Goal: Task Accomplishment & Management: Use online tool/utility

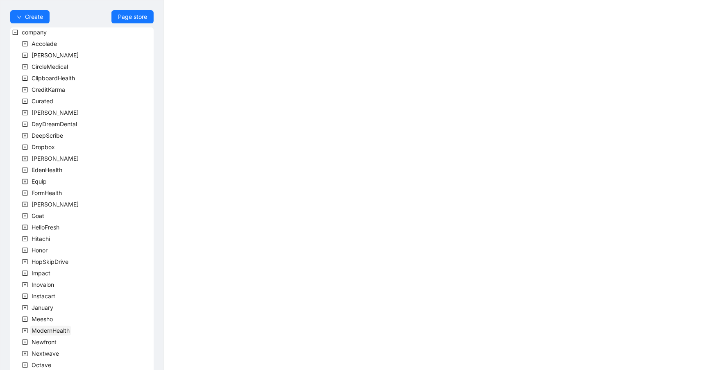
click at [66, 328] on span "ModernHealth" at bounding box center [51, 330] width 38 height 7
click at [48, 342] on span "team" at bounding box center [48, 341] width 14 height 7
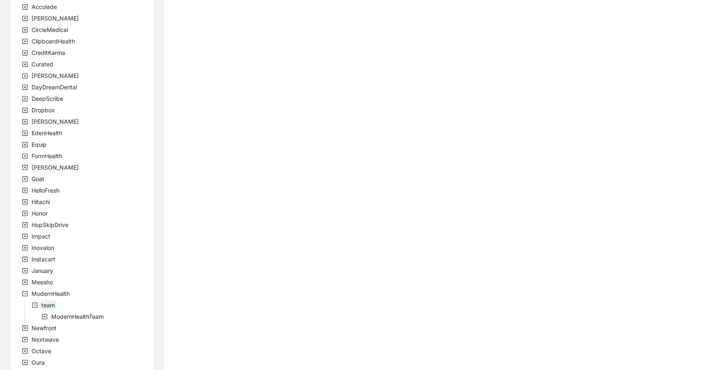
scroll to position [89, 0]
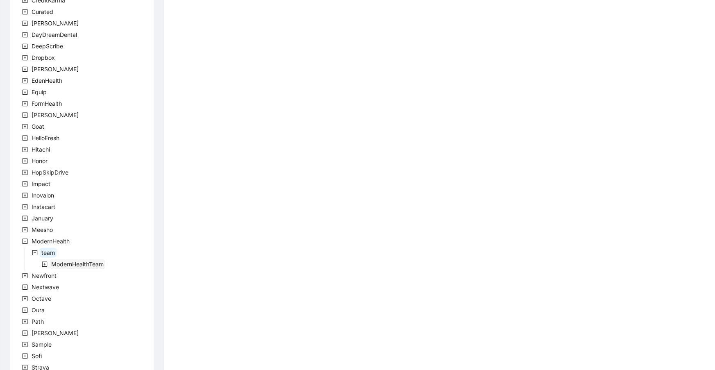
click at [83, 266] on span "ModernHealthTeam" at bounding box center [77, 264] width 52 height 7
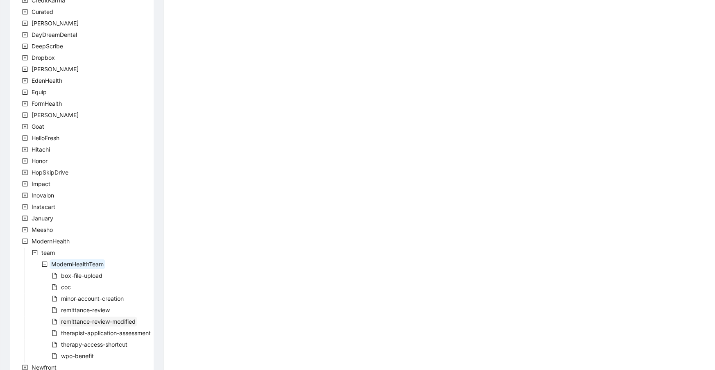
click at [88, 321] on span "remittance-review-modified" at bounding box center [98, 321] width 75 height 7
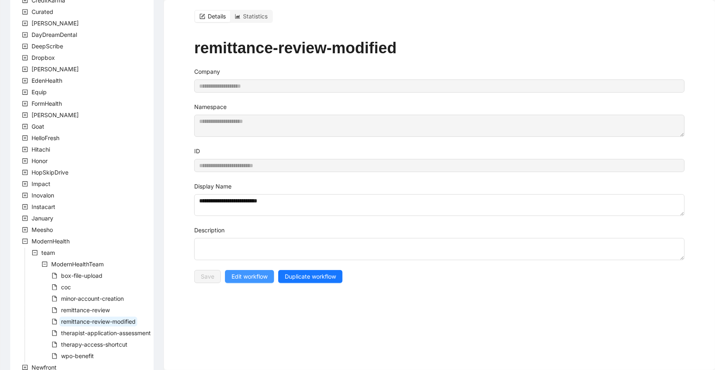
click at [256, 276] on span "Edit workflow" at bounding box center [249, 276] width 36 height 9
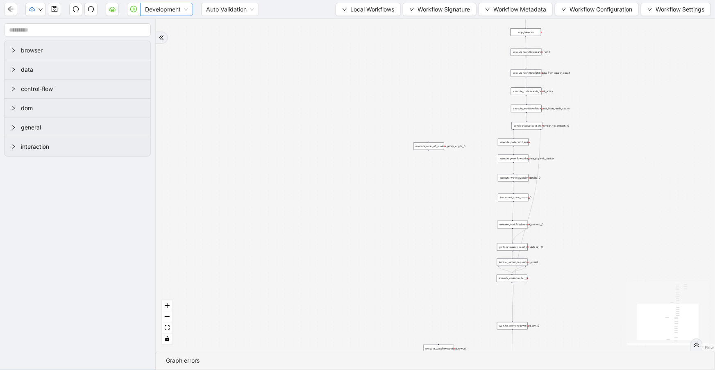
click at [153, 11] on span "Development" at bounding box center [166, 9] width 43 height 12
click at [153, 37] on div "Production" at bounding box center [167, 38] width 40 height 9
click at [371, 12] on span "Local Workflows" at bounding box center [372, 9] width 44 height 9
click at [372, 22] on span "Select" at bounding box center [364, 24] width 53 height 9
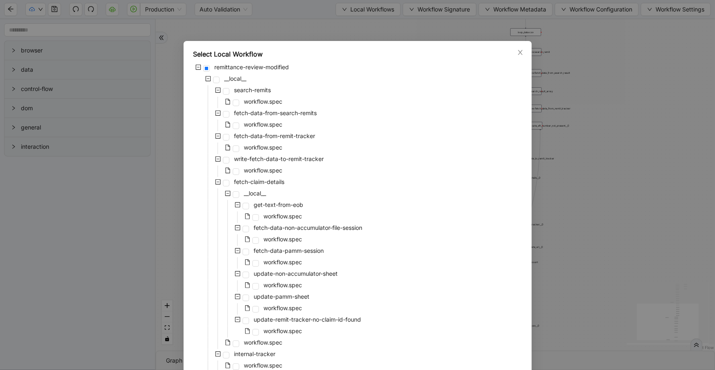
scroll to position [176, 0]
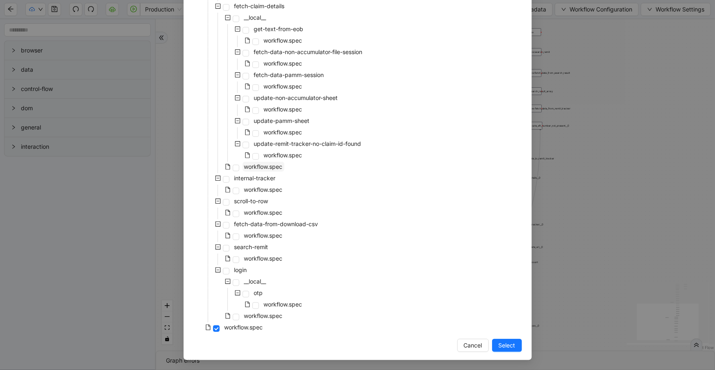
click at [273, 168] on span "workflow.spec" at bounding box center [263, 166] width 39 height 7
click at [504, 339] on button "Select" at bounding box center [507, 345] width 30 height 13
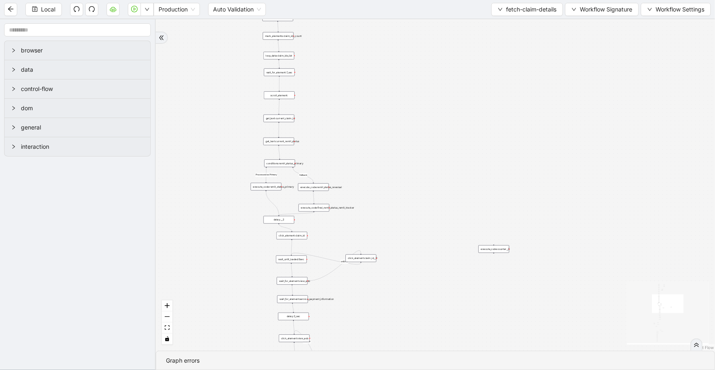
drag, startPoint x: 382, startPoint y: 299, endPoint x: 470, endPoint y: 9, distance: 303.0
click at [470, 9] on section "Local Production Auto Validation fetch-claim-details Workflow Signature Workflo…" at bounding box center [357, 185] width 715 height 370
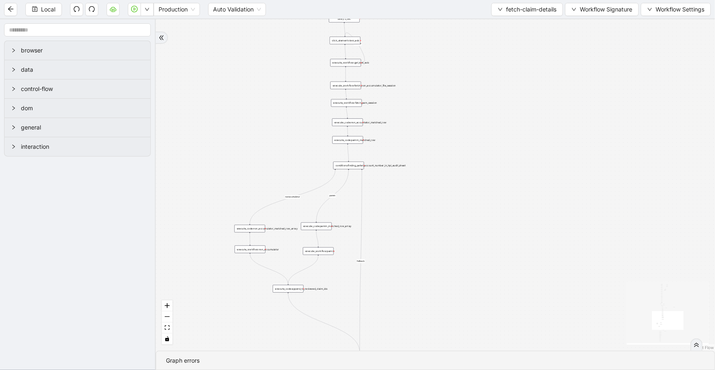
drag, startPoint x: 497, startPoint y: 254, endPoint x: 493, endPoint y: 39, distance: 215.5
click at [491, 36] on div "fallback nonacumulator pamm fallback Processed as Primary onError onError trigg…" at bounding box center [435, 184] width 559 height 331
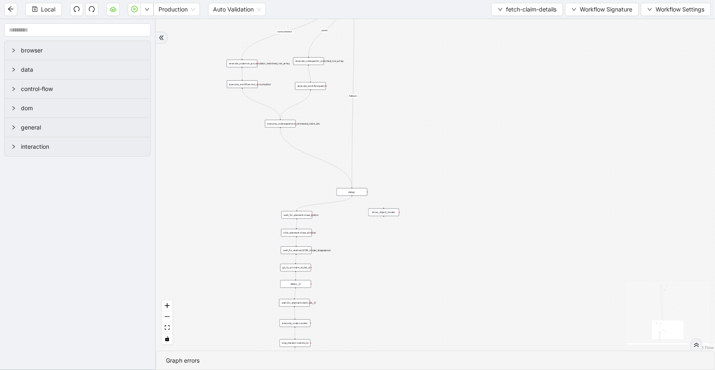
drag, startPoint x: 464, startPoint y: 245, endPoint x: 505, endPoint y: 42, distance: 206.8
click at [483, 73] on div "fallback nonacumulator pamm fallback Processed as Primary onError onError trigg…" at bounding box center [435, 184] width 559 height 331
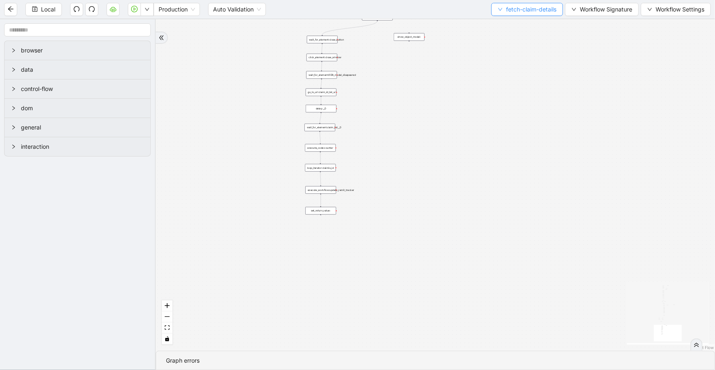
drag, startPoint x: 536, startPoint y: 170, endPoint x: 536, endPoint y: 11, distance: 159.0
click at [536, 16] on section "Local Production Auto Validation fetch-claim-details Workflow Signature Workflo…" at bounding box center [357, 185] width 715 height 370
click at [12, 10] on icon "arrow-left" at bounding box center [10, 9] width 7 height 7
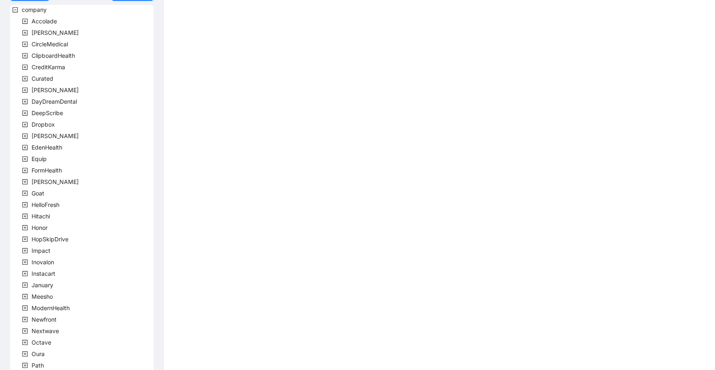
scroll to position [45, 0]
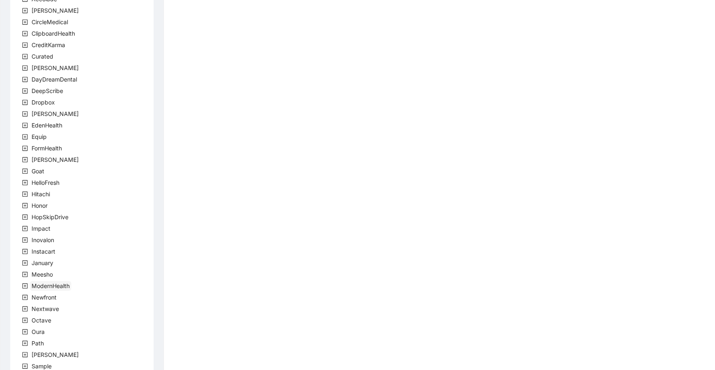
click at [41, 284] on span "ModernHealth" at bounding box center [51, 285] width 38 height 7
click at [48, 297] on span "team" at bounding box center [48, 297] width 14 height 7
click at [50, 307] on span "ModernHealthTeam" at bounding box center [78, 309] width 56 height 10
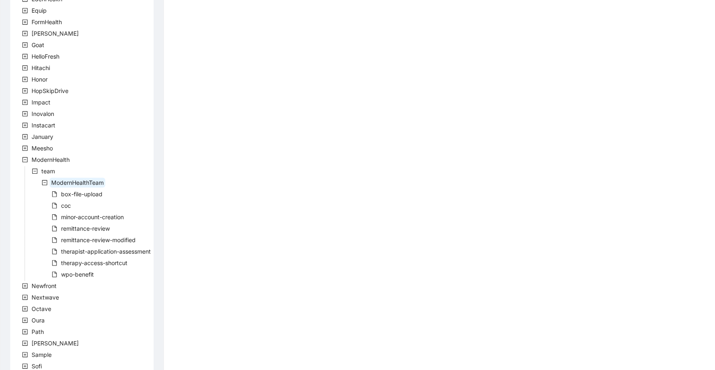
scroll to position [179, 0]
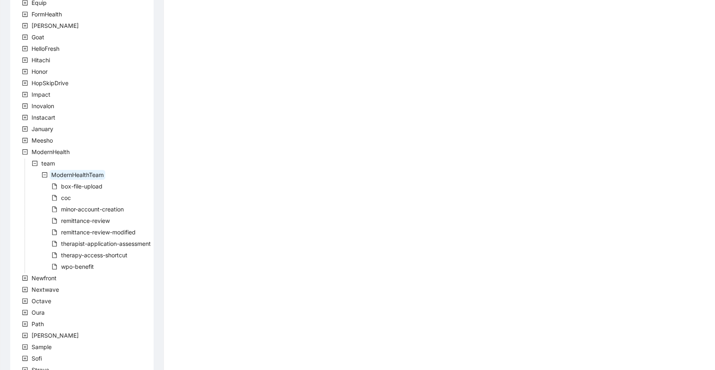
click at [76, 197] on div "company Accolade [PERSON_NAME] CircleMedical ClipboardHealth CreditKarma Curate…" at bounding box center [81, 153] width 143 height 608
click at [70, 197] on span "coc" at bounding box center [66, 197] width 10 height 7
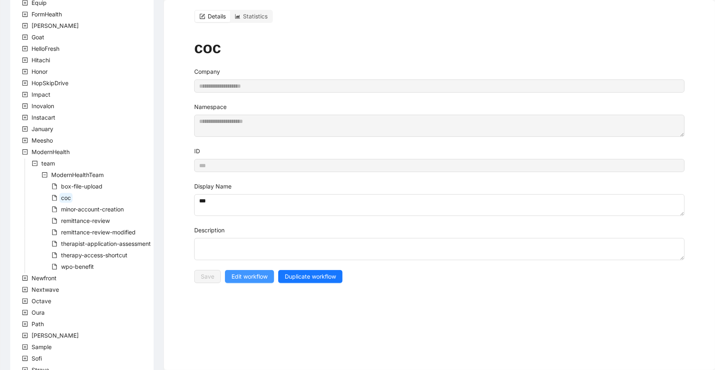
click at [256, 279] on span "Edit workflow" at bounding box center [249, 276] width 36 height 9
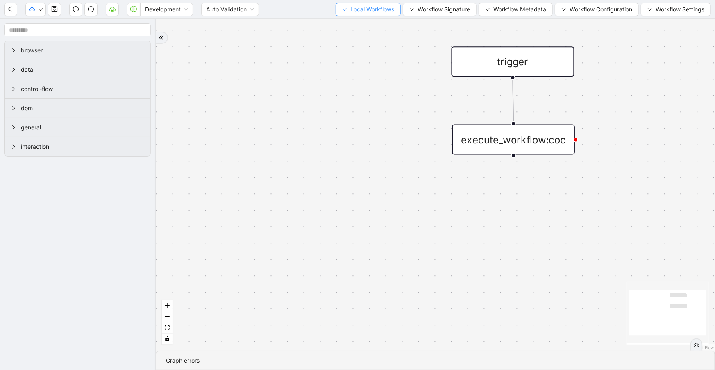
click at [381, 10] on span "Local Workflows" at bounding box center [372, 9] width 44 height 9
click at [379, 29] on span "Select" at bounding box center [364, 24] width 53 height 9
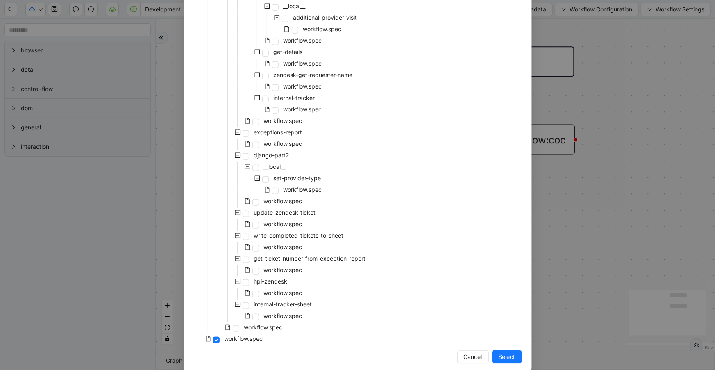
scroll to position [290, 0]
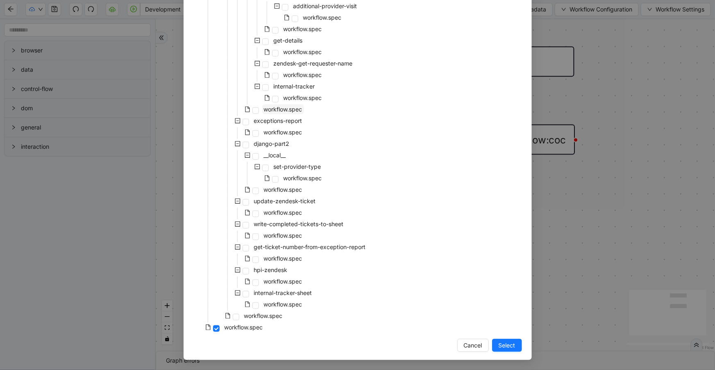
click at [288, 112] on span "workflow.spec" at bounding box center [283, 109] width 39 height 7
click at [520, 351] on div "Select Local Workflow coc __local__ coc __local__ get-zendesk-tickets workflow.…" at bounding box center [358, 55] width 348 height 610
click at [511, 348] on span "Select" at bounding box center [507, 345] width 17 height 9
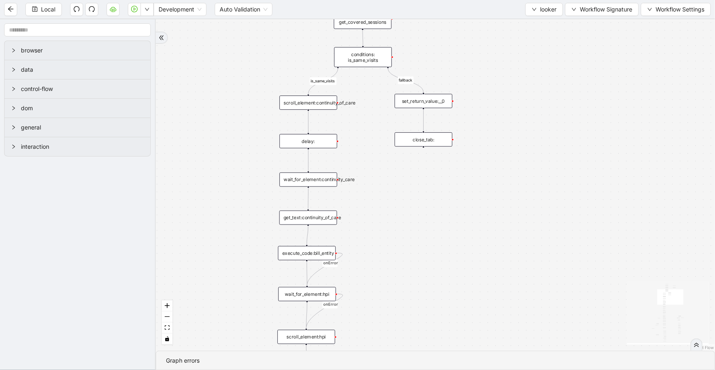
drag, startPoint x: 331, startPoint y: 243, endPoint x: 276, endPoint y: 77, distance: 174.9
click at [260, 0] on html "Local Development Auto Validation looker Workflow Signature Workflow Settings b…" at bounding box center [357, 185] width 715 height 370
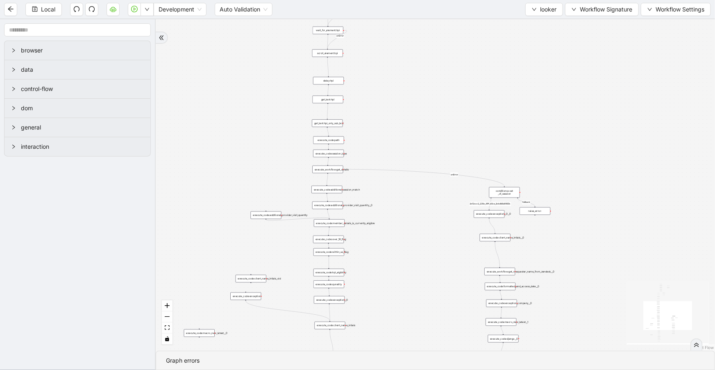
drag, startPoint x: 479, startPoint y: 332, endPoint x: 512, endPoint y: 52, distance: 282.2
click at [512, 50] on div "fallback is_same_visits 3e13ccc2_230e_41ff_b0ca_9cb496d9165b fallback onError o…" at bounding box center [435, 184] width 559 height 331
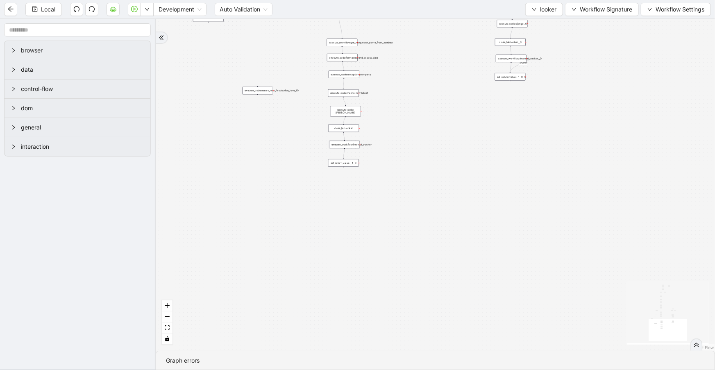
drag, startPoint x: 418, startPoint y: 250, endPoint x: 415, endPoint y: -29, distance: 279.4
click at [415, 0] on html "Local Development Auto Validation looker Workflow Signature Workflow Settings b…" at bounding box center [357, 185] width 715 height 370
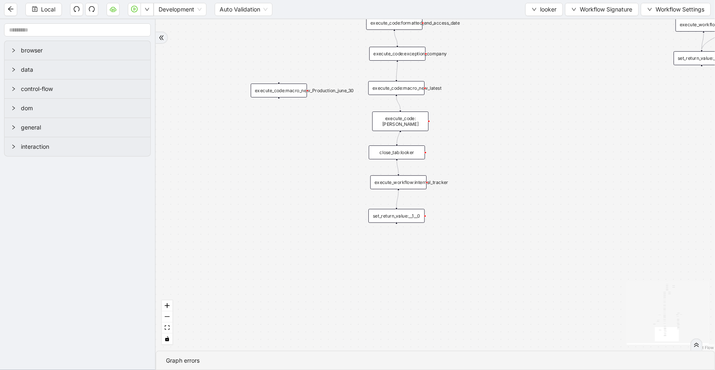
drag, startPoint x: 249, startPoint y: 84, endPoint x: 286, endPoint y: 89, distance: 36.9
click at [286, 89] on div "execute_code:macro_new_Production_june_30" at bounding box center [279, 91] width 56 height 14
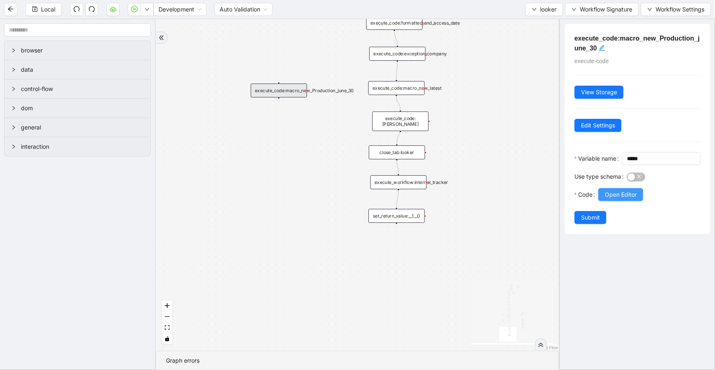
drag, startPoint x: 628, startPoint y: 221, endPoint x: 628, endPoint y: 213, distance: 7.8
click at [628, 211] on div at bounding box center [649, 206] width 102 height 10
click at [627, 201] on button "Open Editor" at bounding box center [620, 194] width 45 height 13
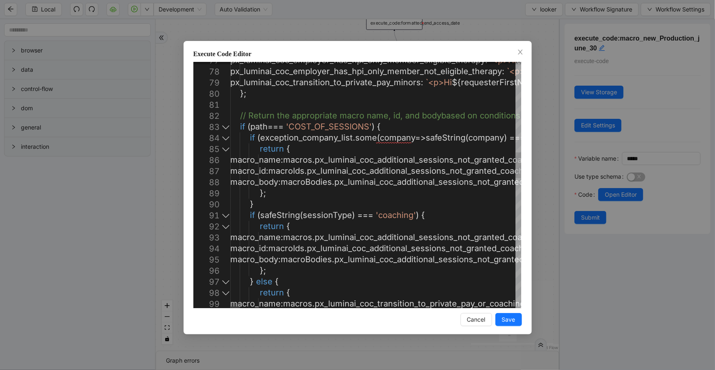
click at [224, 124] on div at bounding box center [225, 126] width 11 height 11
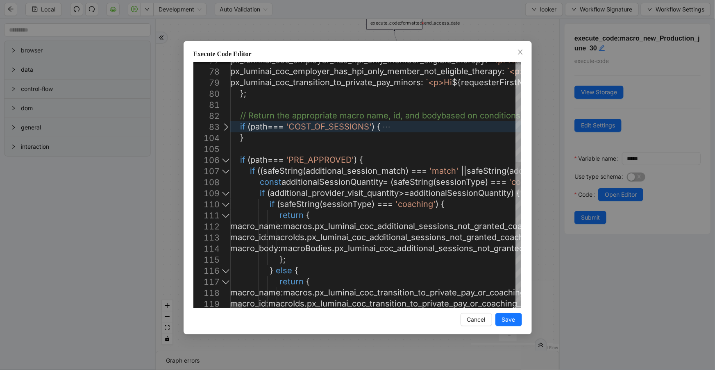
click at [225, 158] on div at bounding box center [225, 159] width 11 height 11
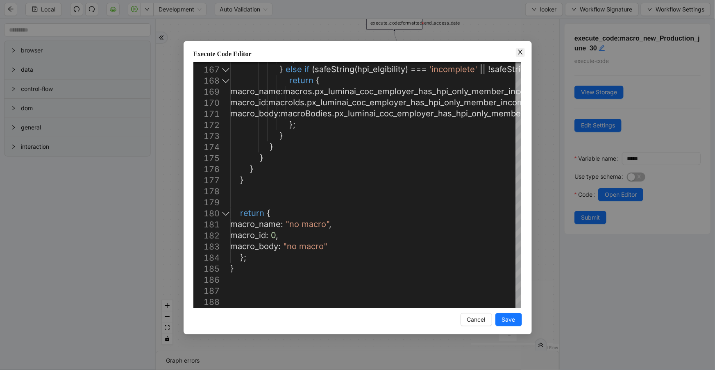
click at [519, 54] on icon "close" at bounding box center [520, 52] width 5 height 5
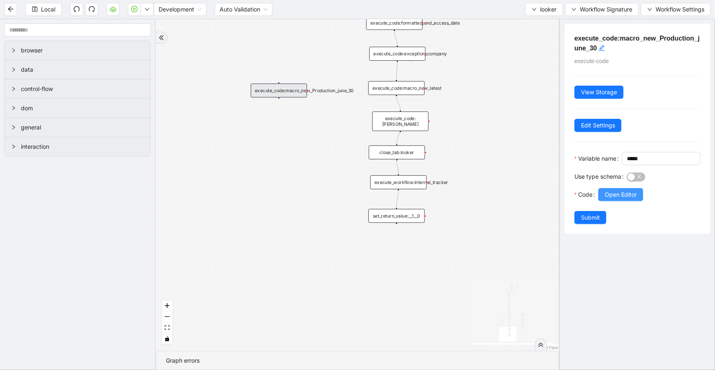
click at [634, 199] on span "Open Editor" at bounding box center [621, 194] width 32 height 9
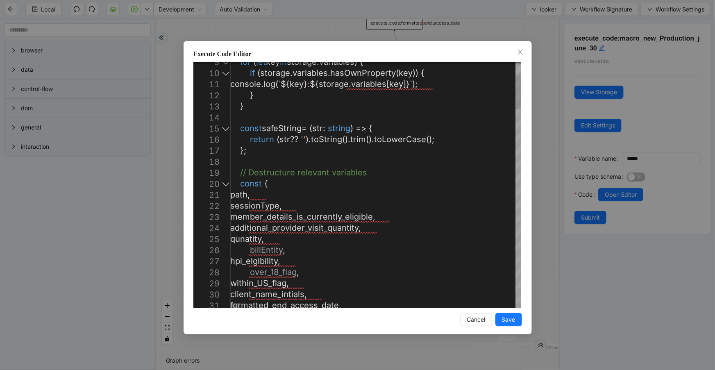
click at [222, 185] on div at bounding box center [225, 183] width 11 height 11
click at [226, 182] on div at bounding box center [225, 183] width 11 height 11
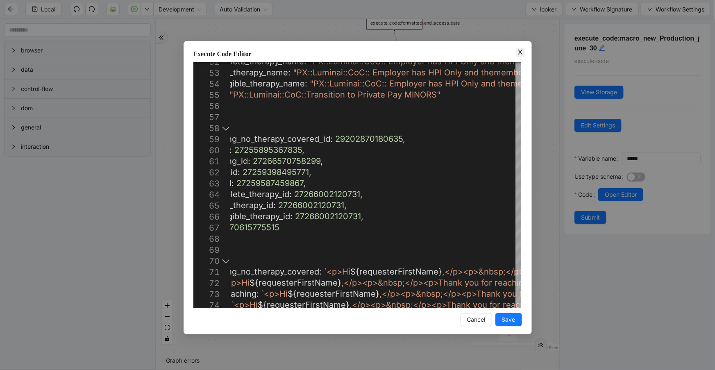
click at [522, 48] on span "Close" at bounding box center [520, 52] width 9 height 9
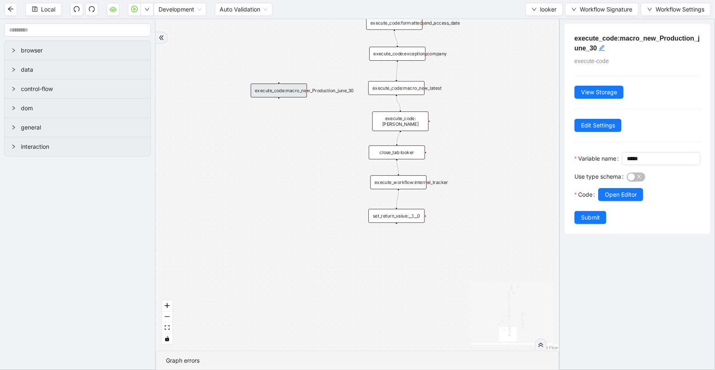
click at [295, 93] on div "execute_code:macro_new_Production_june_30" at bounding box center [279, 91] width 56 height 14
click at [615, 199] on span "Open Editor" at bounding box center [621, 194] width 32 height 9
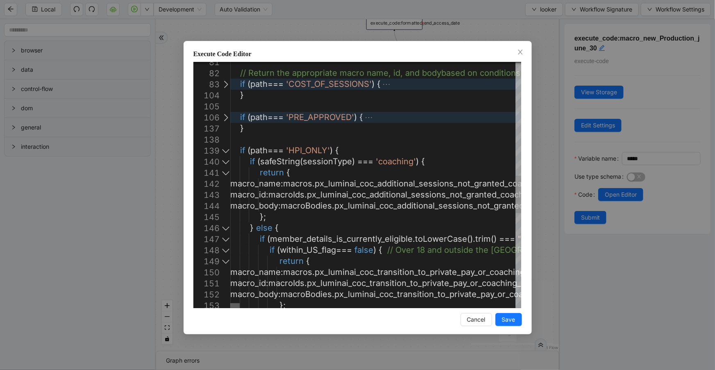
click at [230, 303] on div at bounding box center [234, 305] width 9 height 5
click at [230, 307] on div at bounding box center [234, 305] width 9 height 5
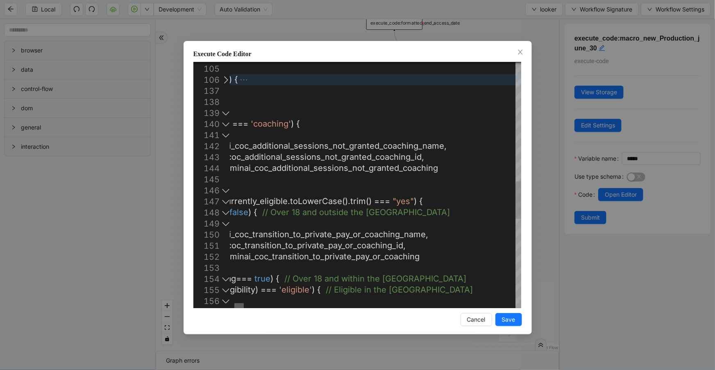
click at [238, 308] on div at bounding box center [238, 305] width 9 height 5
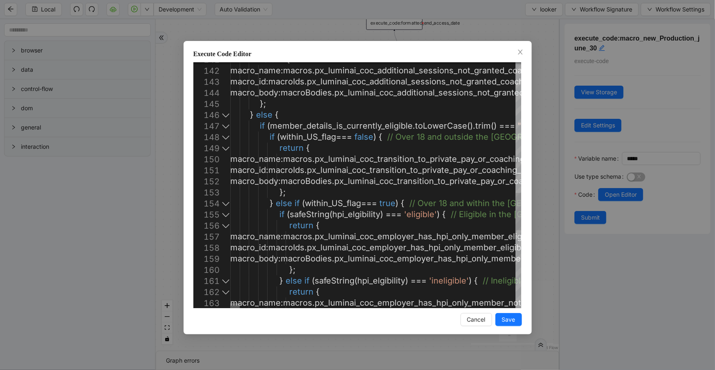
click at [230, 308] on div at bounding box center [234, 305] width 9 height 5
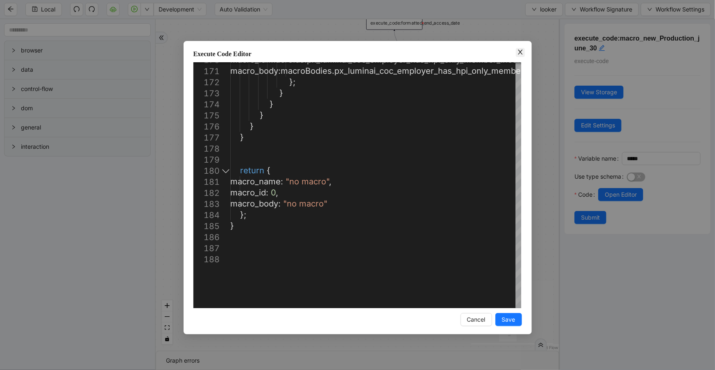
click at [519, 52] on icon "close" at bounding box center [520, 52] width 7 height 7
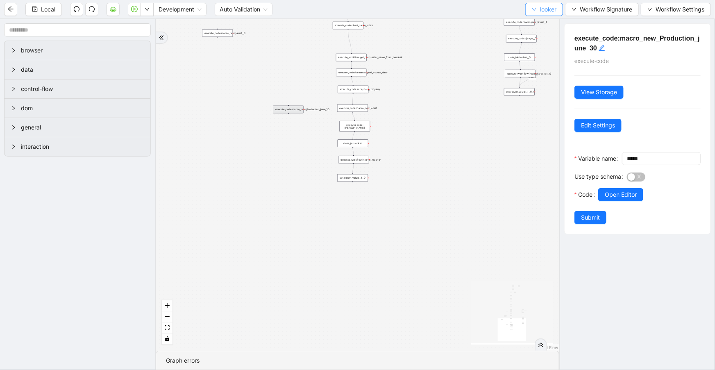
click at [545, 7] on span "looker" at bounding box center [548, 9] width 16 height 9
click at [472, 102] on div "fallback is_same_visits 3e13ccc2_230e_41ff_b0ca_9cb496d9165b fallback onError o…" at bounding box center [358, 184] width 404 height 331
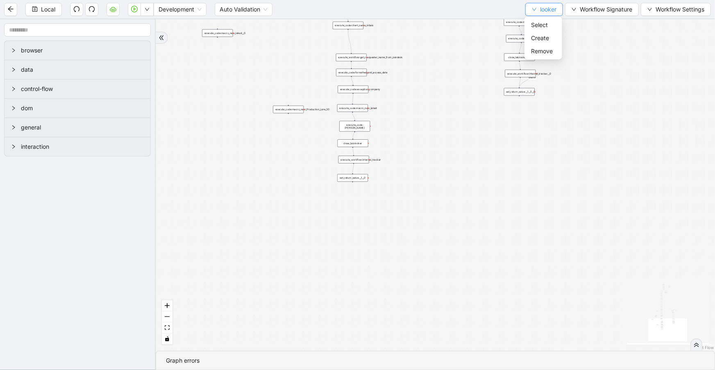
click at [543, 8] on span "looker" at bounding box center [548, 9] width 16 height 9
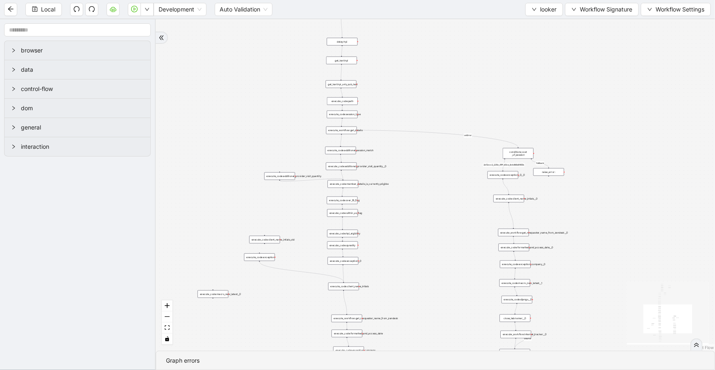
drag, startPoint x: 438, startPoint y: 55, endPoint x: 434, endPoint y: 316, distance: 261.0
click at [434, 316] on div "fallback is_same_visits 3e13ccc2_230e_41ff_b0ca_9cb496d9165b fallback onError o…" at bounding box center [435, 184] width 559 height 331
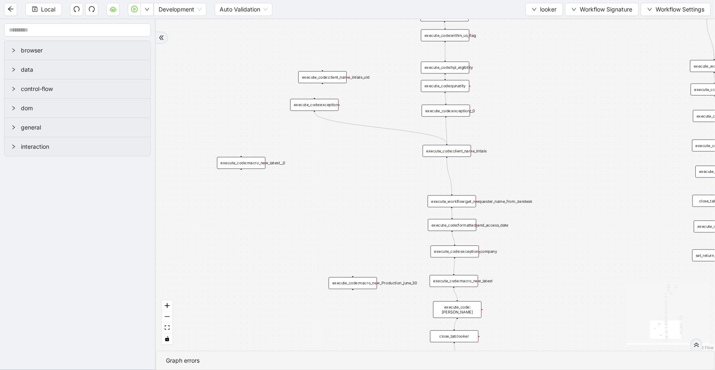
drag, startPoint x: 221, startPoint y: 246, endPoint x: 238, endPoint y: 129, distance: 118.0
click at [238, 129] on div "fallback is_same_visits 3e13ccc2_230e_41ff_b0ca_9cb496d9165b fallback onError o…" at bounding box center [435, 184] width 559 height 331
click at [235, 161] on div "execute_code:macro_new_latest__0" at bounding box center [241, 163] width 48 height 12
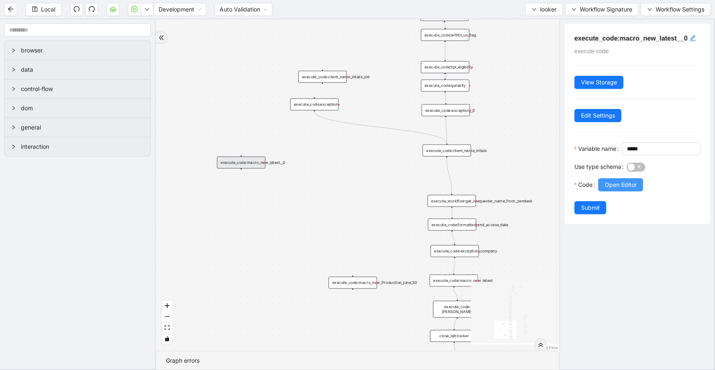
click at [621, 189] on span "Open Editor" at bounding box center [621, 184] width 32 height 9
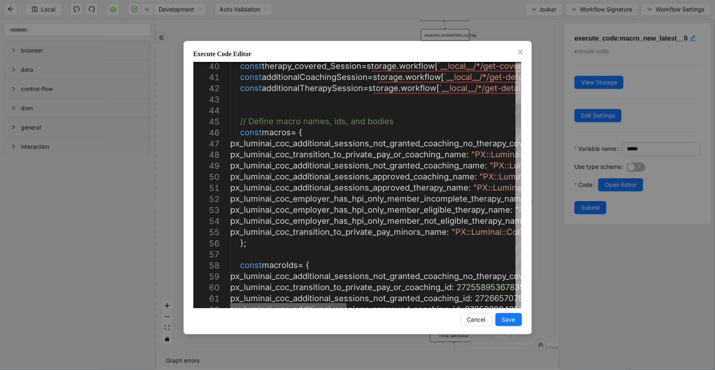
click at [230, 303] on div at bounding box center [288, 305] width 116 height 5
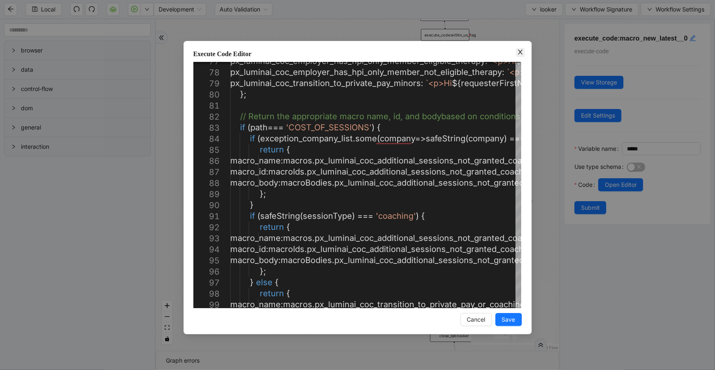
click at [521, 54] on icon "close" at bounding box center [520, 52] width 7 height 7
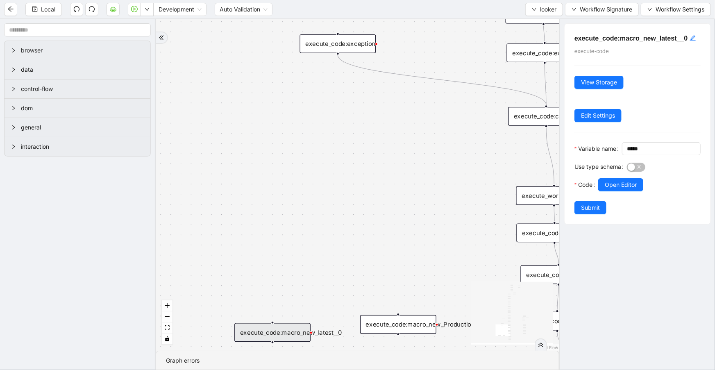
drag, startPoint x: 243, startPoint y: 168, endPoint x: 288, endPoint y: 330, distance: 168.8
click at [290, 345] on div "fallback is_same_visits 3e13ccc2_230e_41ff_b0ca_9cb496d9165b fallback onError o…" at bounding box center [358, 184] width 404 height 331
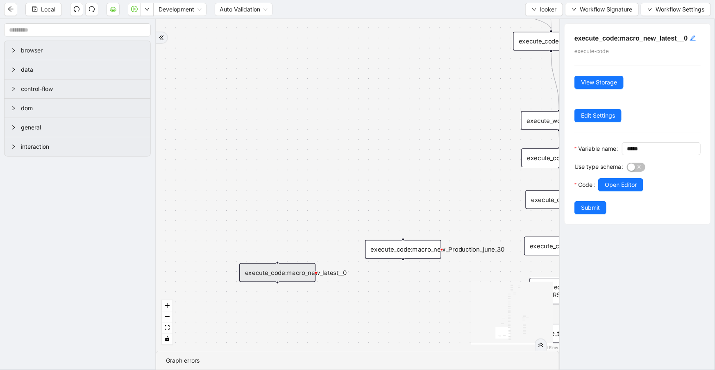
drag, startPoint x: 312, startPoint y: 253, endPoint x: 316, endPoint y: 200, distance: 53.0
click at [316, 200] on div "fallback is_same_visits 3e13ccc2_230e_41ff_b0ca_9cb496d9165b fallback onError o…" at bounding box center [358, 184] width 404 height 331
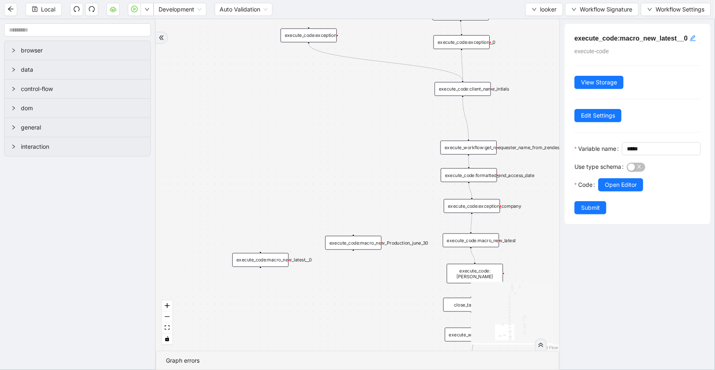
click at [357, 242] on div "execute_code:macro_new_Production_june_30" at bounding box center [353, 243] width 56 height 14
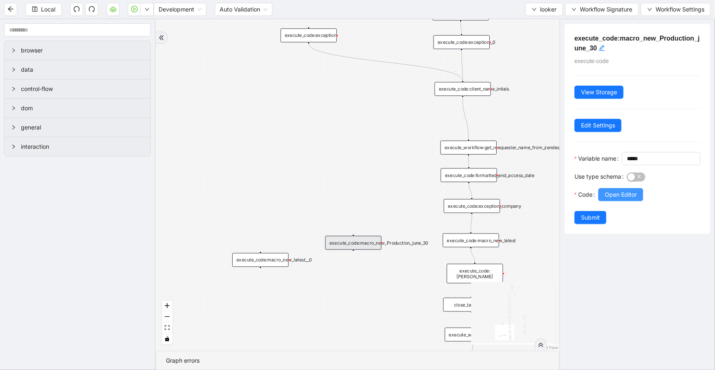
click at [613, 199] on span "Open Editor" at bounding box center [621, 194] width 32 height 9
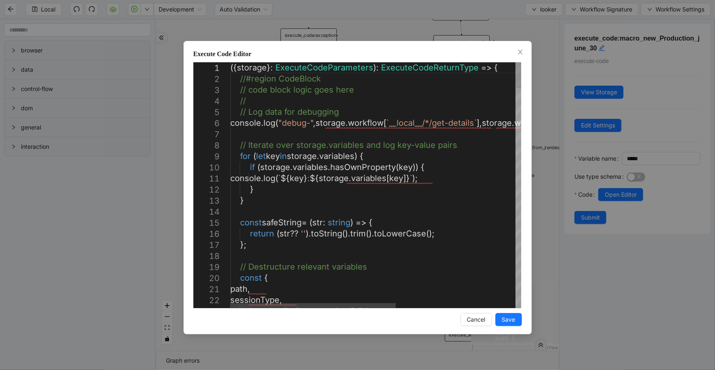
type textarea "**********"
click at [361, 71] on textarea "Find" at bounding box center [382, 68] width 71 height 9
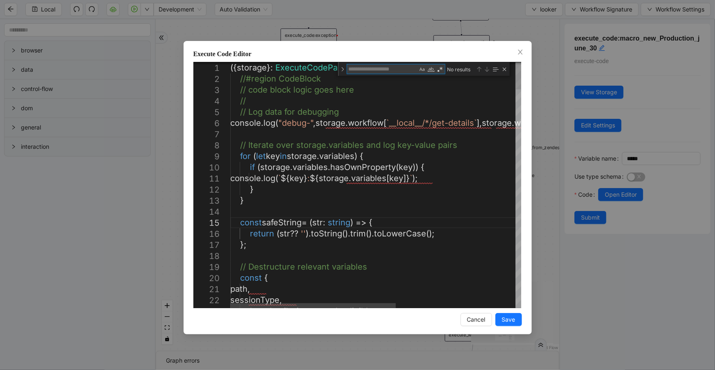
paste textarea "**********"
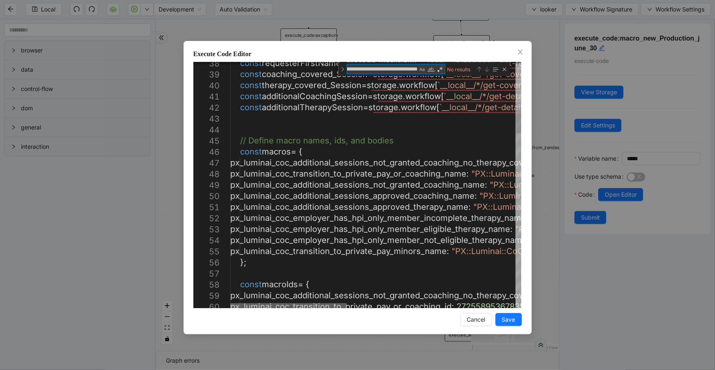
click at [309, 307] on div at bounding box center [288, 305] width 116 height 5
type textarea "**********"
click at [518, 53] on icon "close" at bounding box center [520, 52] width 7 height 7
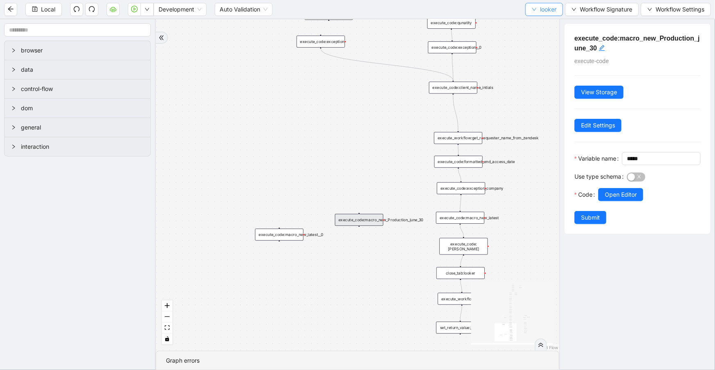
click at [533, 9] on icon "down" at bounding box center [534, 9] width 5 height 5
click at [537, 21] on span "Select" at bounding box center [543, 24] width 25 height 9
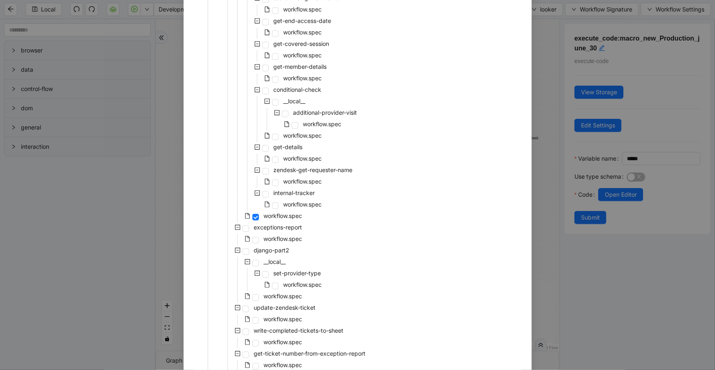
scroll to position [290, 0]
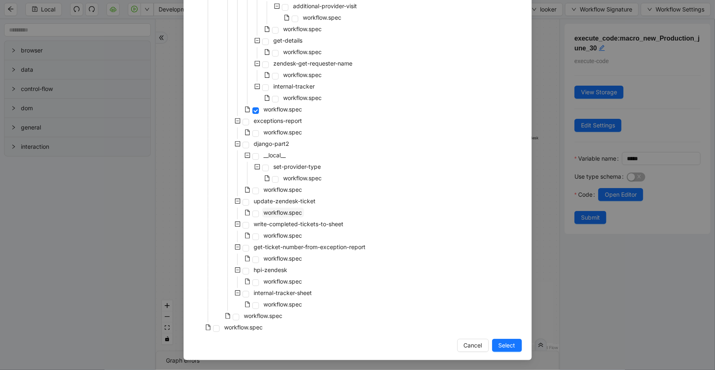
click at [273, 213] on span "workflow.spec" at bounding box center [283, 212] width 39 height 7
click at [494, 346] on button "Select" at bounding box center [507, 345] width 30 height 13
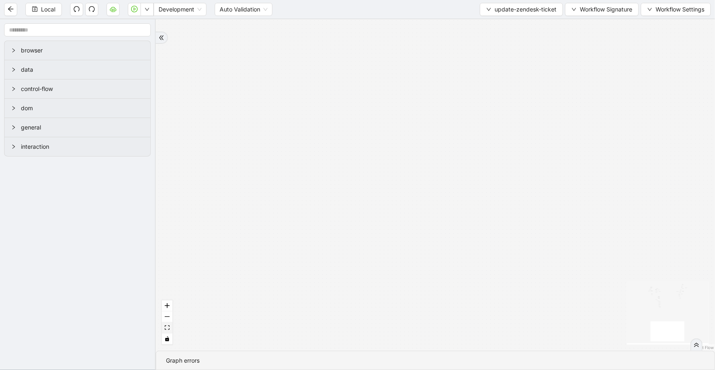
click at [166, 331] on button "fit view" at bounding box center [167, 327] width 11 height 11
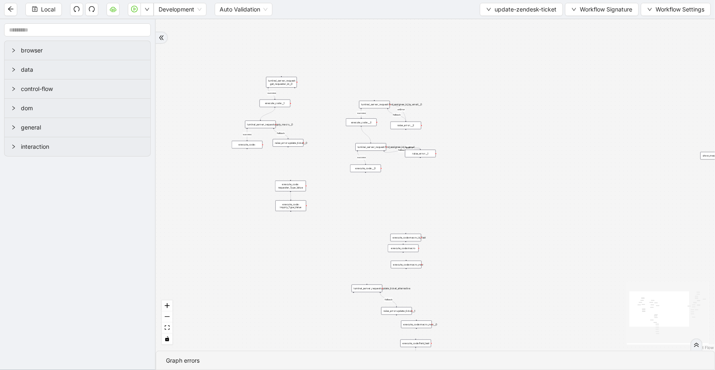
drag, startPoint x: 487, startPoint y: 143, endPoint x: 475, endPoint y: 150, distance: 13.2
click at [594, 173] on div "fallback fallback success fallback success success fallback fallback success fa…" at bounding box center [435, 184] width 559 height 331
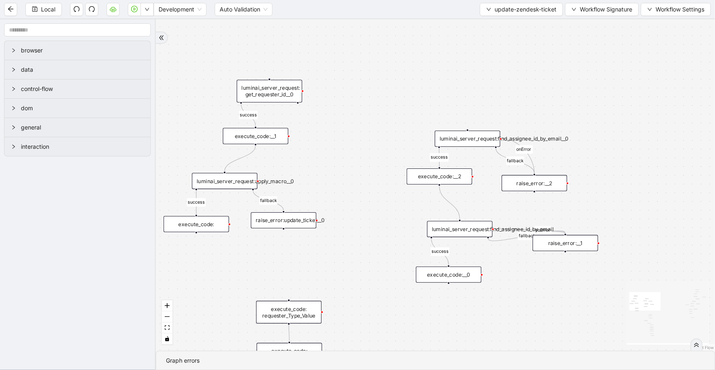
click at [248, 186] on div "luminai_server_request:apply_macro__0" at bounding box center [225, 181] width 66 height 16
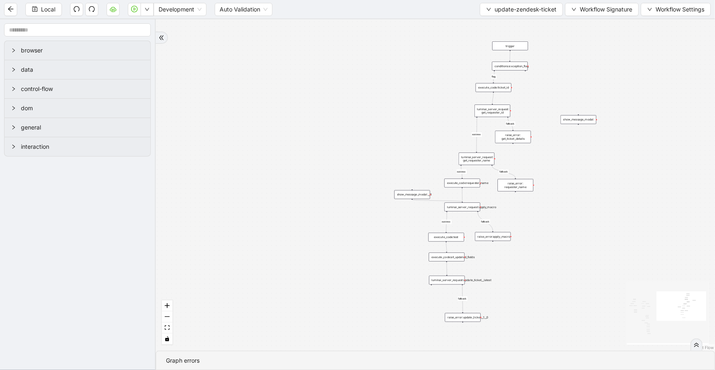
drag, startPoint x: 525, startPoint y: 189, endPoint x: 158, endPoint y: 160, distance: 367.8
click at [158, 160] on div "fallback fallback success fallback success success fallback fallback success fa…" at bounding box center [435, 184] width 559 height 331
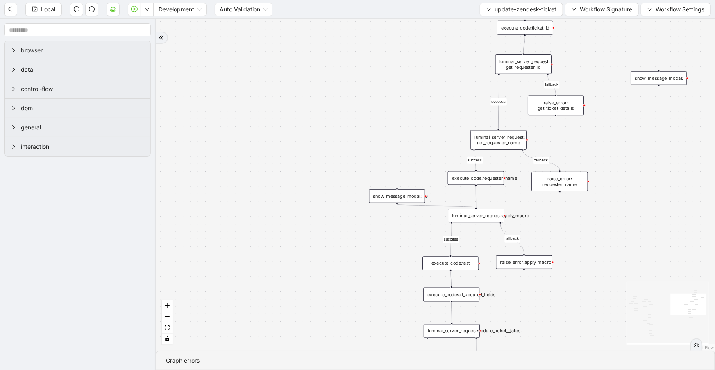
drag, startPoint x: 417, startPoint y: 103, endPoint x: 451, endPoint y: 80, distance: 41.5
click at [451, 80] on div "fallback fallback success fallback success success fallback fallback success fa…" at bounding box center [435, 184] width 559 height 331
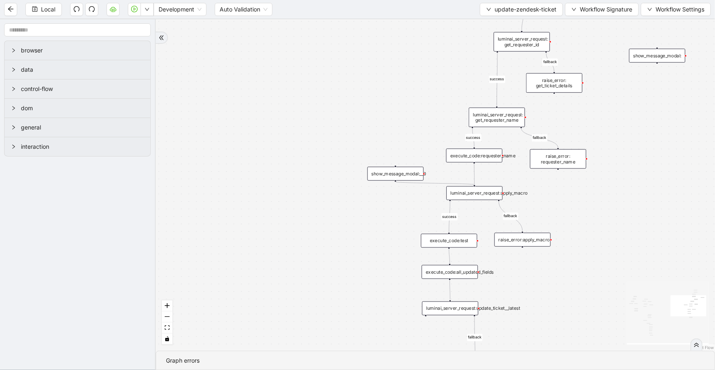
drag, startPoint x: 349, startPoint y: 147, endPoint x: 353, endPoint y: 120, distance: 27.3
click at [353, 120] on div "fallback fallback success fallback success success fallback fallback success fa…" at bounding box center [435, 184] width 559 height 331
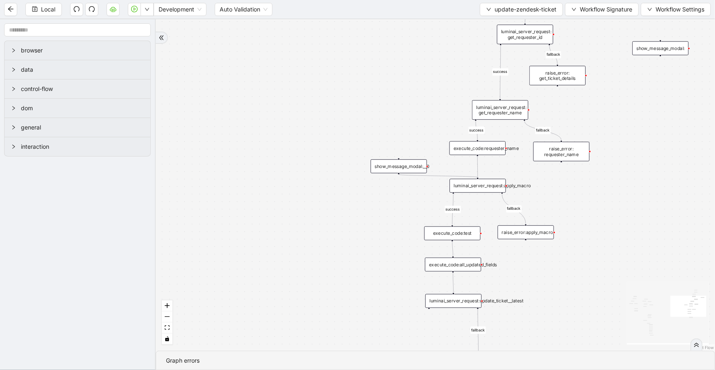
click at [474, 184] on div "luminai_server_request:apply_macro" at bounding box center [477, 186] width 56 height 14
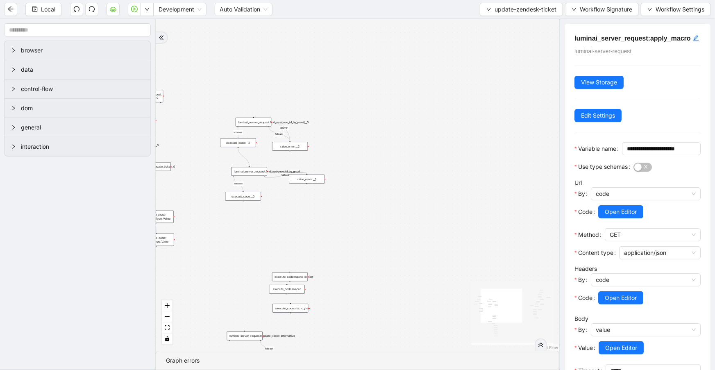
drag, startPoint x: 291, startPoint y: 190, endPoint x: 549, endPoint y: 197, distance: 258.6
click at [549, 197] on div "fallback fallback success fallback success success fallback fallback success fa…" at bounding box center [358, 184] width 404 height 331
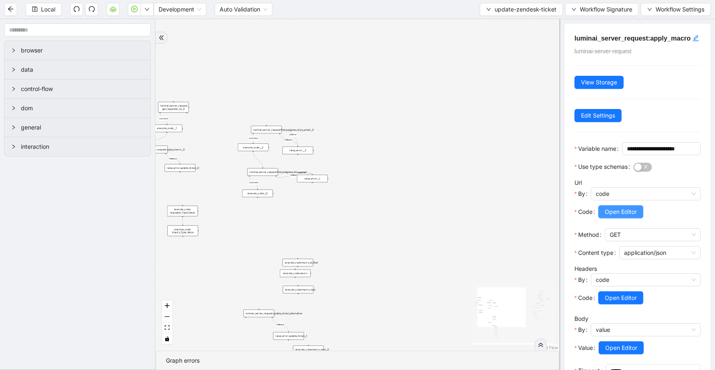
click at [629, 216] on span "Open Editor" at bounding box center [621, 211] width 32 height 9
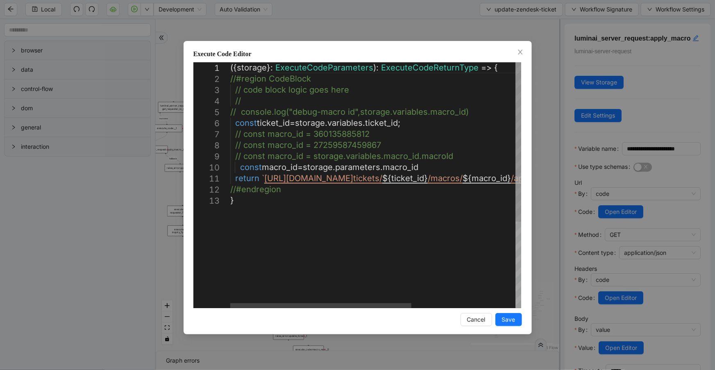
type textarea "**********"
drag, startPoint x: 329, startPoint y: 293, endPoint x: 390, endPoint y: 298, distance: 61.7
click at [395, 300] on div "({ storage }: ExecuteCodeParameters ): ExecuteCodeReturnType => { //#region Cod…" at bounding box center [459, 251] width 458 height 379
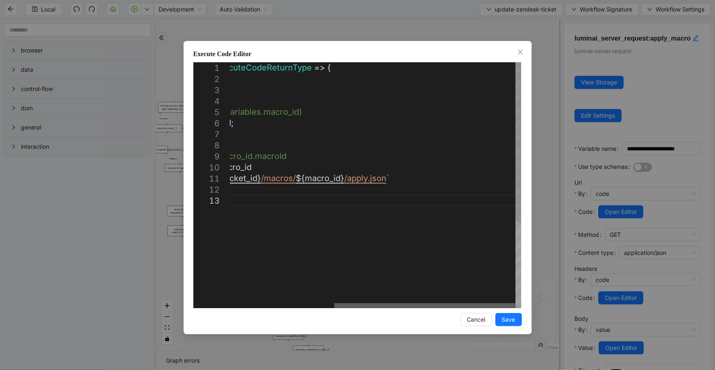
click at [494, 307] on div at bounding box center [424, 305] width 181 height 5
click at [523, 54] on icon "close" at bounding box center [520, 52] width 7 height 7
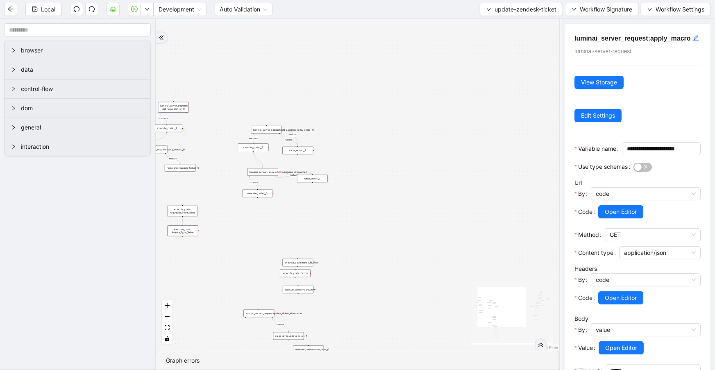
click at [480, 241] on div "fallback fallback success fallback success success fallback fallback success fa…" at bounding box center [358, 184] width 404 height 331
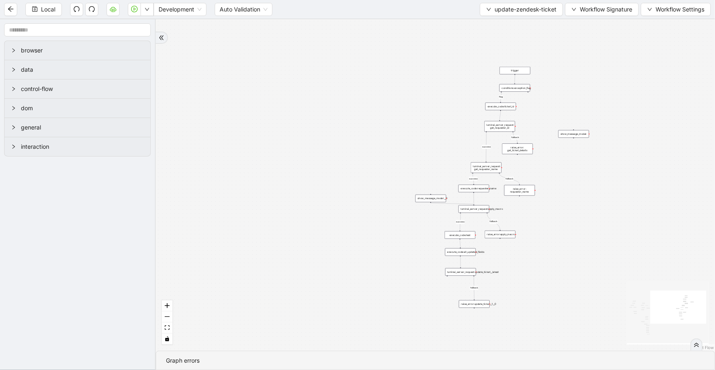
drag, startPoint x: 478, startPoint y: 240, endPoint x: 301, endPoint y: 258, distance: 177.9
click at [301, 258] on div "fallback fallback success fallback success success fallback fallback success fa…" at bounding box center [435, 184] width 559 height 331
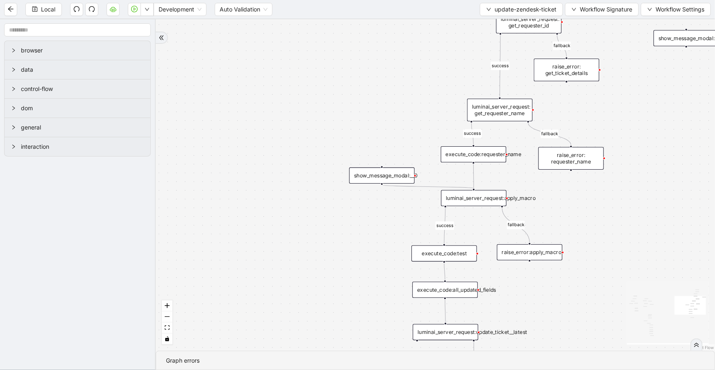
click at [472, 198] on div "luminai_server_request:apply_macro" at bounding box center [474, 198] width 66 height 16
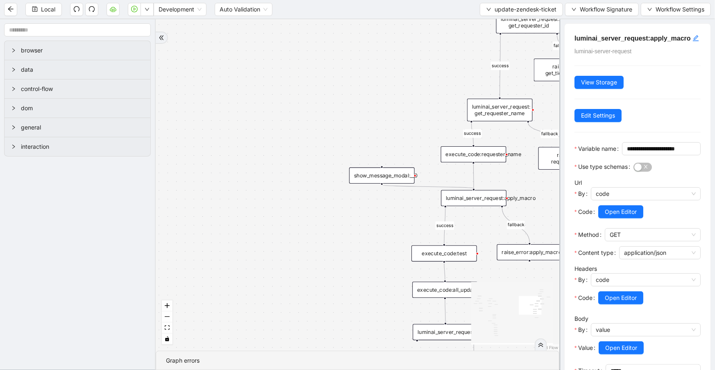
click at [441, 260] on div "execute_code:test" at bounding box center [444, 253] width 66 height 16
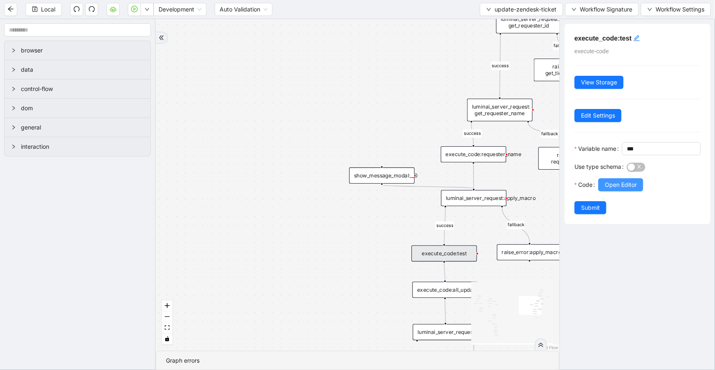
click at [617, 191] on button "Open Editor" at bounding box center [620, 184] width 45 height 13
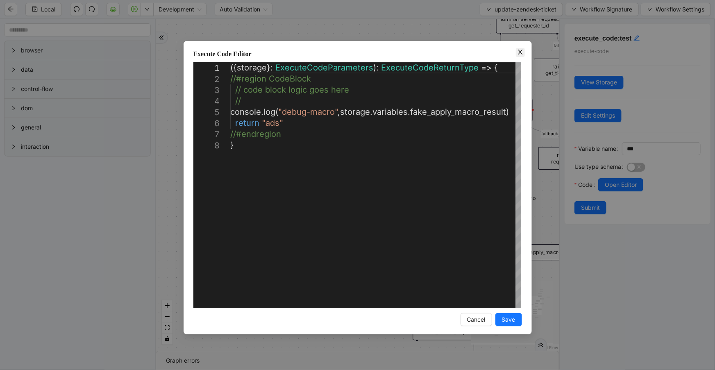
click at [523, 52] on icon "close" at bounding box center [520, 52] width 7 height 7
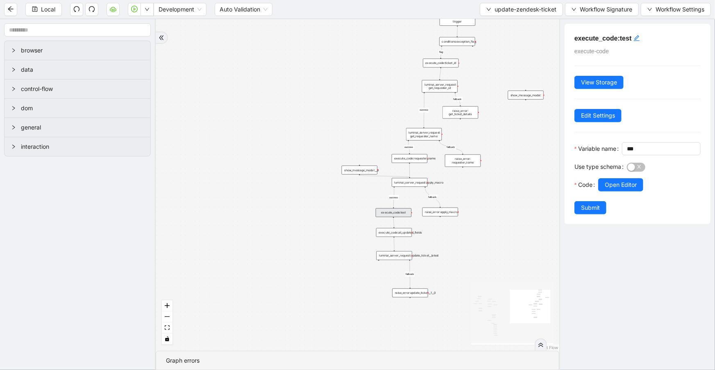
drag, startPoint x: 414, startPoint y: 258, endPoint x: 341, endPoint y: 207, distance: 88.6
click at [341, 207] on div "fallback fallback success fallback success success fallback fallback success fa…" at bounding box center [358, 184] width 404 height 331
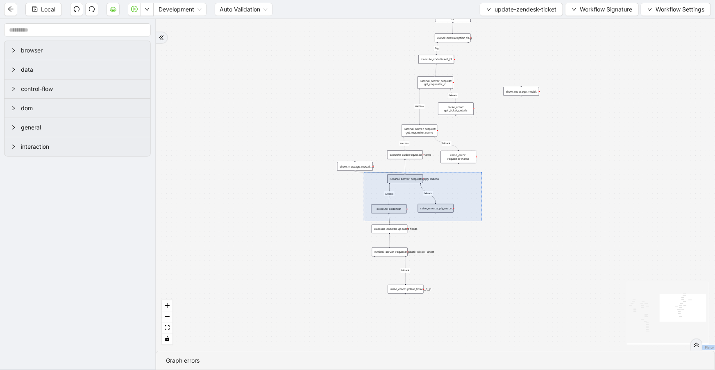
drag, startPoint x: 482, startPoint y: 221, endPoint x: 364, endPoint y: 172, distance: 127.8
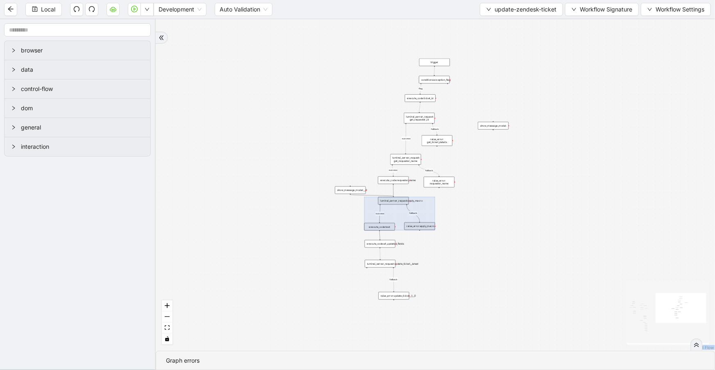
drag, startPoint x: 328, startPoint y: 101, endPoint x: 329, endPoint y: 220, distance: 118.4
click at [329, 220] on div "fallback fallback success fallback success success fallback fallback success fa…" at bounding box center [435, 184] width 559 height 331
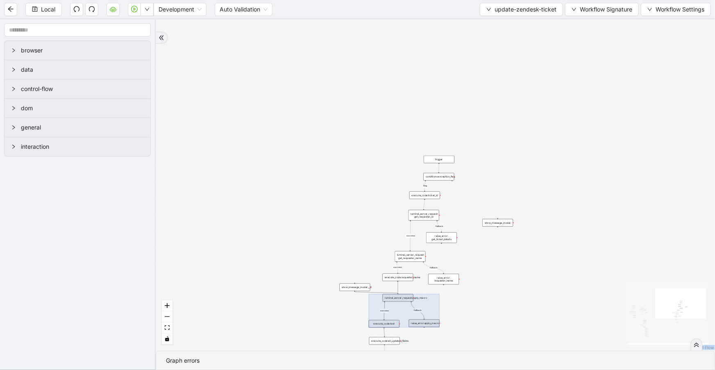
click at [553, 138] on div "fallback fallback success fallback success success fallback fallback success fa…" at bounding box center [435, 184] width 559 height 331
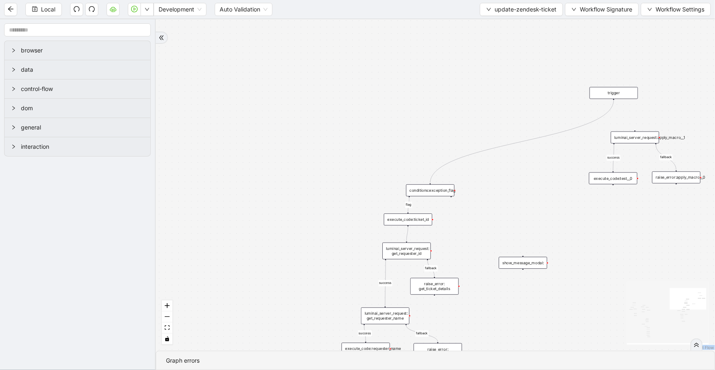
drag, startPoint x: 427, startPoint y: 163, endPoint x: 617, endPoint y: 96, distance: 202.0
click at [617, 96] on div "trigger" at bounding box center [614, 93] width 48 height 12
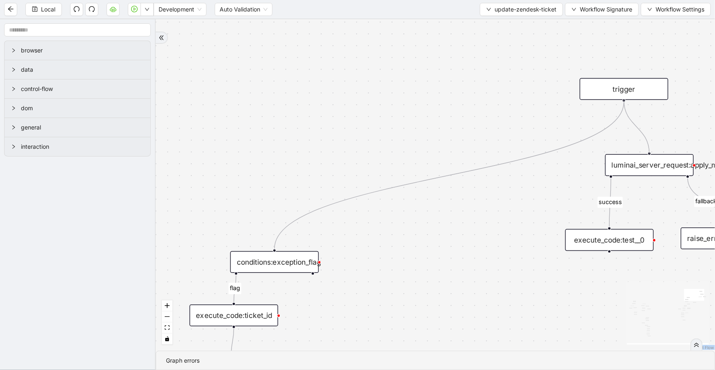
drag, startPoint x: 625, startPoint y: 100, endPoint x: 603, endPoint y: 115, distance: 25.7
click at [644, 147] on div "fallback fallback success fallback success success fallback fallback success fa…" at bounding box center [435, 184] width 559 height 331
drag, startPoint x: 620, startPoint y: 91, endPoint x: 643, endPoint y: 99, distance: 24.0
click at [643, 99] on div "trigger" at bounding box center [646, 97] width 88 height 22
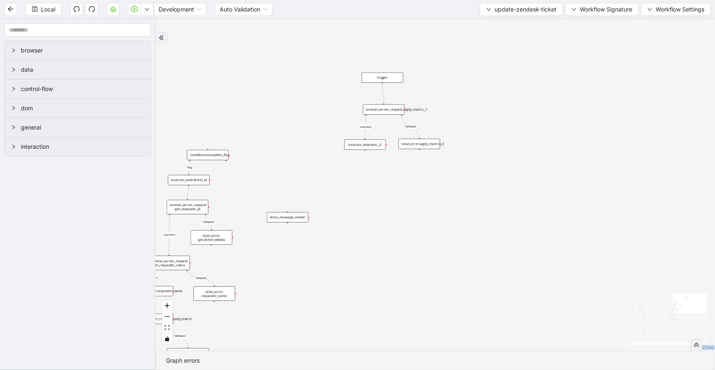
drag, startPoint x: 447, startPoint y: 121, endPoint x: 291, endPoint y: 89, distance: 158.9
click at [291, 89] on div "fallback fallback success fallback success success fallback fallback success fa…" at bounding box center [435, 184] width 559 height 331
click at [384, 111] on div "luminai_server_request:apply_macro__1" at bounding box center [383, 109] width 41 height 10
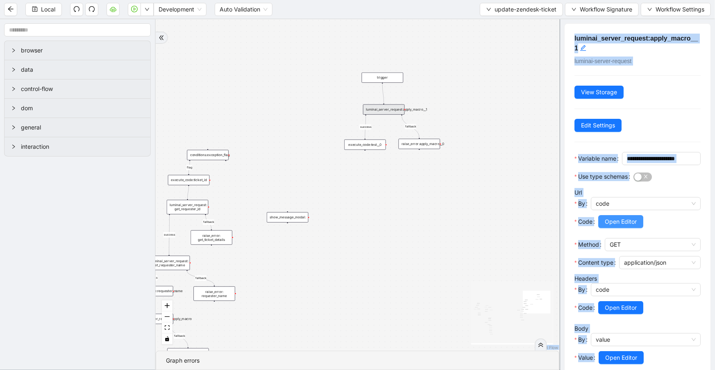
click at [619, 226] on span "Open Editor" at bounding box center [621, 221] width 32 height 9
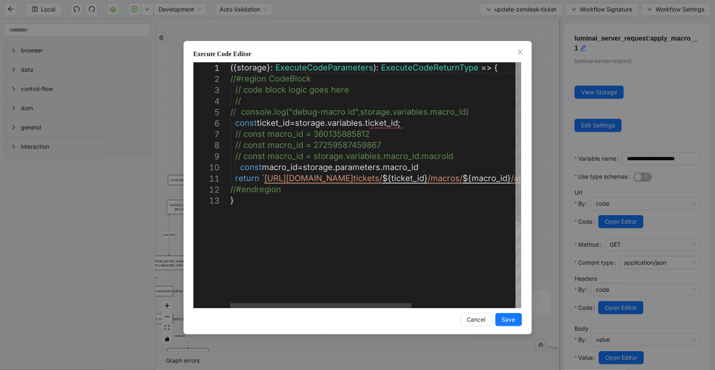
click at [389, 123] on div "({ storage }: ExecuteCodeParameters ): ExecuteCodeReturnType => { //#region Cod…" at bounding box center [459, 251] width 458 height 379
drag, startPoint x: 414, startPoint y: 127, endPoint x: 301, endPoint y: 125, distance: 112.7
paste textarea "******"
type textarea "**********"
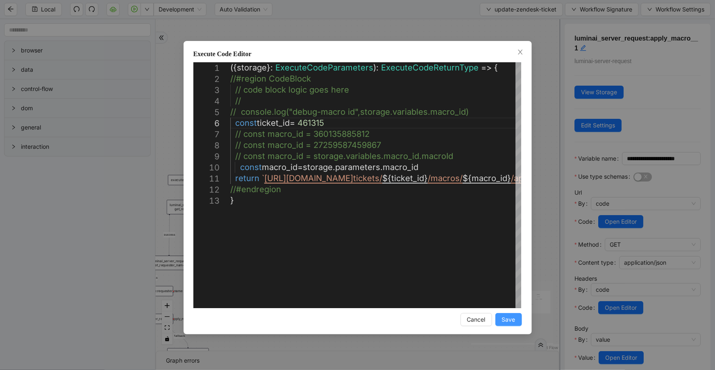
click at [506, 315] on span "Save" at bounding box center [509, 319] width 14 height 9
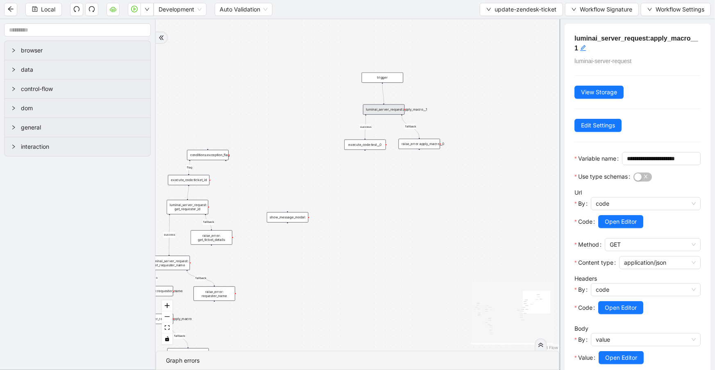
scroll to position [79, 0]
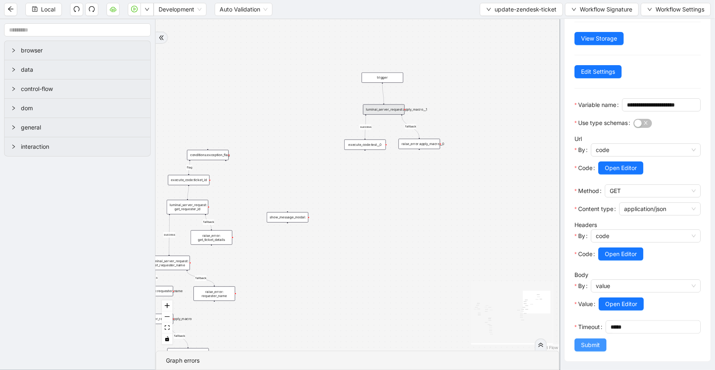
click at [593, 344] on span "Submit" at bounding box center [590, 344] width 19 height 9
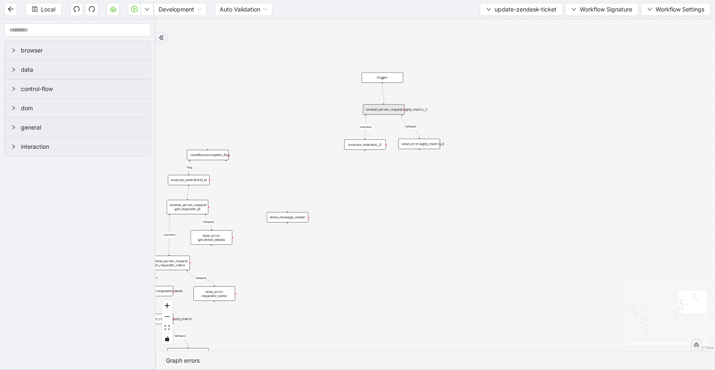
scroll to position [0, 0]
click at [396, 113] on div "luminai_server_request:apply_macro__1" at bounding box center [383, 109] width 41 height 10
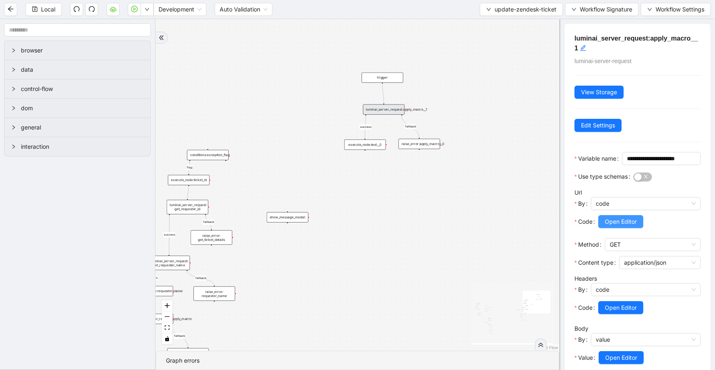
click at [617, 226] on span "Open Editor" at bounding box center [621, 221] width 32 height 9
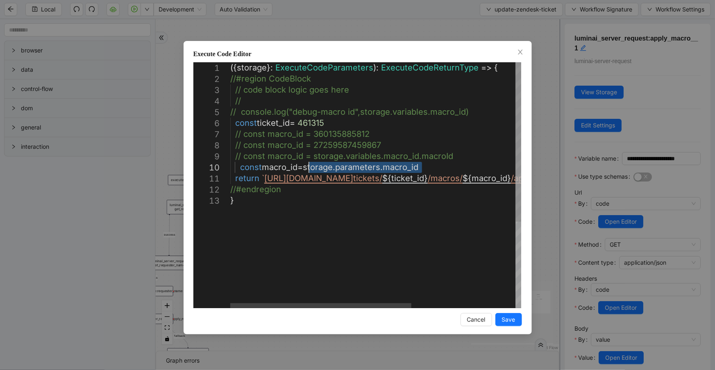
drag, startPoint x: 435, startPoint y: 166, endPoint x: 308, endPoint y: 168, distance: 127.0
paste textarea "Editor content;Press Alt+F1 for Accessibility Options."
type textarea "**********"
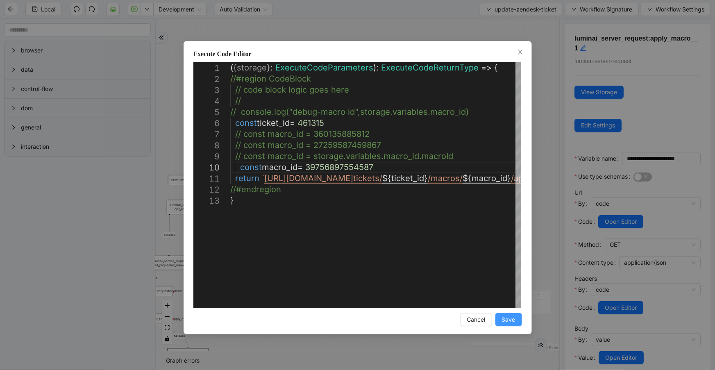
click at [515, 320] on span "Save" at bounding box center [509, 319] width 14 height 9
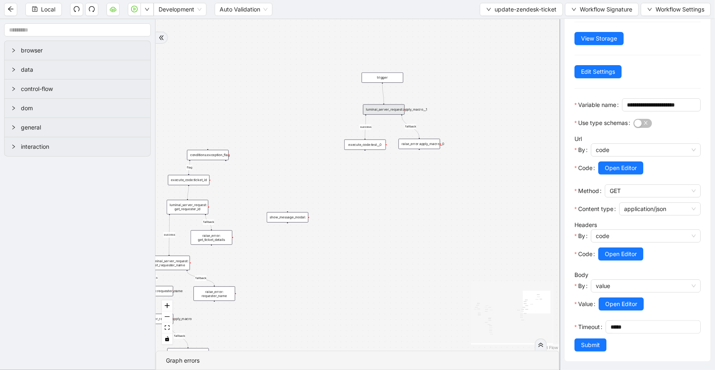
scroll to position [79, 0]
click at [594, 347] on span "Submit" at bounding box center [590, 344] width 19 height 9
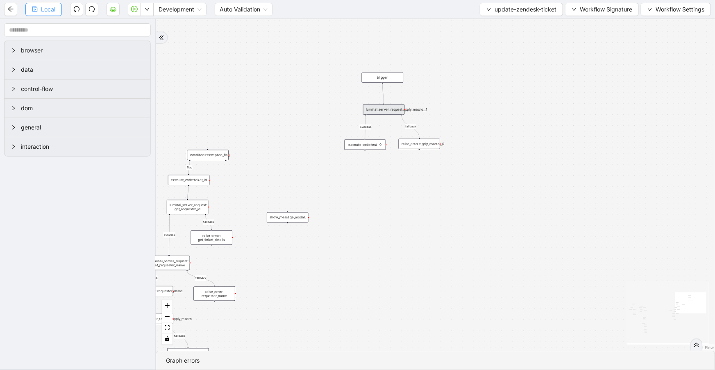
scroll to position [0, 0]
click at [52, 14] on button "Local" at bounding box center [43, 9] width 36 height 13
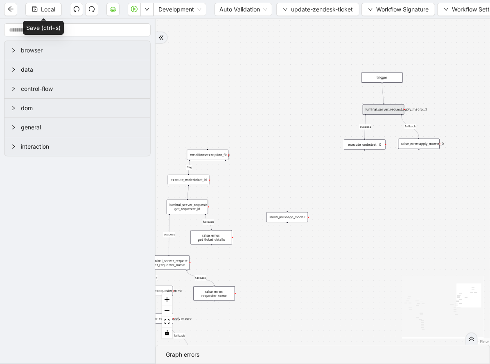
click at [362, 150] on div "fallback fallback success fallback success success fallback fallback success fa…" at bounding box center [323, 182] width 335 height 326
click at [364, 145] on div "execute_code:test__0" at bounding box center [365, 145] width 41 height 10
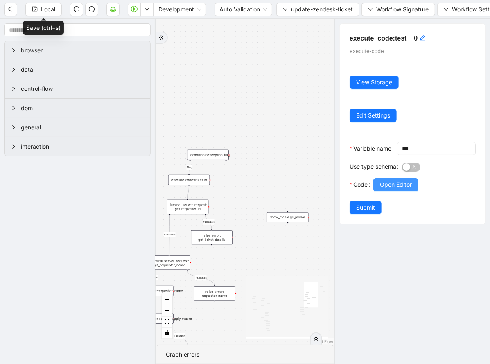
click at [412, 189] on span "Open Editor" at bounding box center [396, 184] width 32 height 9
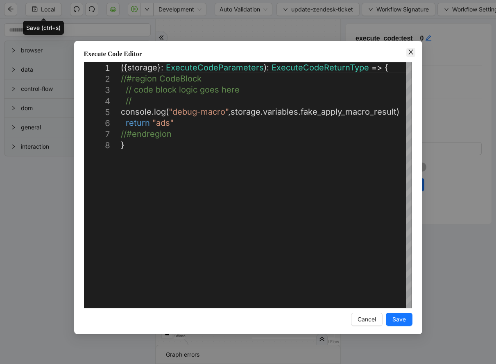
click at [410, 53] on icon "close" at bounding box center [410, 52] width 5 height 5
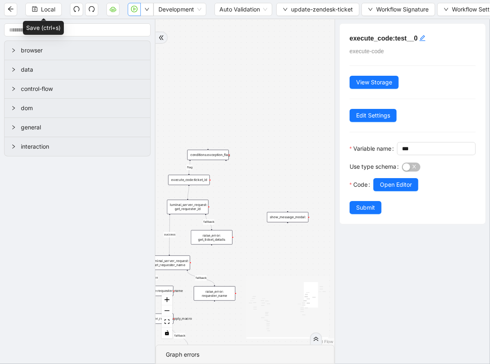
click at [138, 9] on button "button" at bounding box center [134, 9] width 13 height 13
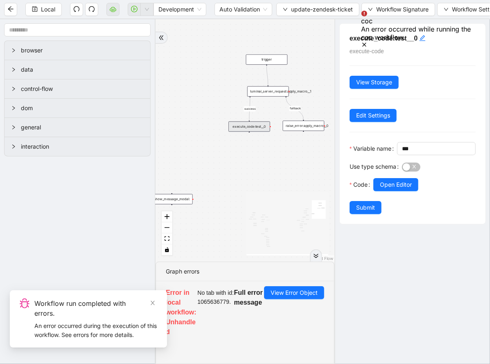
drag, startPoint x: 287, startPoint y: 148, endPoint x: 163, endPoint y: 127, distance: 125.8
click at [162, 127] on div "fallback fallback success fallback success success fallback fallback success fa…" at bounding box center [245, 140] width 179 height 243
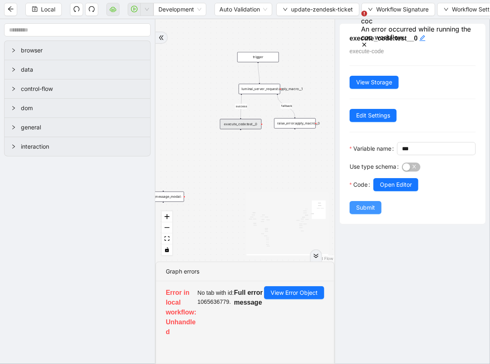
click at [369, 212] on span "Submit" at bounding box center [365, 207] width 19 height 9
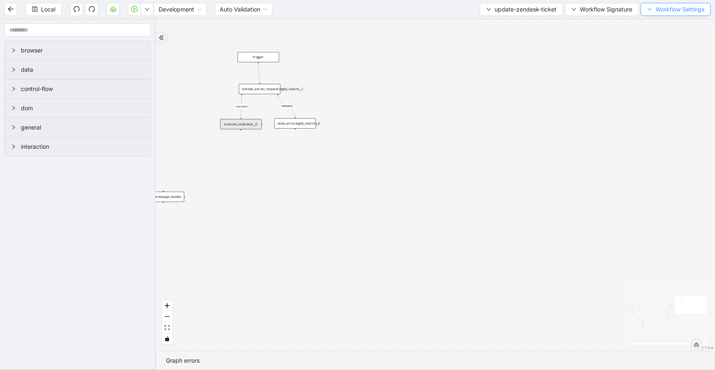
click at [651, 12] on button "Workflow Settings" at bounding box center [676, 9] width 70 height 13
click at [610, 11] on span "Workflow Signature" at bounding box center [606, 9] width 52 height 9
click at [603, 31] on div "Parameters" at bounding box center [601, 24] width 70 height 13
click at [603, 36] on span "Type" at bounding box center [601, 38] width 54 height 9
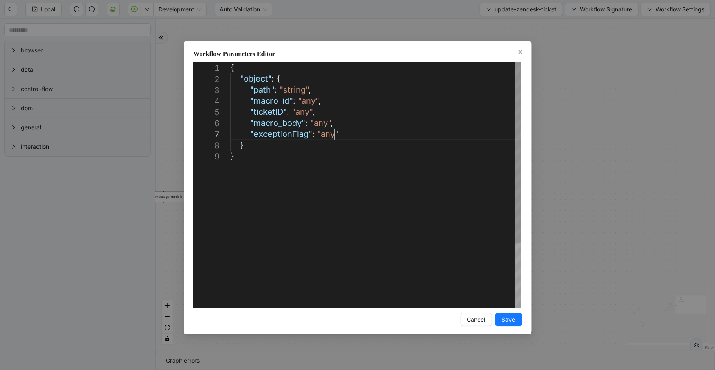
scroll to position [0, 4]
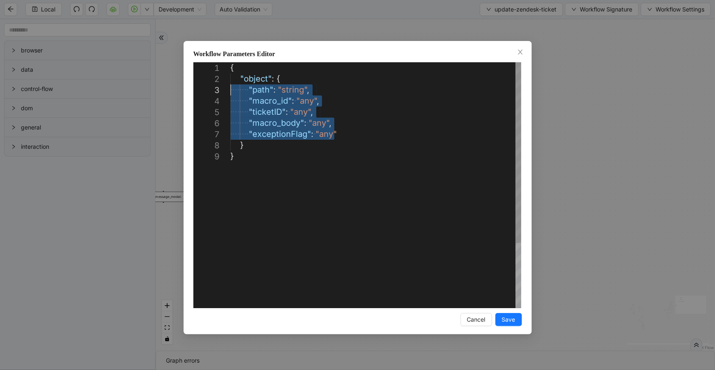
drag, startPoint x: 372, startPoint y: 137, endPoint x: 186, endPoint y: 89, distance: 191.7
click at [522, 53] on icon "close" at bounding box center [520, 52] width 7 height 7
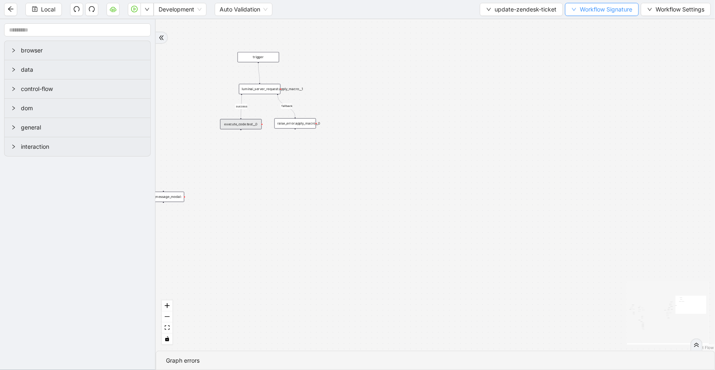
click at [626, 4] on button "Workflow Signature" at bounding box center [602, 9] width 74 height 13
click at [597, 70] on li "Defaults" at bounding box center [601, 64] width 64 height 13
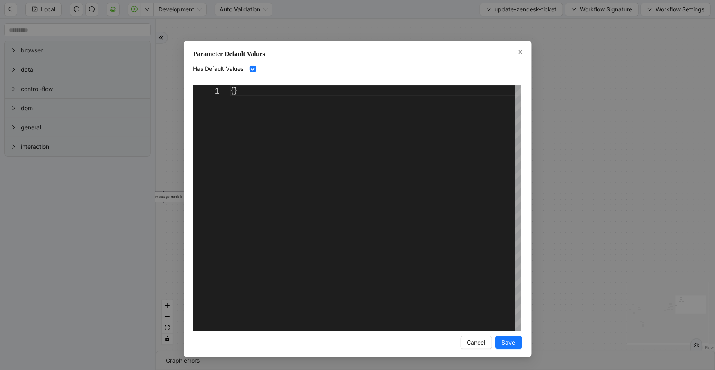
scroll to position [0, 9]
click at [234, 92] on div "{}" at bounding box center [375, 208] width 291 height 246
paste textarea "**********"
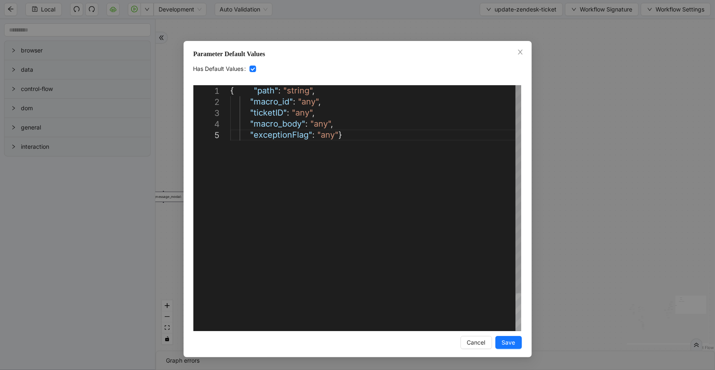
click at [252, 90] on div "{ "path" : "string" , "macro_id" : "any" , "ticketID" : "any" , "macro_body" : …" at bounding box center [375, 230] width 291 height 290
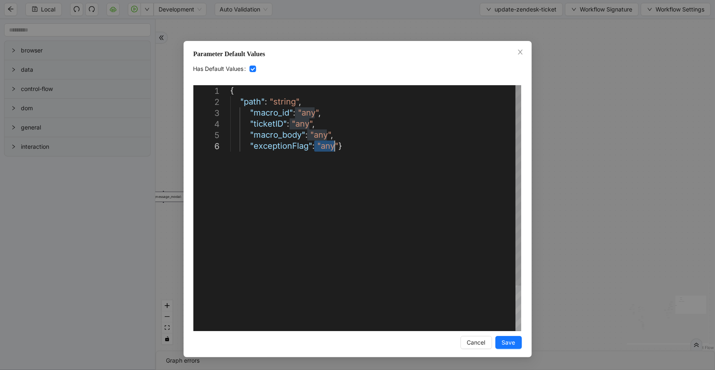
drag, startPoint x: 314, startPoint y: 146, endPoint x: 335, endPoint y: 147, distance: 20.9
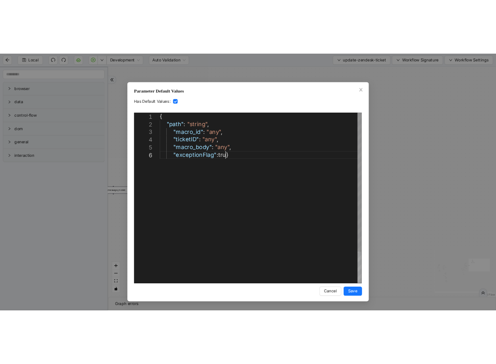
scroll to position [56, 143]
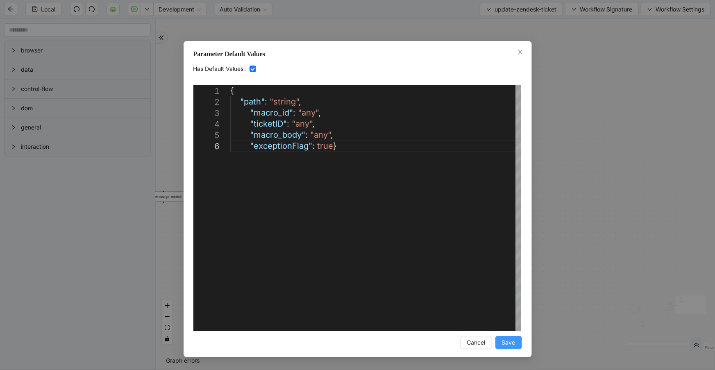
type textarea "**********"
click at [520, 342] on button "Save" at bounding box center [508, 342] width 27 height 13
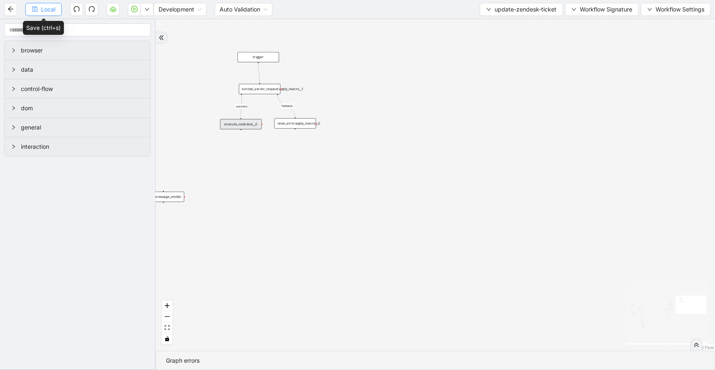
click at [46, 9] on span "Local" at bounding box center [48, 9] width 14 height 9
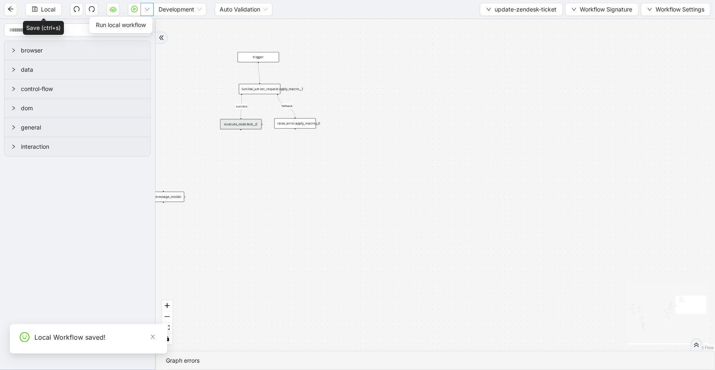
click at [146, 9] on icon "down" at bounding box center [147, 9] width 5 height 5
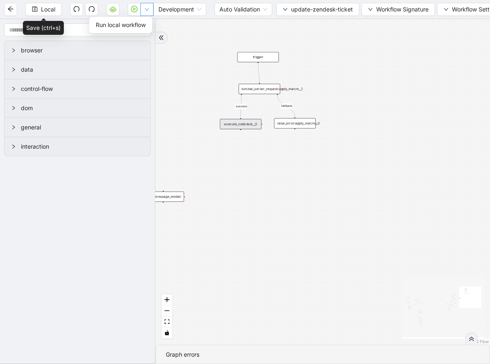
click at [146, 9] on icon "down" at bounding box center [147, 9] width 4 height 3
click at [148, 25] on li "Run local workflow" at bounding box center [121, 24] width 60 height 13
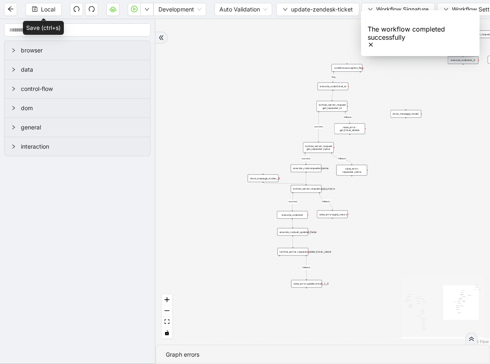
drag, startPoint x: 266, startPoint y: 265, endPoint x: 472, endPoint y: 167, distance: 227.4
click at [480, 168] on div "fallback fallback success fallback success success fallback fallback success fa…" at bounding box center [323, 182] width 335 height 326
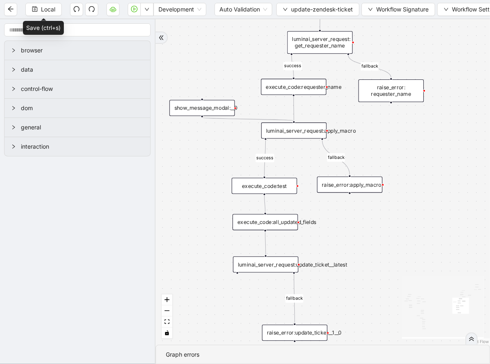
click at [290, 270] on div "luminai_server_request:update_ticket__latest" at bounding box center [266, 264] width 66 height 16
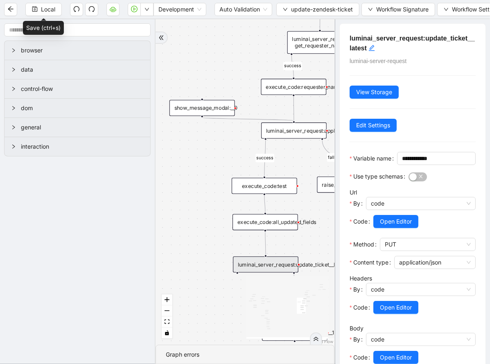
click at [258, 66] on div "fallback fallback success fallback success success fallback fallback success fa…" at bounding box center [245, 182] width 179 height 326
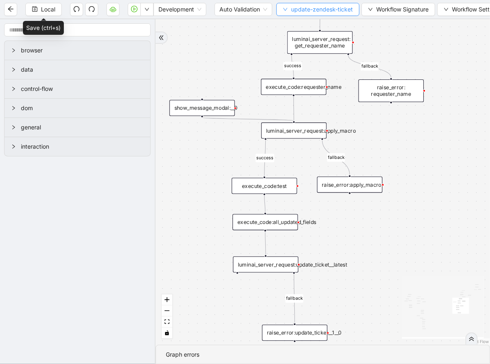
click at [320, 15] on button "update-zendesk-ticket" at bounding box center [318, 9] width 83 height 13
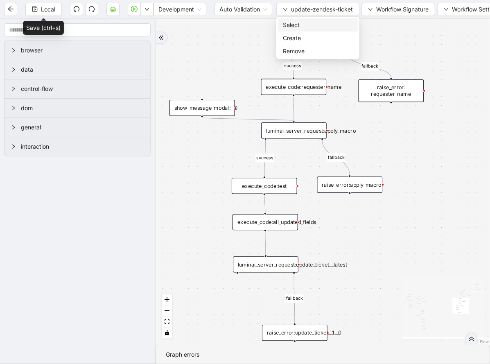
click at [322, 24] on span "Select" at bounding box center [318, 24] width 70 height 9
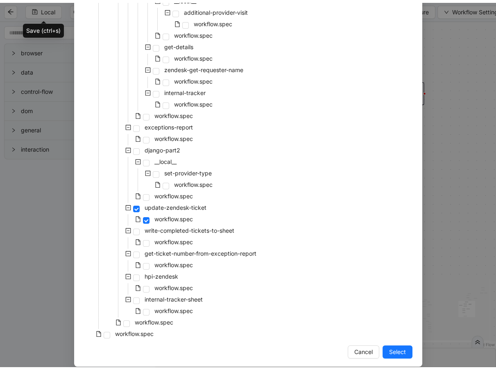
scroll to position [296, 0]
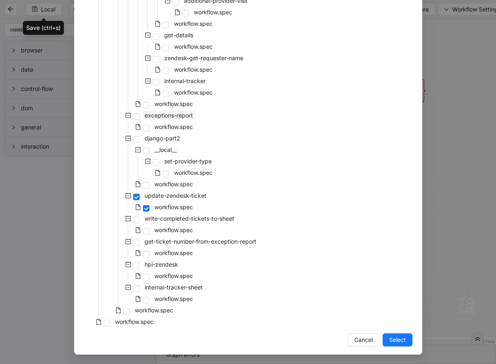
click at [171, 111] on span "exceptions-report" at bounding box center [169, 116] width 52 height 10
click at [176, 102] on span "workflow.spec" at bounding box center [173, 103] width 39 height 7
click at [397, 339] on span "Select" at bounding box center [397, 340] width 17 height 9
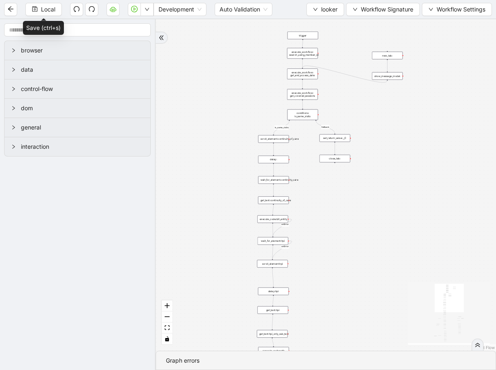
drag, startPoint x: 352, startPoint y: 220, endPoint x: 501, endPoint y: 26, distance: 244.6
click at [496, 26] on html "Local Development Auto Validation looker Workflow Signature Workflow Settings b…" at bounding box center [248, 185] width 496 height 370
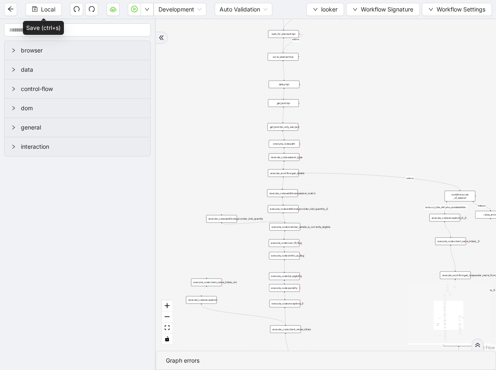
drag, startPoint x: 365, startPoint y: 231, endPoint x: 379, endPoint y: 20, distance: 212.2
click at [379, 12] on section "Local Development Auto Validation looker Workflow Signature Workflow Settings b…" at bounding box center [248, 185] width 496 height 370
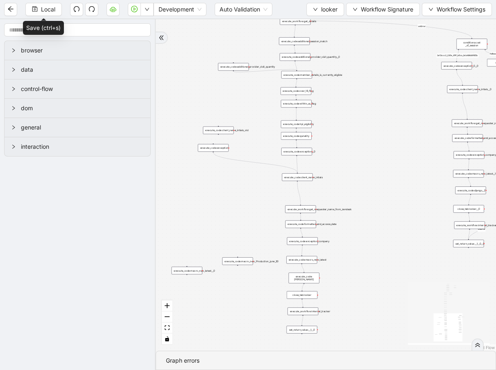
drag, startPoint x: 347, startPoint y: 256, endPoint x: 360, endPoint y: 94, distance: 163.1
click at [360, 94] on div "fallback is_same_visits 3e13ccc2_230e_41ff_b0ca_9cb496d9165b fallback onError o…" at bounding box center [326, 184] width 340 height 331
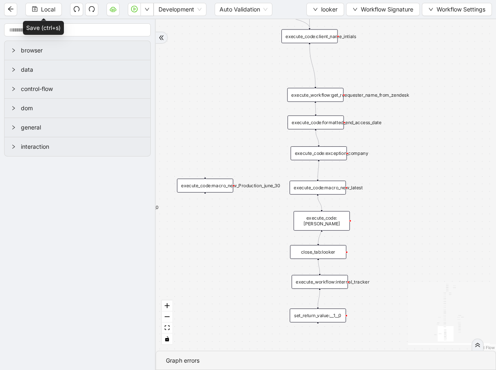
drag, startPoint x: 205, startPoint y: 189, endPoint x: 210, endPoint y: 184, distance: 6.7
click at [210, 184] on div "execute_code:macro_new_Production_june_30" at bounding box center [205, 186] width 56 height 14
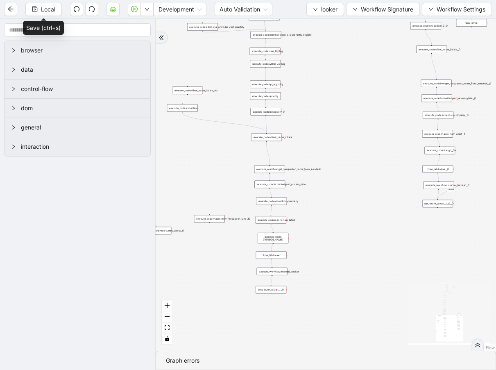
drag, startPoint x: 209, startPoint y: 261, endPoint x: 233, endPoint y: 254, distance: 25.6
click at [233, 254] on div "fallback is_same_visits 3e13ccc2_230e_41ff_b0ca_9cb496d9165b fallback onError o…" at bounding box center [326, 184] width 340 height 331
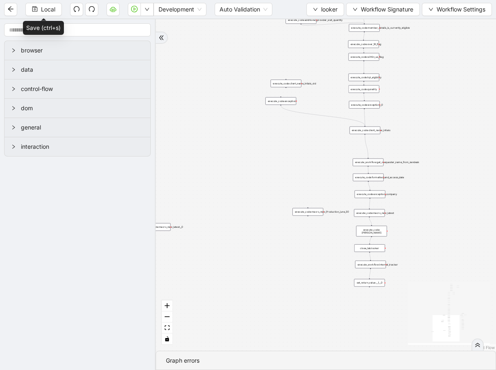
drag, startPoint x: 188, startPoint y: 222, endPoint x: 237, endPoint y: 218, distance: 49.3
click at [148, 226] on section "browser data control-flow dom general interaction fallback is_same_visits 3e13c…" at bounding box center [248, 194] width 496 height 351
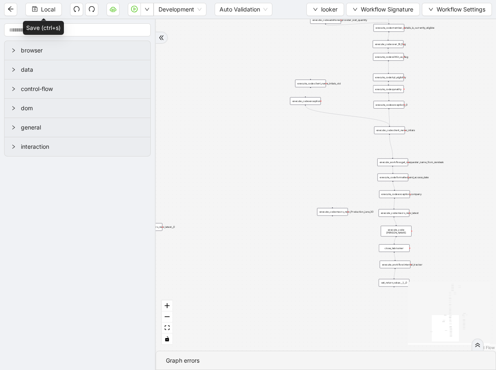
click at [320, 213] on div "execute_code:macro_new_Production_june_30" at bounding box center [332, 212] width 31 height 8
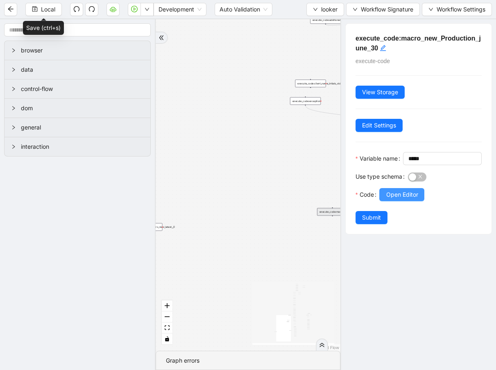
click at [389, 199] on span "Open Editor" at bounding box center [402, 194] width 32 height 9
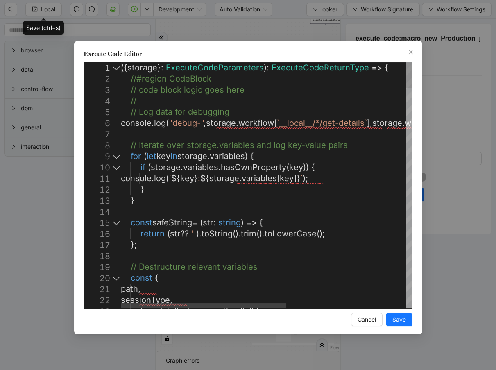
click at [119, 157] on div at bounding box center [116, 156] width 11 height 11
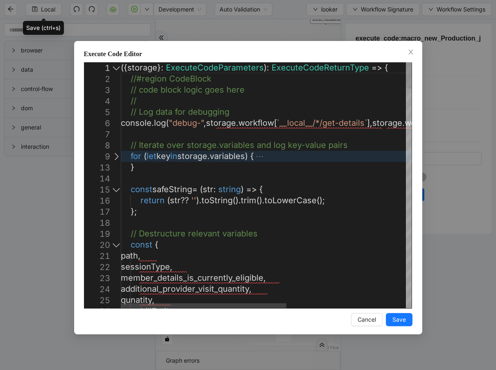
click at [114, 191] on div at bounding box center [116, 189] width 11 height 11
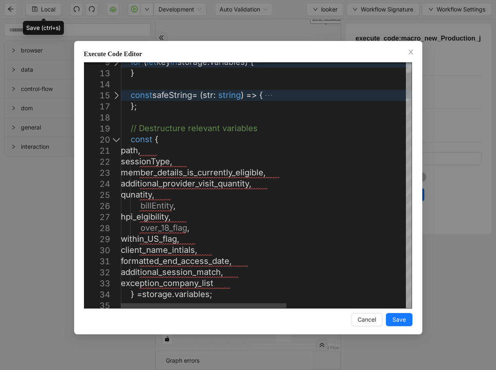
click at [114, 138] on div at bounding box center [116, 139] width 11 height 11
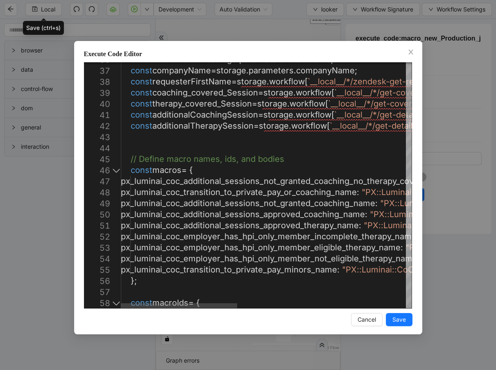
scroll to position [0, 286]
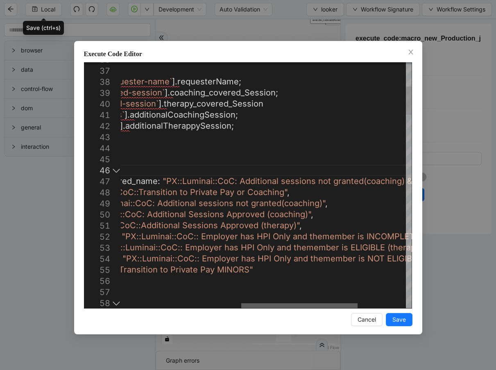
click at [305, 308] on div at bounding box center [299, 305] width 116 height 5
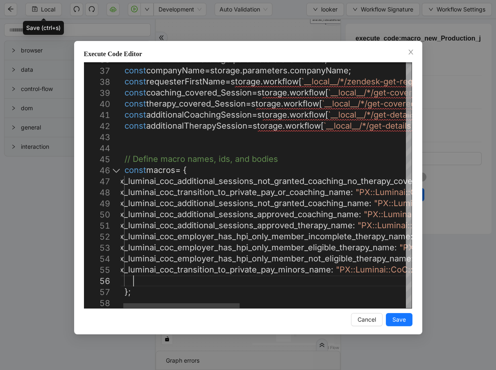
scroll to position [45, 39]
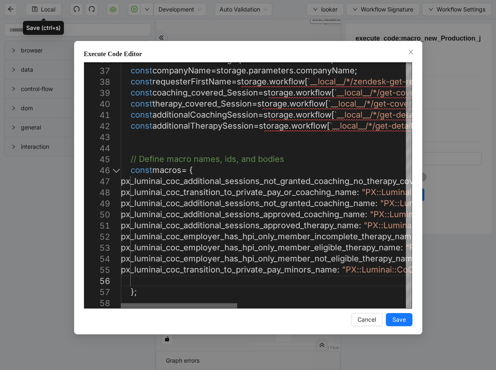
click at [197, 303] on div at bounding box center [179, 305] width 116 height 5
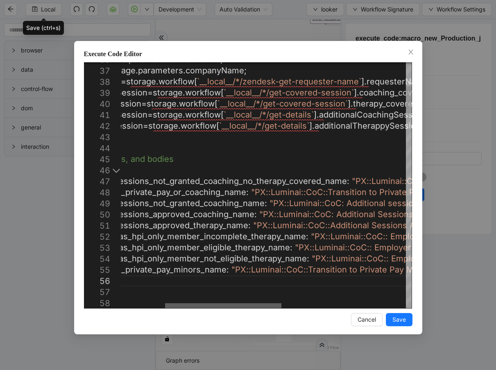
click at [250, 303] on div at bounding box center [223, 305] width 116 height 5
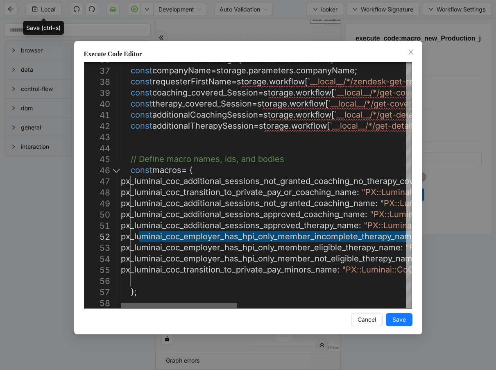
click at [167, 303] on div at bounding box center [179, 305] width 116 height 5
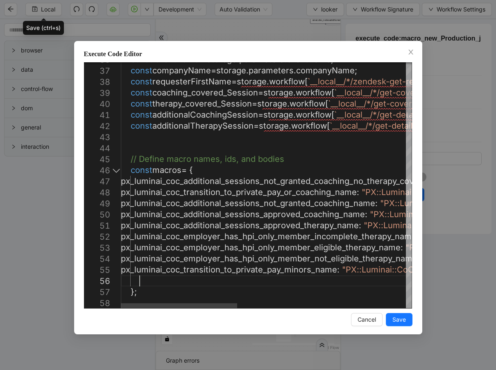
paste textarea "**********"
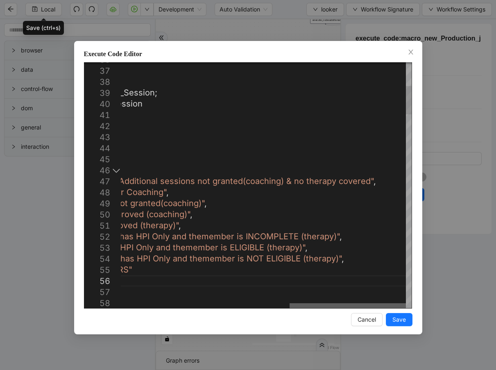
click at [376, 303] on div at bounding box center [348, 305] width 116 height 5
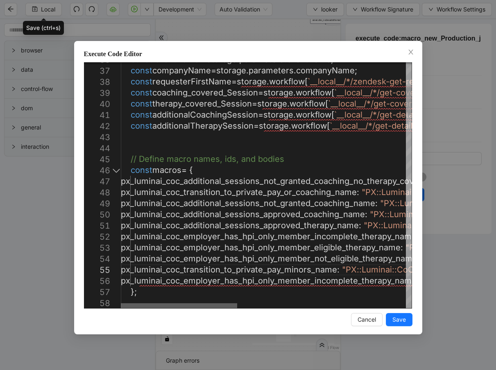
click at [121, 303] on div at bounding box center [179, 305] width 116 height 5
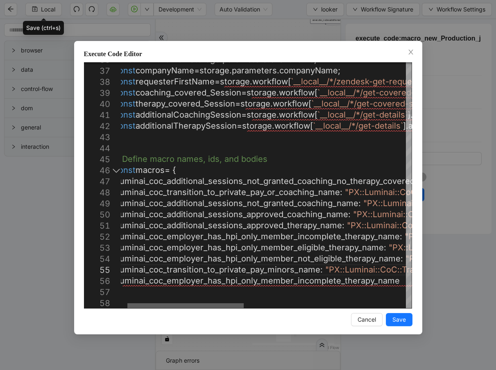
click at [236, 305] on div at bounding box center [185, 305] width 116 height 5
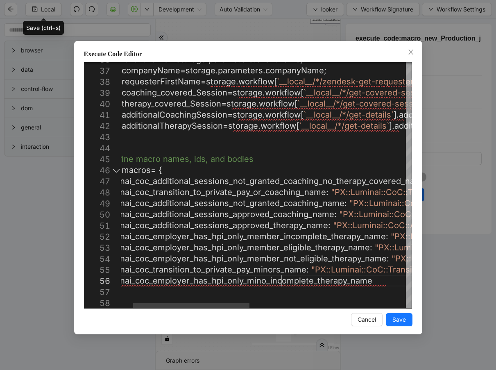
scroll to position [45, 246]
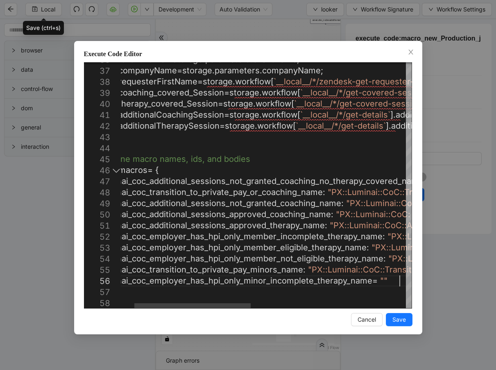
scroll to position [43, 384]
paste textarea "**********"
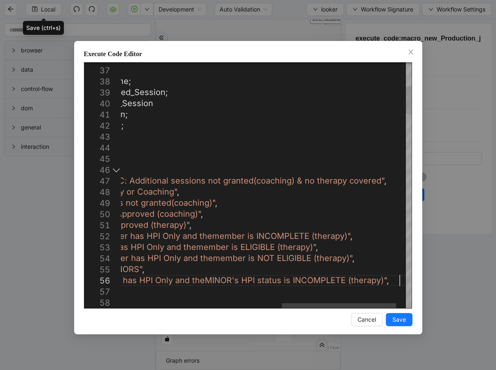
scroll to position [45, 39]
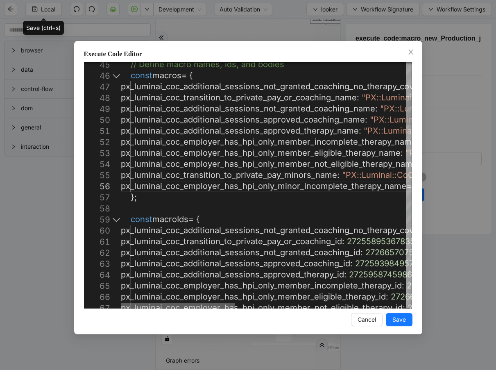
click at [121, 304] on div at bounding box center [178, 305] width 114 height 5
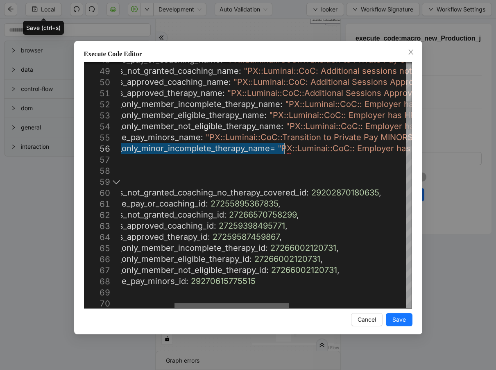
click at [278, 303] on div at bounding box center [232, 305] width 114 height 5
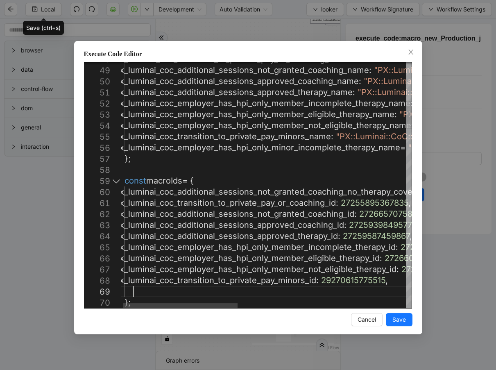
paste textarea "**********"
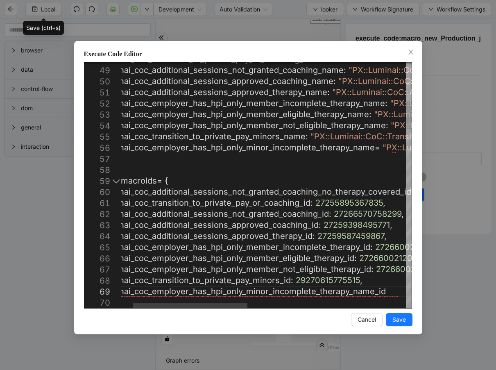
scroll to position [11, 384]
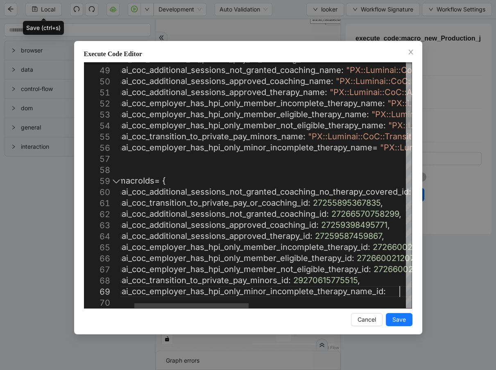
paste textarea "**********"
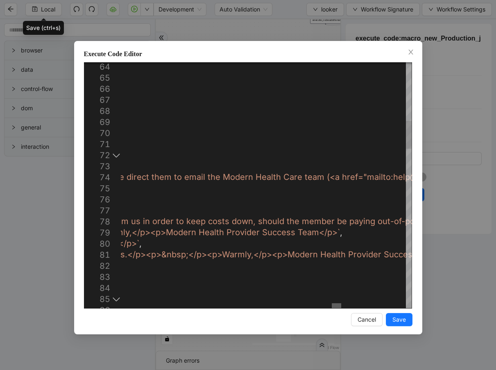
click at [333, 303] on div at bounding box center [336, 305] width 9 height 5
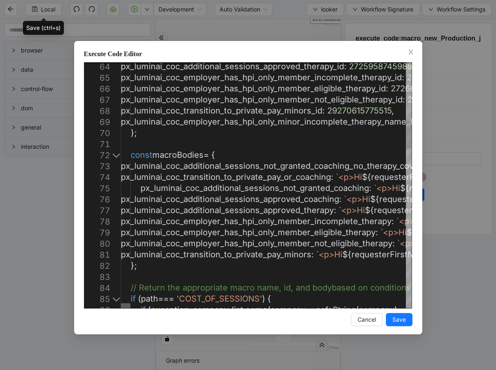
click at [121, 308] on div at bounding box center [125, 305] width 9 height 5
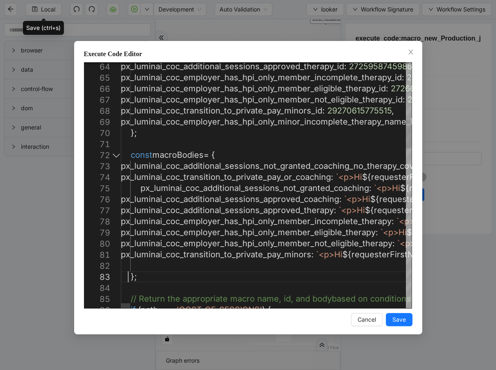
scroll to position [32, 14]
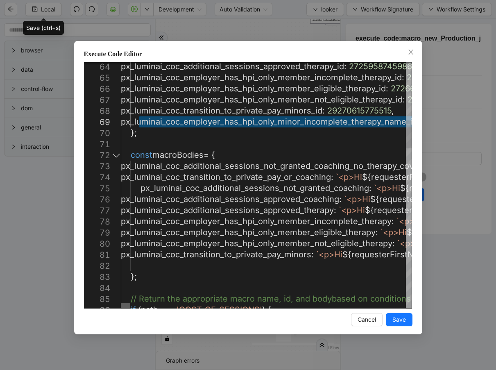
click at [121, 304] on div at bounding box center [125, 305] width 9 height 5
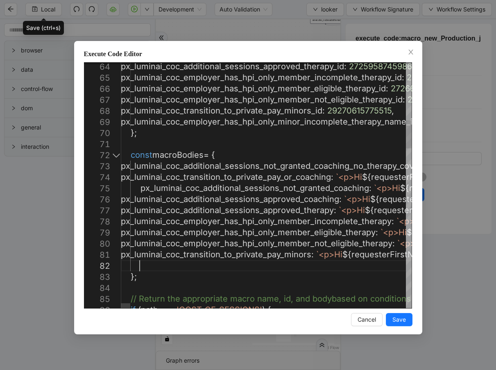
paste textarea "**********"
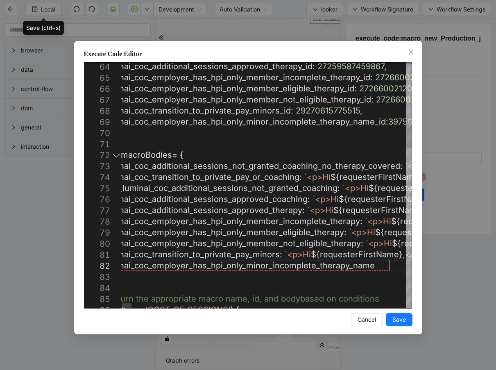
scroll to position [20, 369]
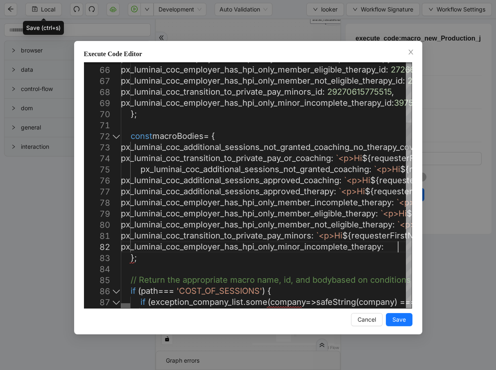
click at [125, 304] on div at bounding box center [125, 305] width 9 height 5
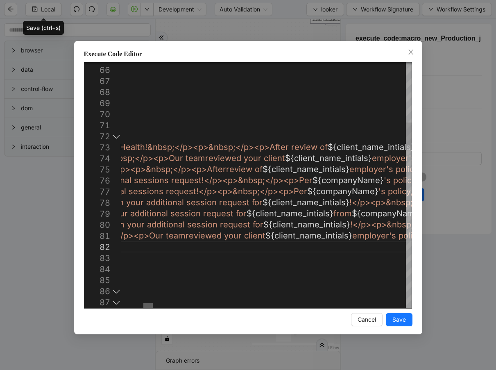
click at [145, 308] on div at bounding box center [147, 305] width 9 height 5
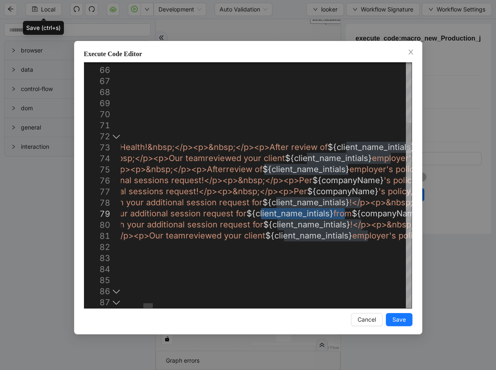
drag, startPoint x: 261, startPoint y: 215, endPoint x: 345, endPoint y: 213, distance: 84.4
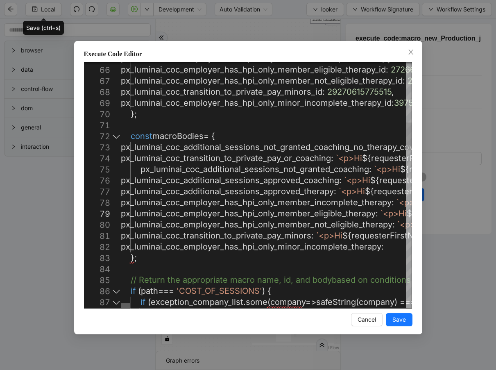
click at [121, 303] on div at bounding box center [125, 305] width 9 height 5
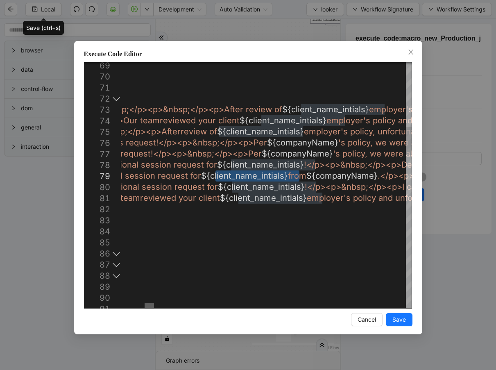
click at [147, 304] on div at bounding box center [149, 305] width 9 height 5
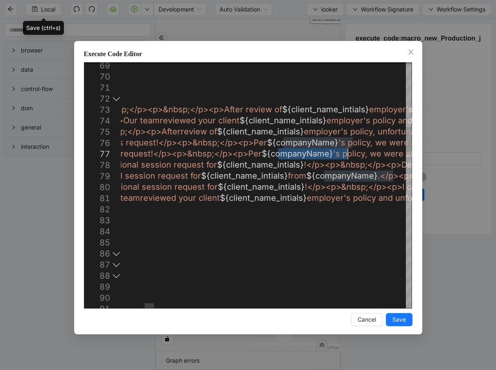
drag, startPoint x: 279, startPoint y: 154, endPoint x: 346, endPoint y: 156, distance: 67.6
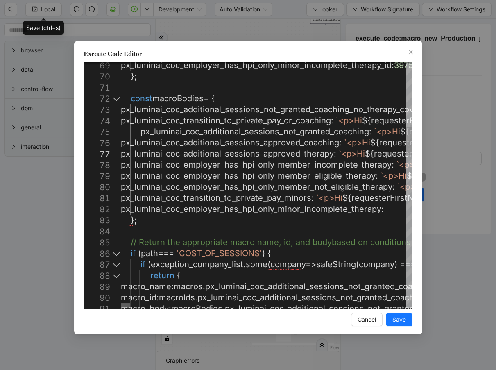
click at [121, 306] on div at bounding box center [125, 305] width 9 height 5
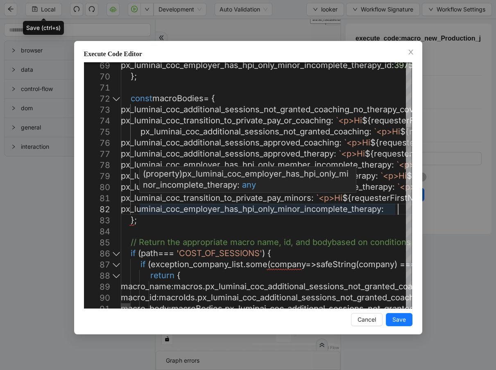
scroll to position [20, 350]
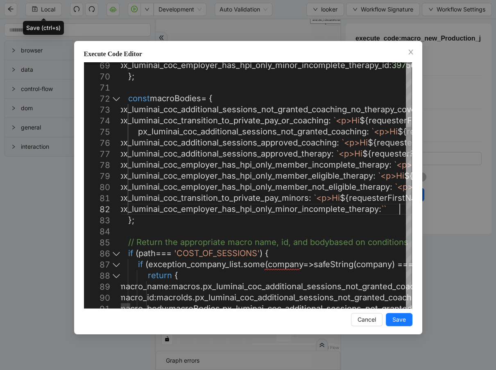
paste textarea "*"
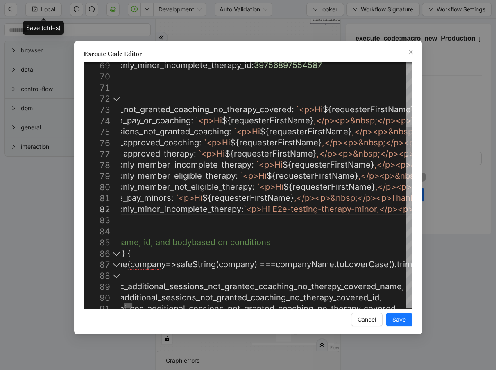
click at [129, 303] on div at bounding box center [128, 305] width 8 height 5
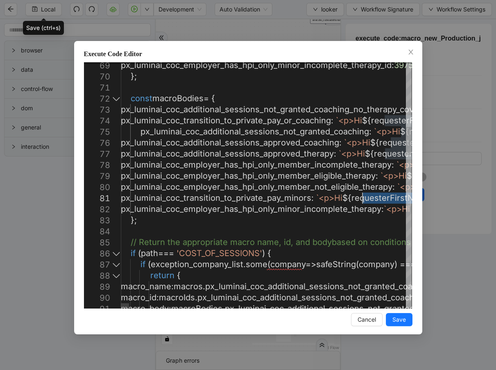
drag, startPoint x: 195, startPoint y: 198, endPoint x: 363, endPoint y: 199, distance: 167.6
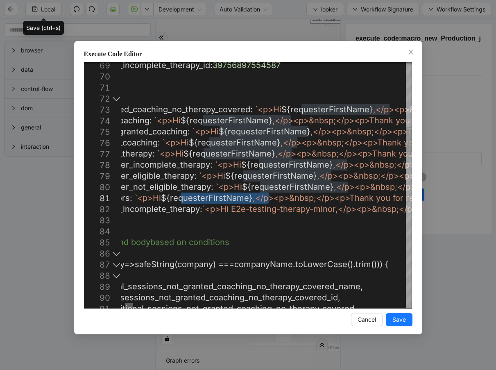
click at [130, 303] on div at bounding box center [129, 305] width 8 height 5
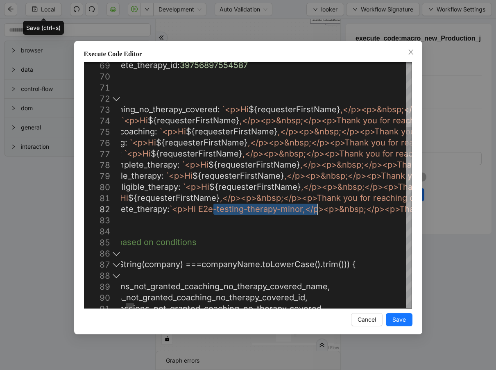
drag, startPoint x: 213, startPoint y: 208, endPoint x: 315, endPoint y: 209, distance: 102.4
paste textarea "Editor content;Press Alt+F1 for Accessibility Options."
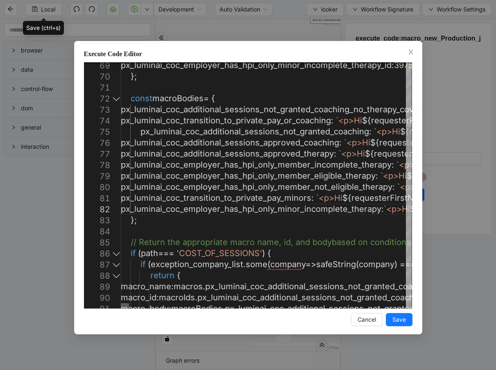
click at [121, 304] on div at bounding box center [125, 305] width 8 height 5
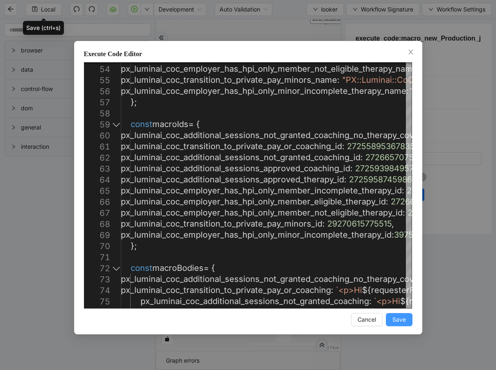
type textarea "**********"
click at [390, 320] on button "Save" at bounding box center [399, 319] width 27 height 13
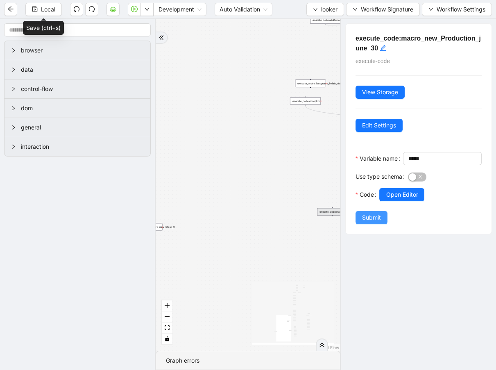
click at [376, 222] on span "Submit" at bounding box center [371, 217] width 19 height 9
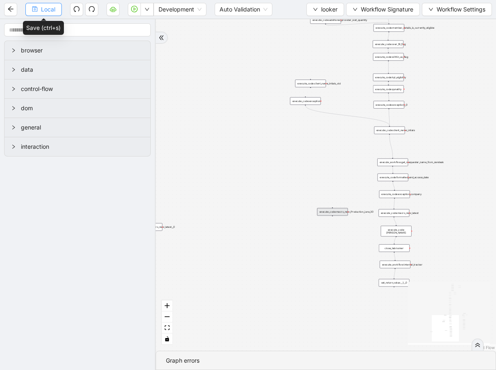
click at [58, 7] on button "Local" at bounding box center [43, 9] width 36 height 13
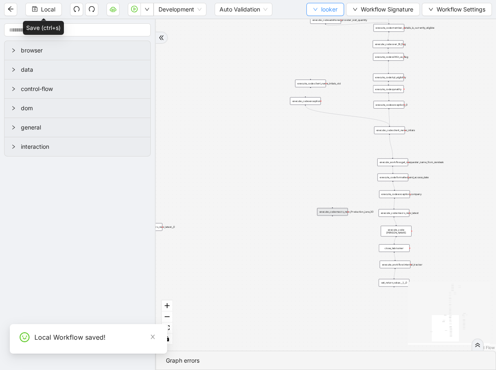
click at [317, 11] on button "looker" at bounding box center [325, 9] width 38 height 13
click at [324, 23] on span "Select" at bounding box center [324, 24] width 25 height 9
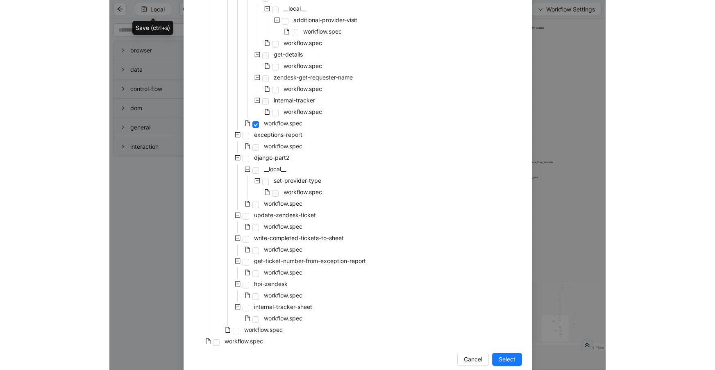
scroll to position [290, 0]
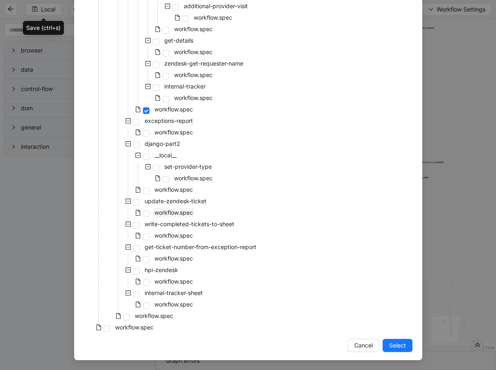
click at [177, 215] on span "workflow.spec" at bounding box center [173, 212] width 39 height 7
click at [391, 348] on span "Select" at bounding box center [397, 345] width 17 height 9
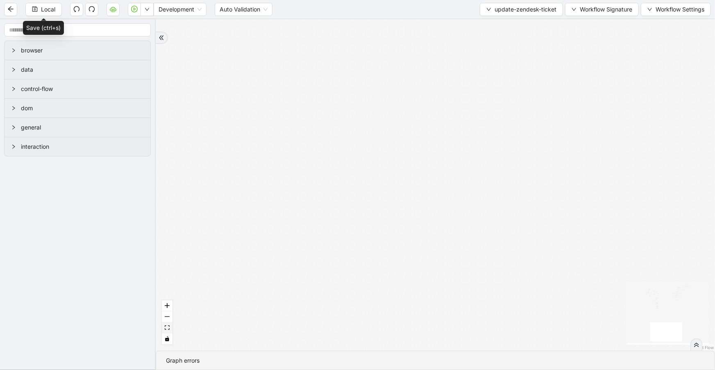
click at [164, 327] on button "fit view" at bounding box center [167, 327] width 11 height 11
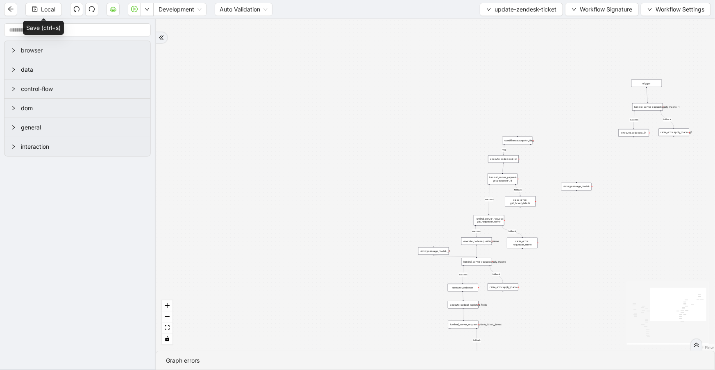
drag, startPoint x: 462, startPoint y: 154, endPoint x: 381, endPoint y: 213, distance: 99.8
click at [381, 213] on div "fallback fallback success fallback success success fallback fallback success fa…" at bounding box center [435, 184] width 559 height 331
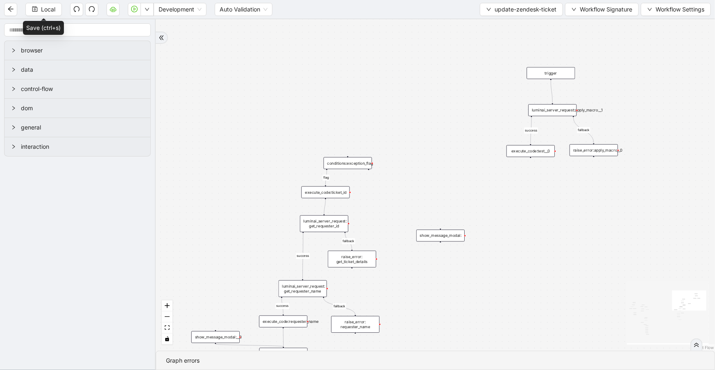
drag, startPoint x: 569, startPoint y: 104, endPoint x: 389, endPoint y: 142, distance: 183.4
click at [389, 142] on div "fallback fallback success fallback success success fallback fallback success fa…" at bounding box center [435, 184] width 559 height 331
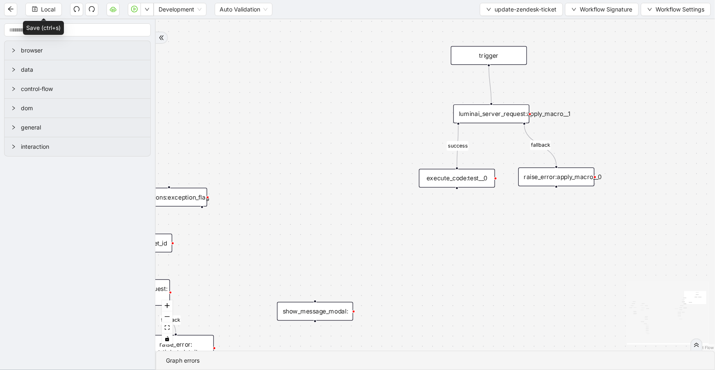
click at [513, 120] on div "luminai_server_request:apply_macro__1" at bounding box center [491, 113] width 76 height 19
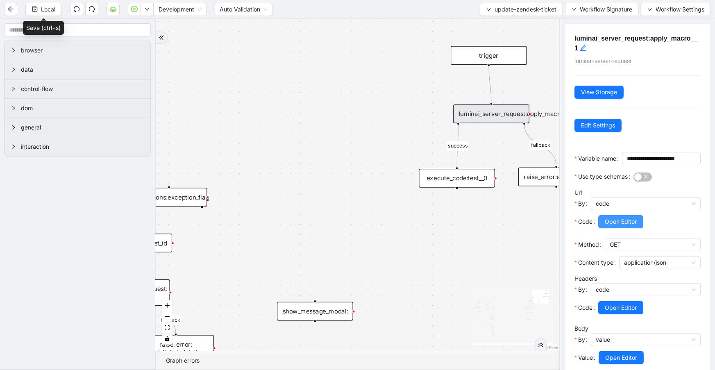
click at [616, 228] on button "Open Editor" at bounding box center [620, 221] width 45 height 13
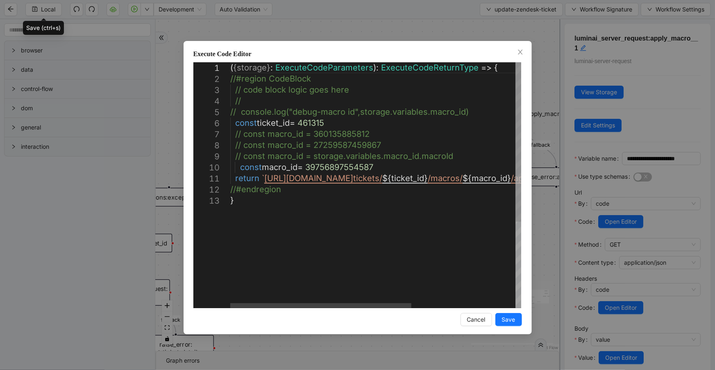
click at [334, 166] on div "( { storage } : ExecuteCodeParameters ): ExecuteCodeReturnType => { //#region C…" at bounding box center [459, 251] width 458 height 379
paste textarea "Editor content;Press Alt+F1 for Accessibility Options."
type textarea "**********"
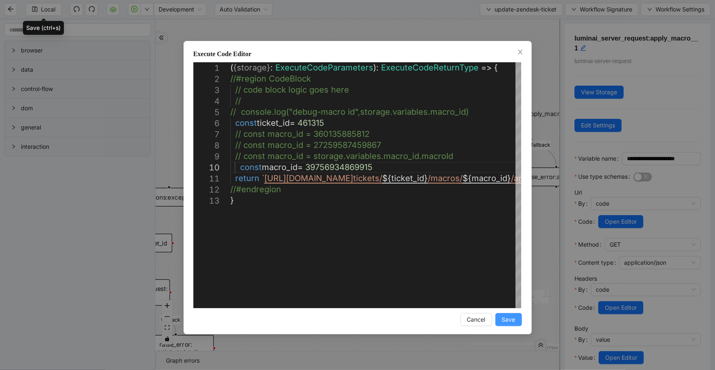
click at [510, 318] on span "Save" at bounding box center [509, 319] width 14 height 9
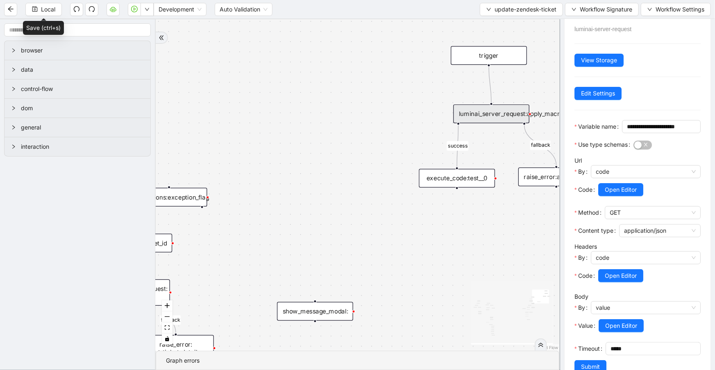
scroll to position [79, 0]
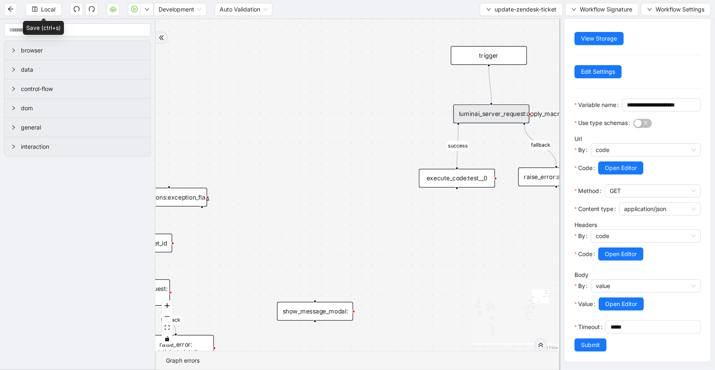
drag, startPoint x: 601, startPoint y: 344, endPoint x: 68, endPoint y: 12, distance: 628.1
click at [601, 344] on button "Submit" at bounding box center [590, 344] width 32 height 13
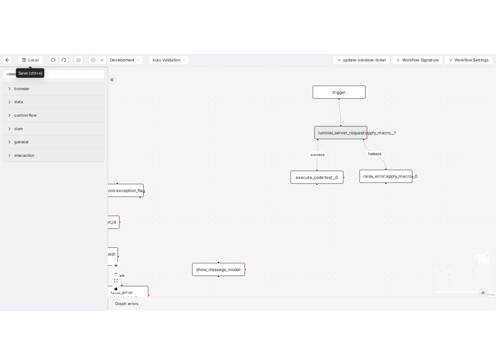
scroll to position [0, 0]
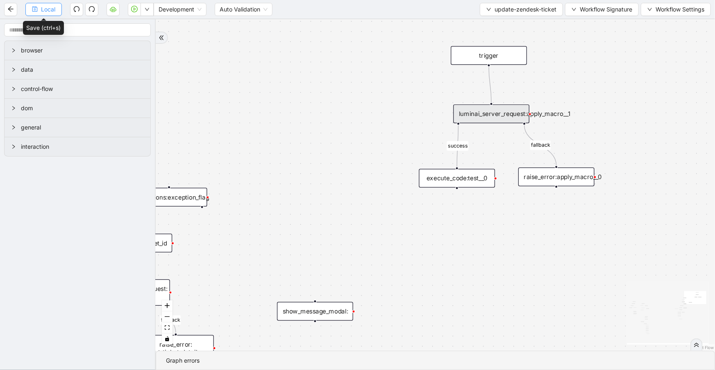
click at [35, 13] on button "Local" at bounding box center [43, 9] width 36 height 13
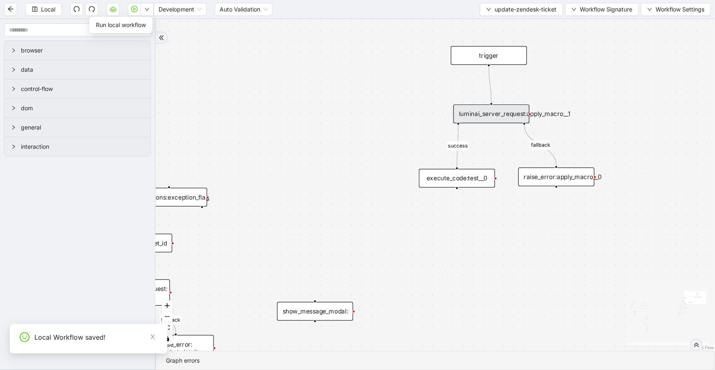
click at [147, 14] on button "button" at bounding box center [147, 9] width 13 height 13
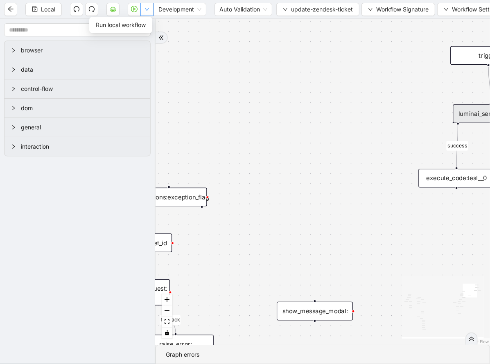
click at [151, 8] on button "button" at bounding box center [147, 9] width 13 height 13
click at [142, 26] on span "Run local workflow" at bounding box center [121, 24] width 50 height 9
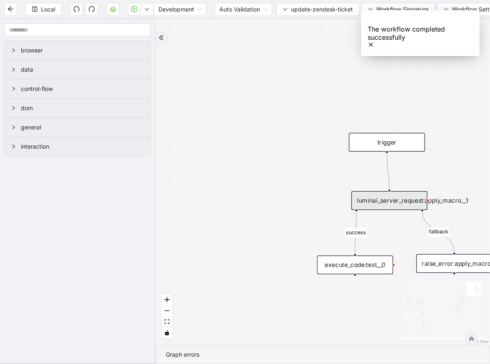
drag, startPoint x: 368, startPoint y: 85, endPoint x: 266, endPoint y: 172, distance: 133.7
click at [266, 172] on div "fallback fallback success fallback success success fallback fallback success fa…" at bounding box center [323, 182] width 335 height 326
click at [420, 198] on div "luminai_server_request:apply_macro__1" at bounding box center [390, 200] width 76 height 19
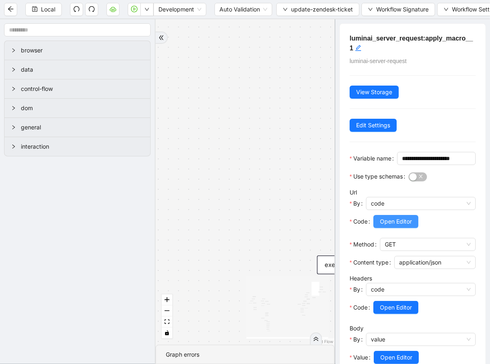
click at [399, 226] on span "Open Editor" at bounding box center [396, 221] width 32 height 9
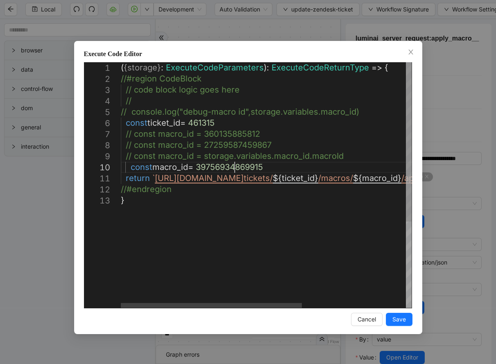
click at [234, 168] on div "( { storage } : ExecuteCodeParameters ): ExecuteCodeReturnType => { //#region C…" at bounding box center [350, 251] width 458 height 379
paste textarea "Editor content;Press Alt+F1 for Accessibility Options."
type textarea "**********"
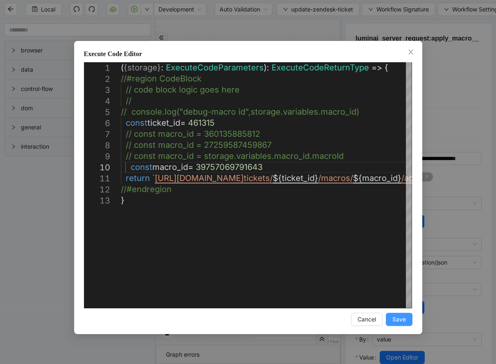
click at [394, 324] on button "Save" at bounding box center [399, 319] width 27 height 13
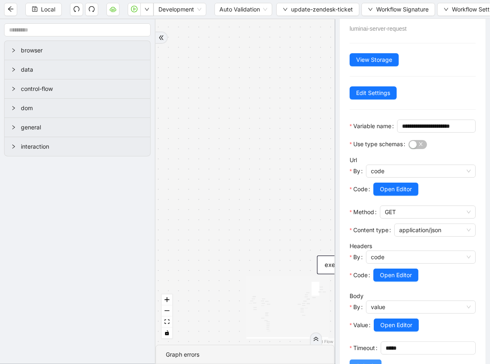
scroll to position [79, 0]
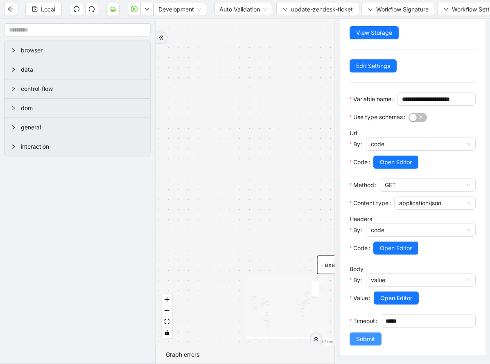
click at [375, 342] on span "Submit" at bounding box center [365, 339] width 19 height 9
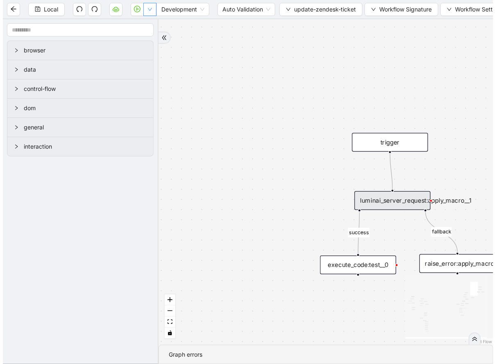
scroll to position [0, 0]
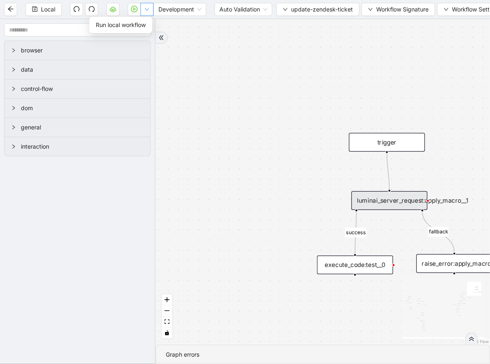
click at [148, 11] on icon "down" at bounding box center [147, 9] width 5 height 5
click at [141, 25] on span "Run local workflow" at bounding box center [121, 24] width 50 height 9
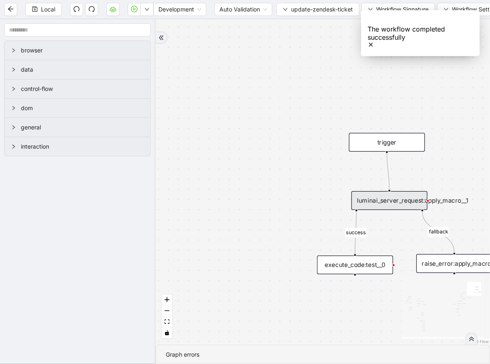
click at [373, 43] on icon "Notifications (F8)" at bounding box center [371, 44] width 3 height 3
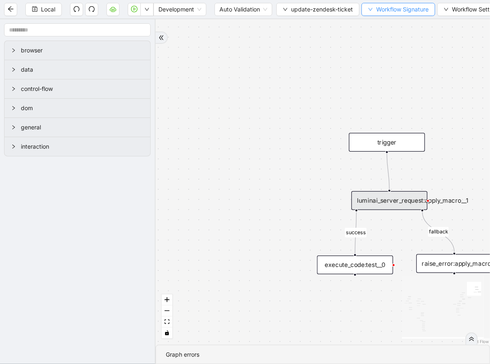
click at [403, 8] on span "Workflow Signature" at bounding box center [403, 9] width 52 height 9
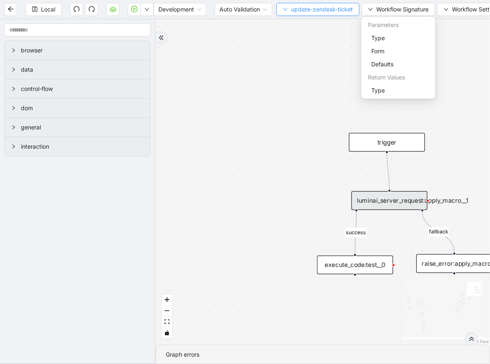
click at [339, 9] on span "update-zendesk-ticket" at bounding box center [322, 9] width 62 height 9
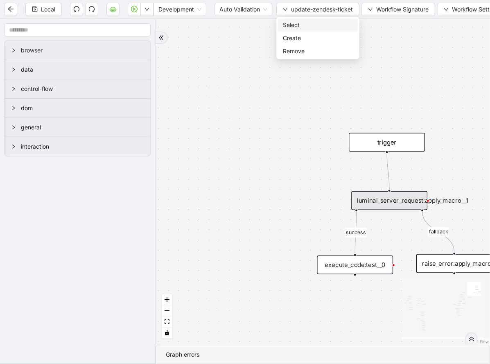
click at [336, 26] on span "Select" at bounding box center [318, 24] width 70 height 9
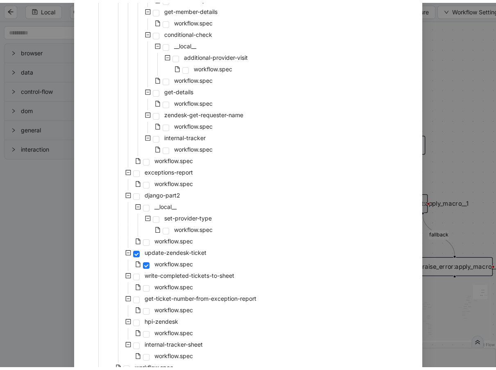
scroll to position [296, 0]
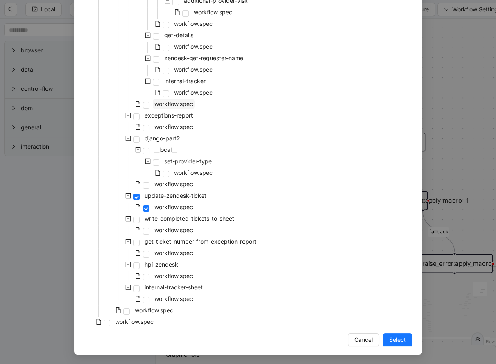
click at [172, 104] on span "workflow.spec" at bounding box center [173, 103] width 39 height 7
drag, startPoint x: 393, startPoint y: 340, endPoint x: 389, endPoint y: 309, distance: 31.4
click at [393, 341] on span "Select" at bounding box center [397, 340] width 17 height 9
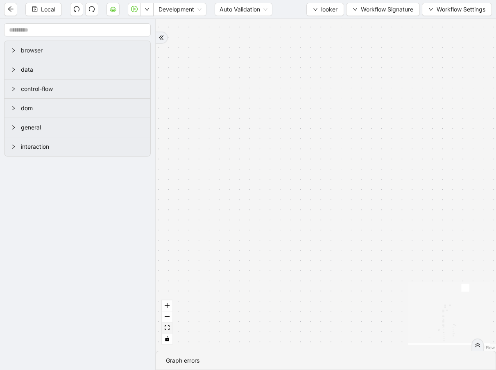
click at [171, 328] on button "fit view" at bounding box center [167, 327] width 11 height 11
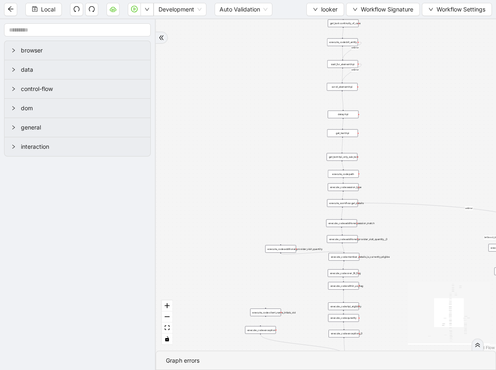
drag, startPoint x: 438, startPoint y: 294, endPoint x: 422, endPoint y: 243, distance: 53.0
click at [422, 243] on div "fallback is_same_visits 3e13ccc2_230e_41ff_b0ca_9cb496d9165b fallback onError o…" at bounding box center [326, 184] width 340 height 331
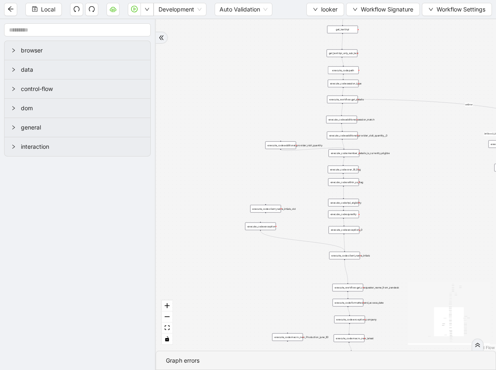
drag, startPoint x: 422, startPoint y: 244, endPoint x: 431, endPoint y: 83, distance: 161.3
click at [431, 83] on div "fallback is_same_visits 3e13ccc2_230e_41ff_b0ca_9cb496d9165b fallback onError o…" at bounding box center [326, 184] width 340 height 331
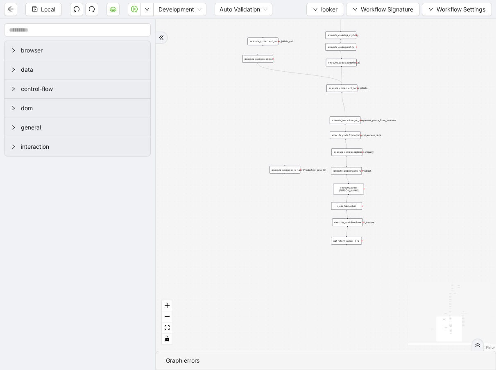
drag, startPoint x: 272, startPoint y: 127, endPoint x: 272, endPoint y: 106, distance: 21.3
click at [272, 106] on div "fallback is_same_visits 3e13ccc2_230e_41ff_b0ca_9cb496d9165b fallback onError o…" at bounding box center [326, 184] width 340 height 331
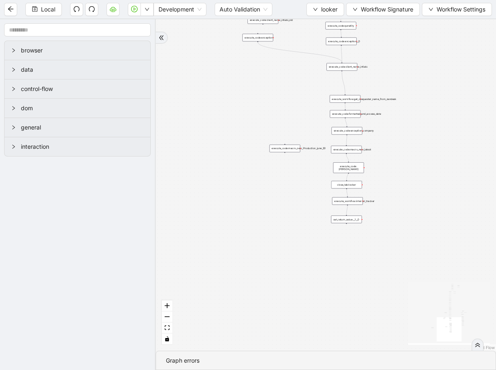
click at [288, 146] on div "execute_code:macro_new_Production_june_30" at bounding box center [285, 149] width 31 height 8
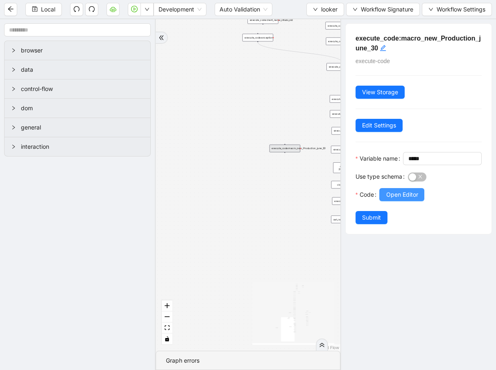
click at [393, 199] on span "Open Editor" at bounding box center [402, 194] width 32 height 9
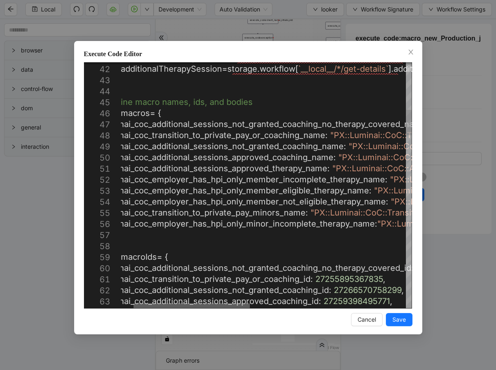
click at [232, 307] on div at bounding box center [192, 305] width 116 height 5
type textarea "**********"
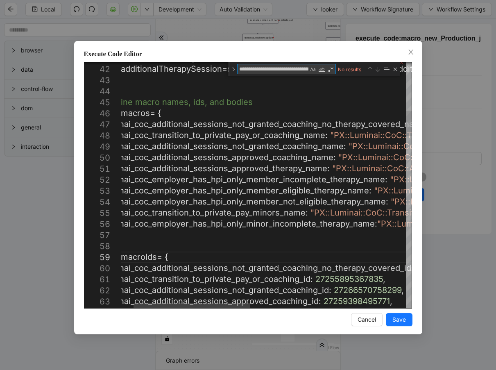
scroll to position [0, 125]
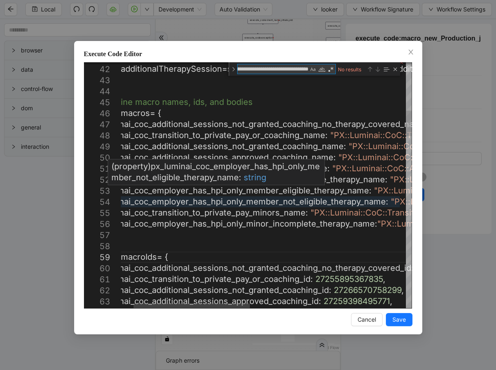
type textarea "**********"
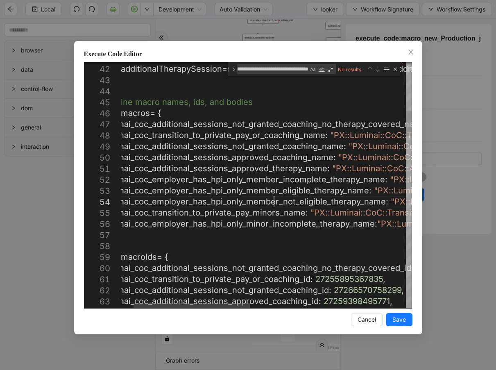
type textarea "**********"
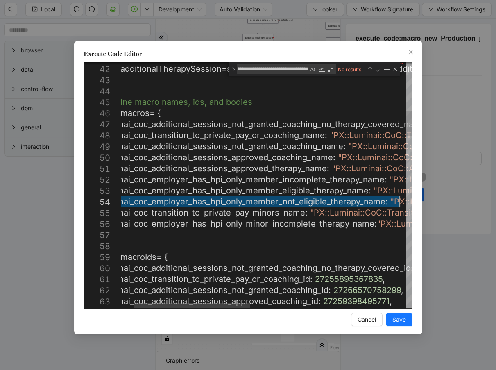
click at [251, 69] on textarea "**********" at bounding box center [273, 68] width 71 height 9
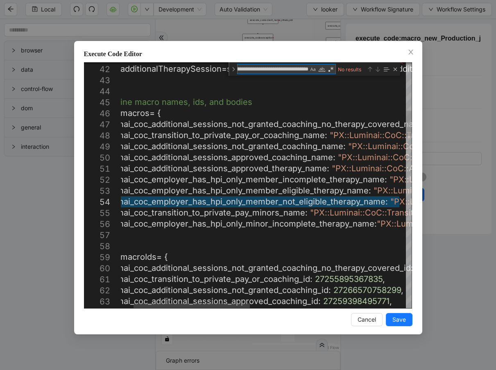
click at [251, 69] on textarea "**********" at bounding box center [273, 68] width 71 height 9
paste textarea "**********"
type textarea "**********"
click at [393, 70] on div "Close (Escape)" at bounding box center [395, 69] width 7 height 7
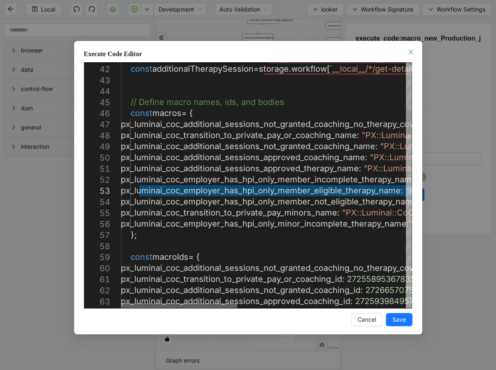
click at [121, 303] on div at bounding box center [179, 305] width 116 height 5
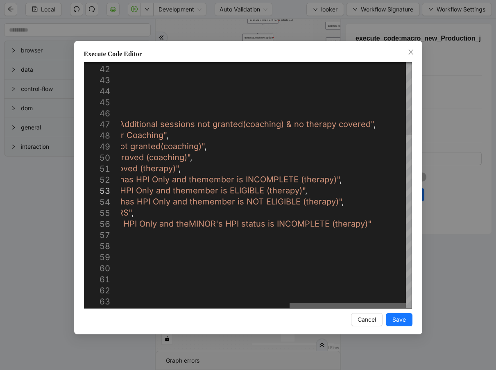
click at [336, 303] on div at bounding box center [348, 305] width 116 height 5
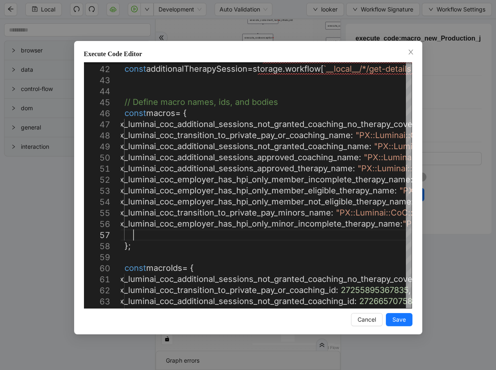
paste textarea "**********"
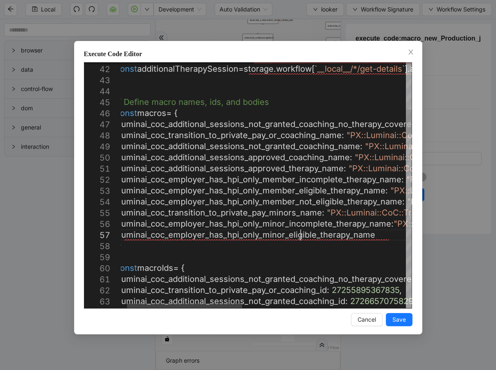
scroll to position [43, 246]
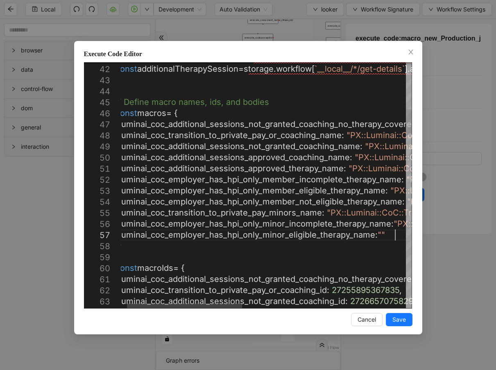
paste textarea "**********"
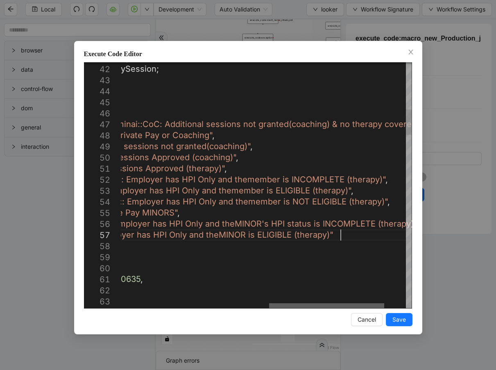
click at [336, 303] on div at bounding box center [326, 305] width 115 height 5
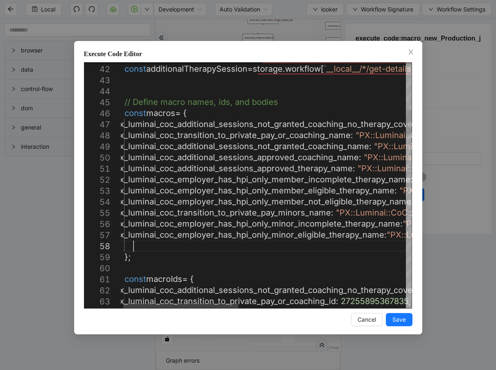
scroll to position [45, 39]
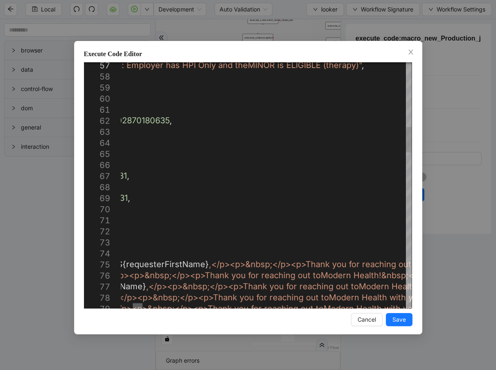
click at [141, 306] on div at bounding box center [138, 305] width 10 height 5
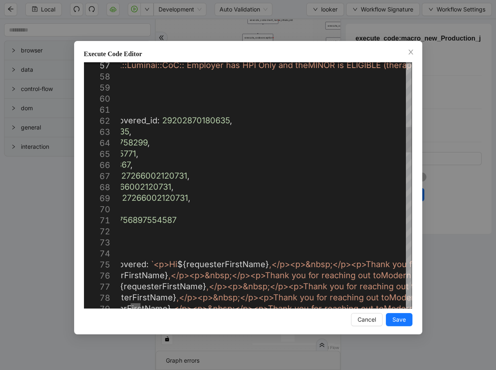
click at [135, 306] on div at bounding box center [136, 305] width 10 height 5
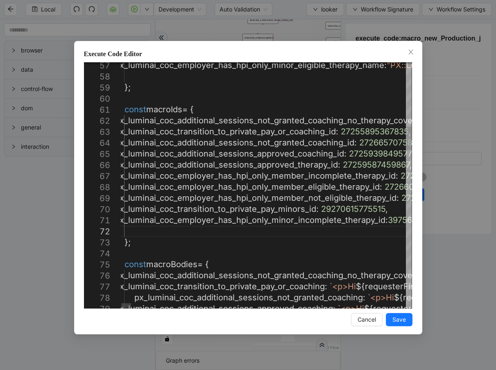
paste textarea "**********"
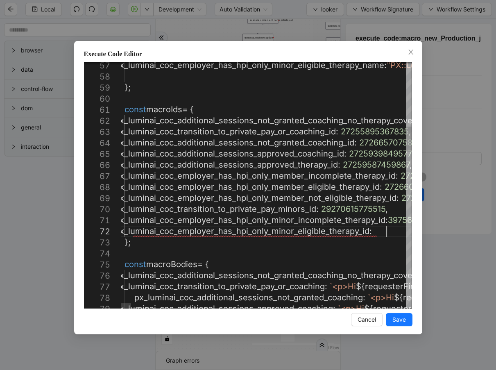
scroll to position [12, 349]
paste textarea "**********"
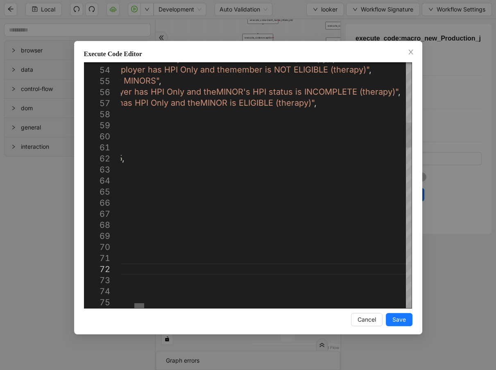
click at [143, 305] on div at bounding box center [139, 305] width 10 height 5
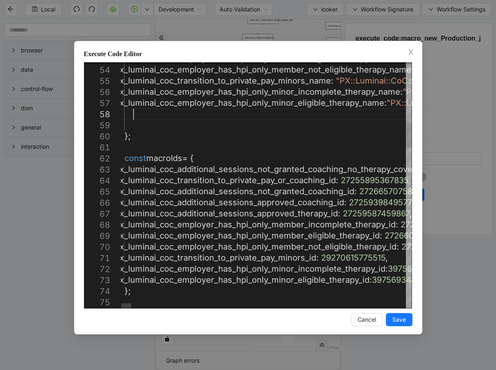
scroll to position [45, 39]
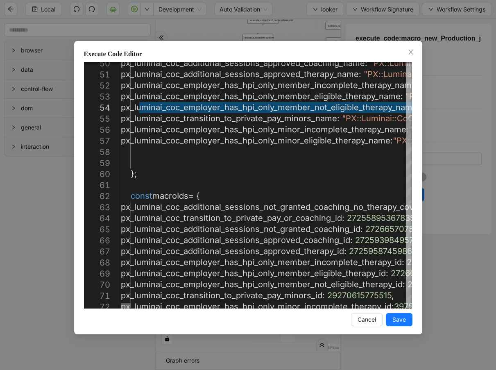
click at [121, 303] on div at bounding box center [126, 305] width 10 height 5
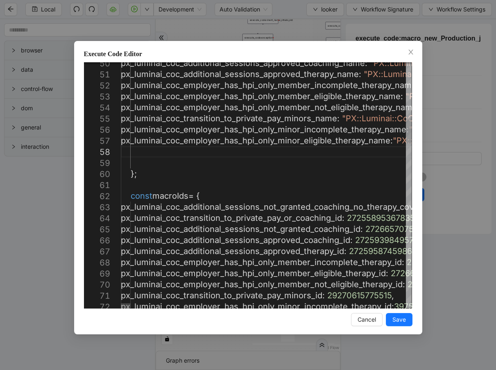
paste textarea "**********"
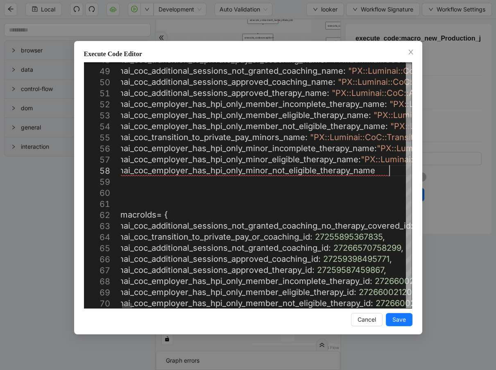
paste textarea "**********"
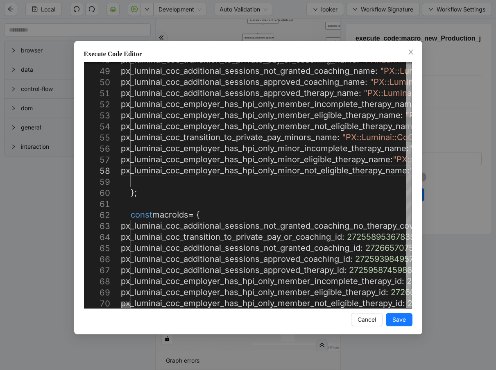
click at [121, 303] on div at bounding box center [126, 305] width 10 height 5
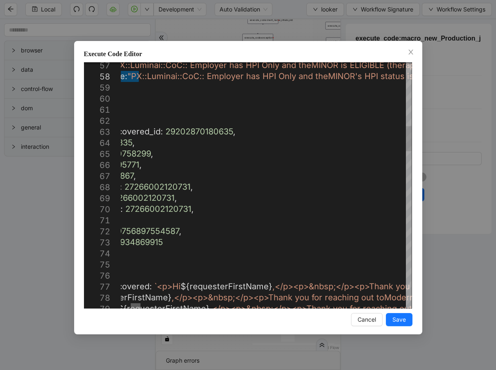
click at [136, 303] on div at bounding box center [136, 305] width 10 height 5
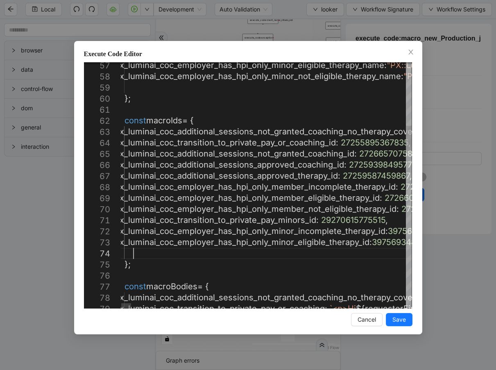
scroll to position [33, 39]
paste textarea "**********"
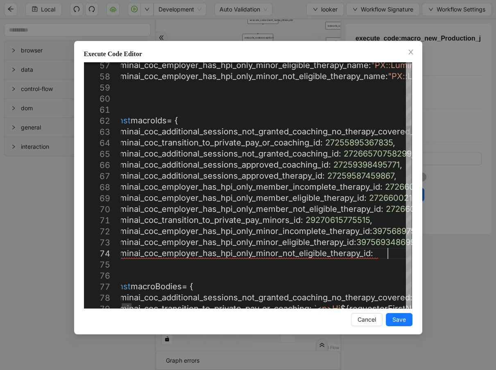
scroll to position [34, 369]
paste textarea "**********"
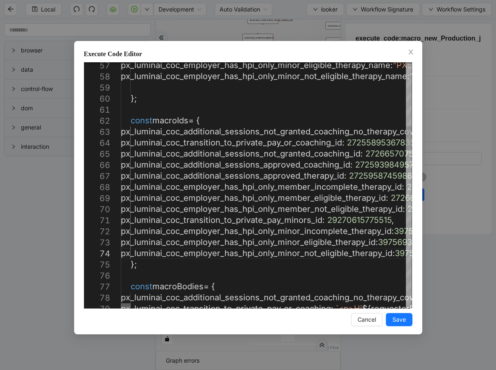
click at [121, 307] on div at bounding box center [126, 305] width 10 height 5
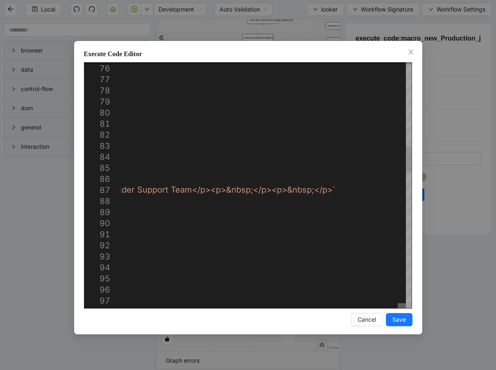
click at [406, 303] on div at bounding box center [402, 305] width 8 height 5
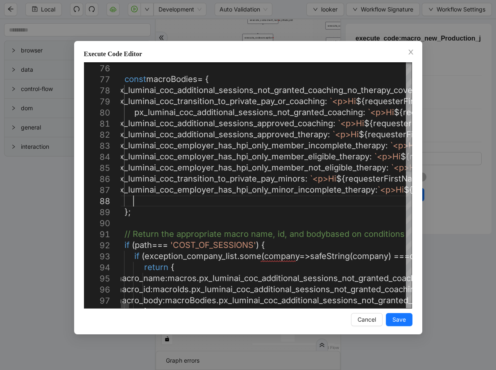
scroll to position [20, 39]
paste textarea "**********"
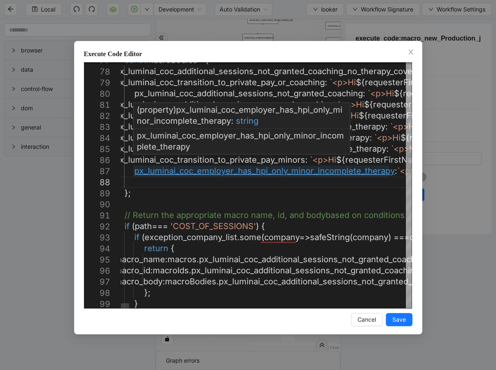
paste textarea "**********"
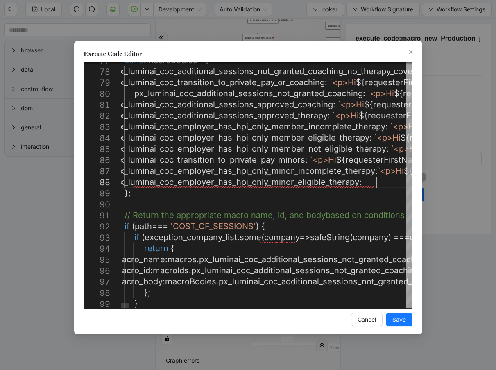
scroll to position [20, 334]
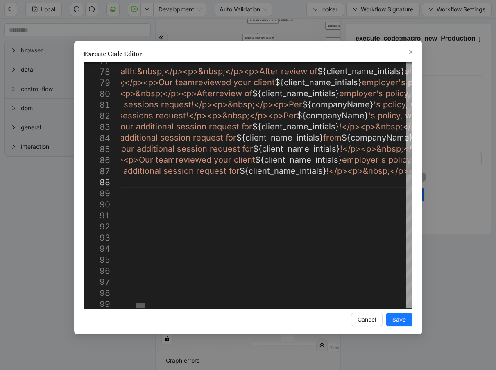
click at [140, 304] on div at bounding box center [140, 305] width 8 height 5
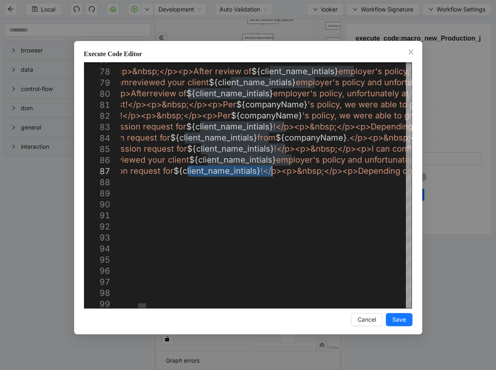
drag, startPoint x: 188, startPoint y: 172, endPoint x: 271, endPoint y: 173, distance: 83.2
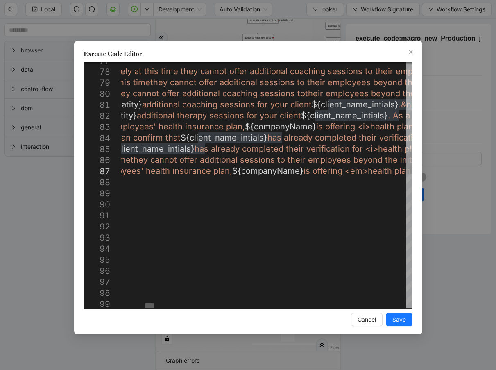
click at [151, 306] on div at bounding box center [149, 305] width 8 height 5
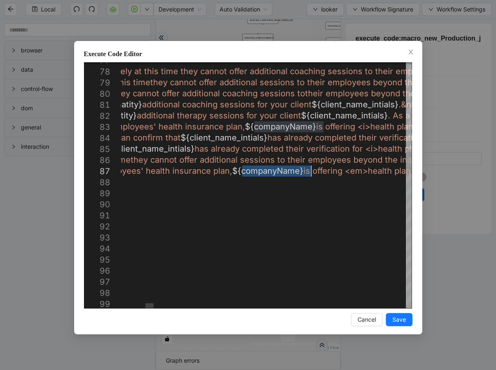
drag, startPoint x: 242, startPoint y: 172, endPoint x: 311, endPoint y: 171, distance: 68.8
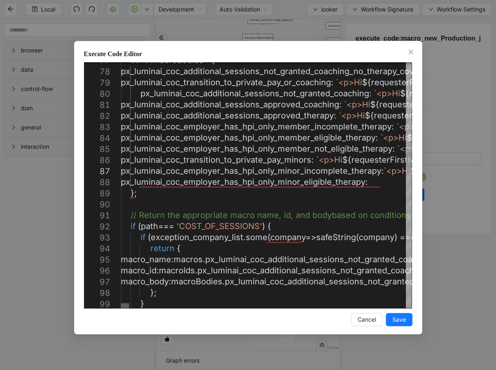
click at [121, 303] on div at bounding box center [125, 305] width 8 height 5
paste textarea "*"
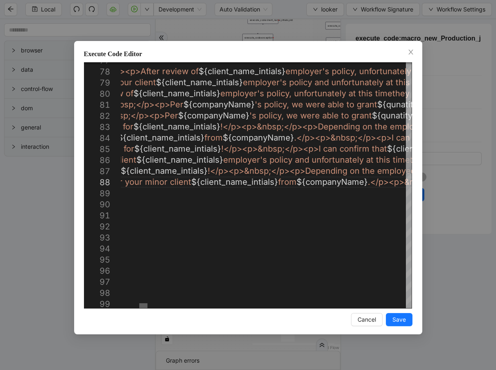
click at [145, 303] on div at bounding box center [143, 305] width 8 height 5
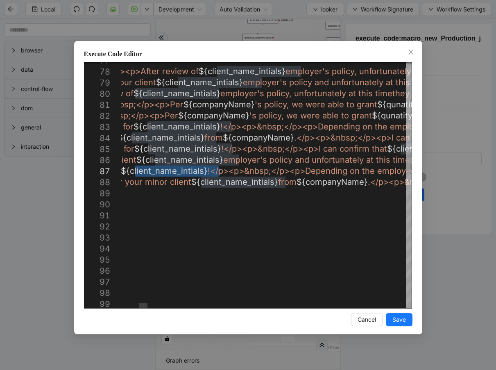
drag, startPoint x: 218, startPoint y: 170, endPoint x: 136, endPoint y: 167, distance: 82.0
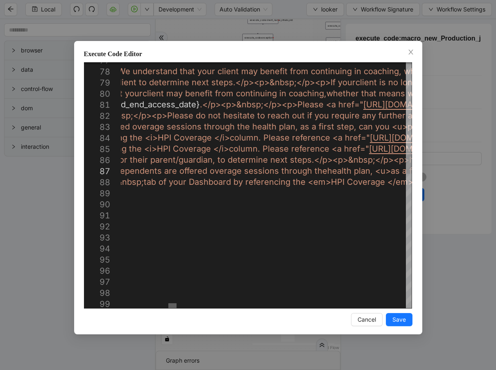
click at [175, 305] on div at bounding box center [172, 305] width 8 height 5
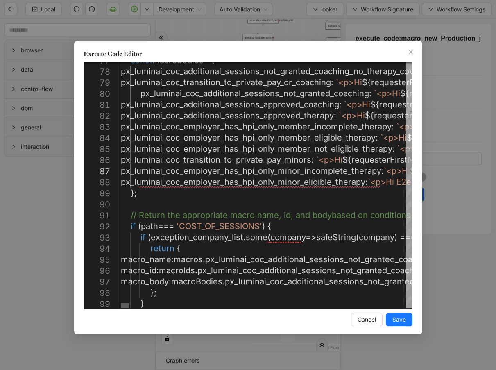
click at [121, 308] on div at bounding box center [125, 305] width 8 height 5
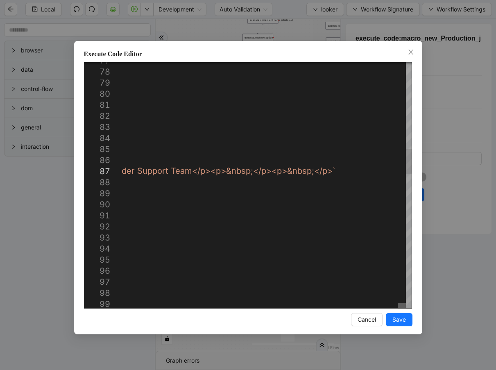
click at [404, 303] on div at bounding box center [402, 305] width 8 height 5
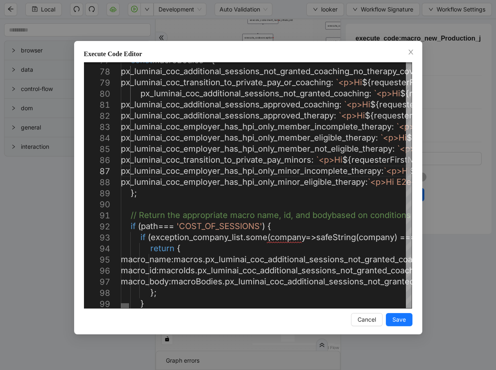
click at [121, 308] on div at bounding box center [125, 305] width 8 height 5
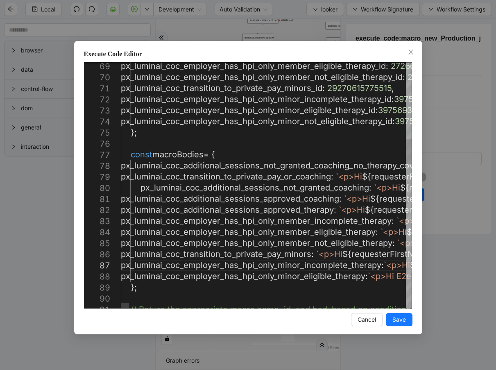
scroll to position [10, 1992]
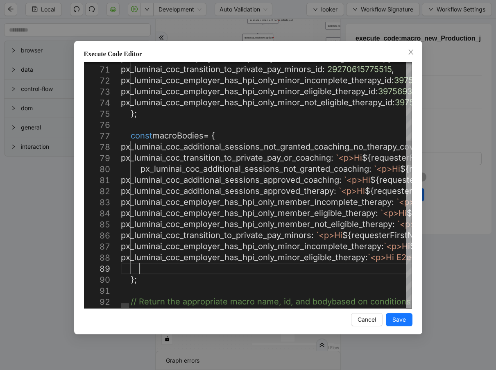
paste textarea "**********"
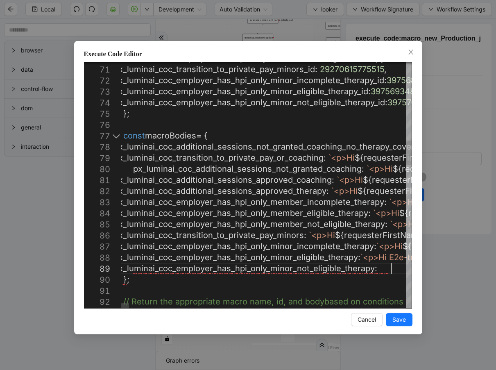
scroll to position [20, 359]
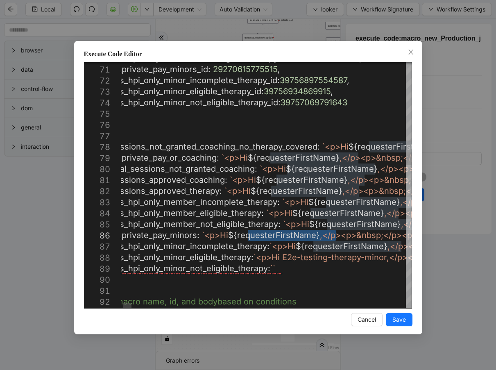
drag, startPoint x: 356, startPoint y: 232, endPoint x: 336, endPoint y: 234, distance: 20.1
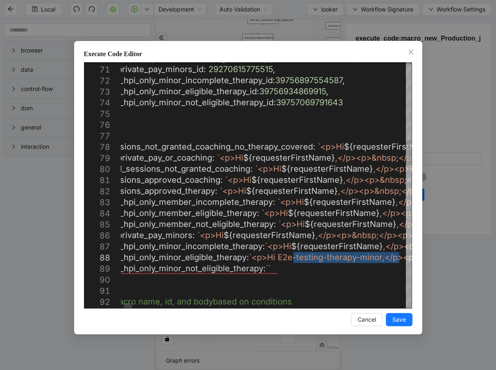
drag, startPoint x: 298, startPoint y: 256, endPoint x: 398, endPoint y: 258, distance: 100.0
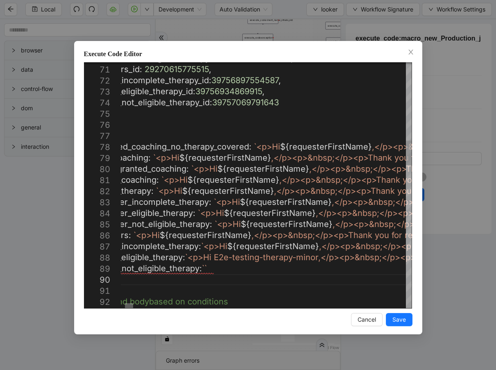
click at [130, 306] on div at bounding box center [129, 305] width 8 height 5
drag, startPoint x: 229, startPoint y: 259, endPoint x: 332, endPoint y: 259, distance: 102.4
paste textarea "Editor content;Press Alt+F1 for Accessibility Options."
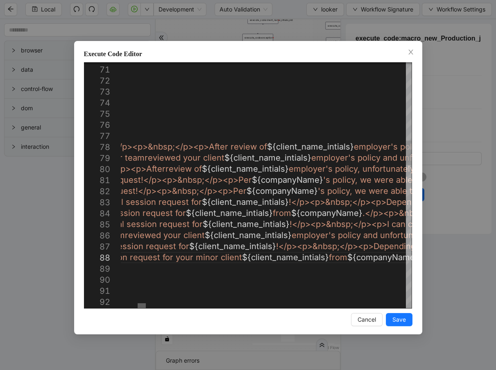
click at [144, 308] on div at bounding box center [142, 305] width 8 height 5
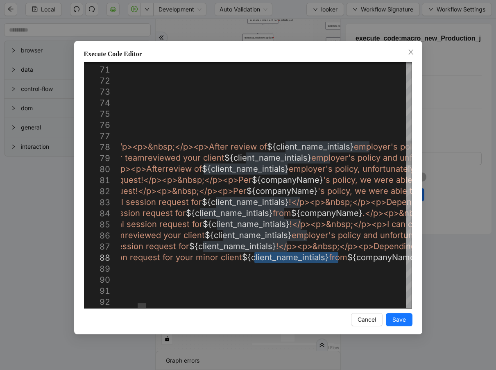
drag, startPoint x: 255, startPoint y: 257, endPoint x: 338, endPoint y: 255, distance: 83.2
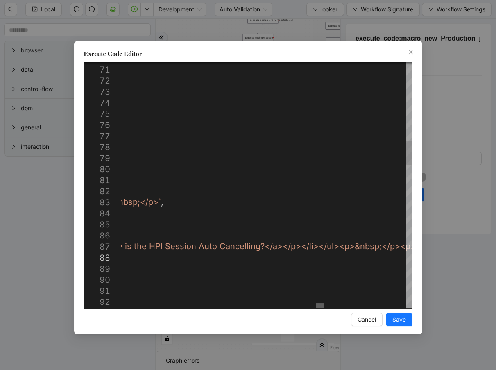
click at [319, 308] on div at bounding box center [320, 305] width 8 height 5
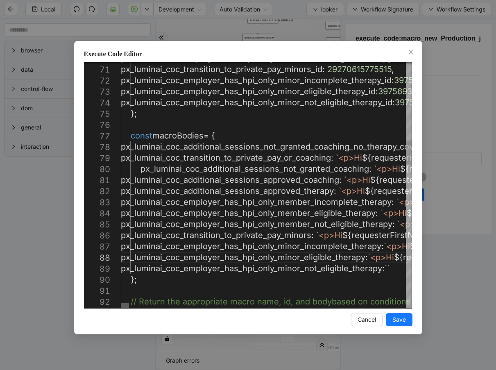
click at [121, 303] on div at bounding box center [125, 305] width 8 height 5
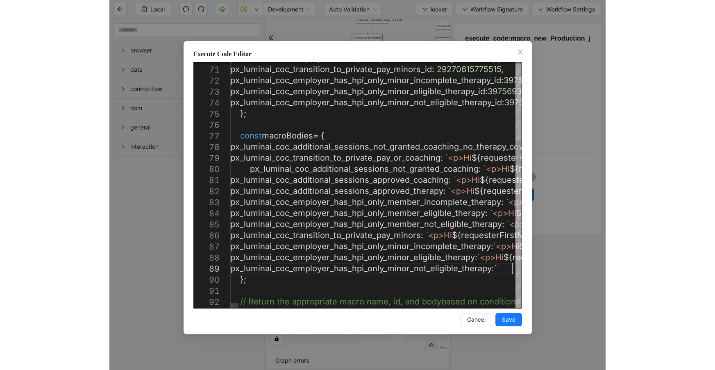
scroll to position [9, 2101]
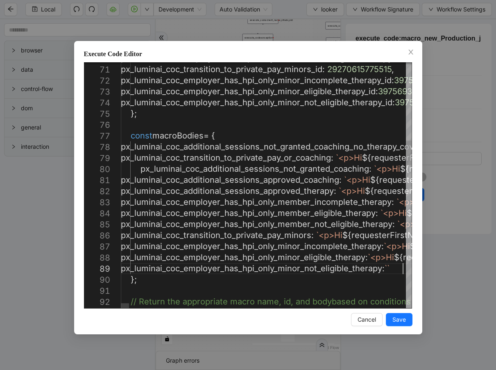
paste textarea "*"
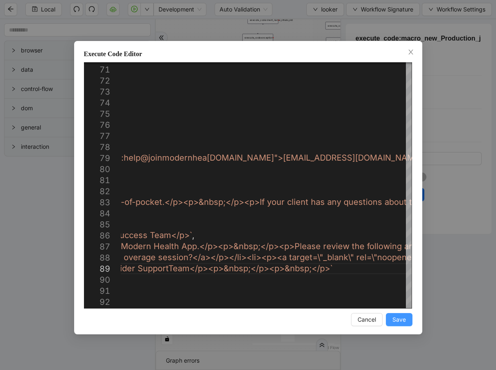
type textarea "**********"
click at [404, 319] on span "Save" at bounding box center [399, 319] width 14 height 9
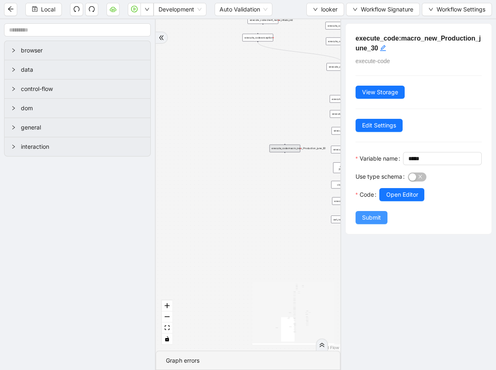
click at [372, 222] on span "Submit" at bounding box center [371, 217] width 19 height 9
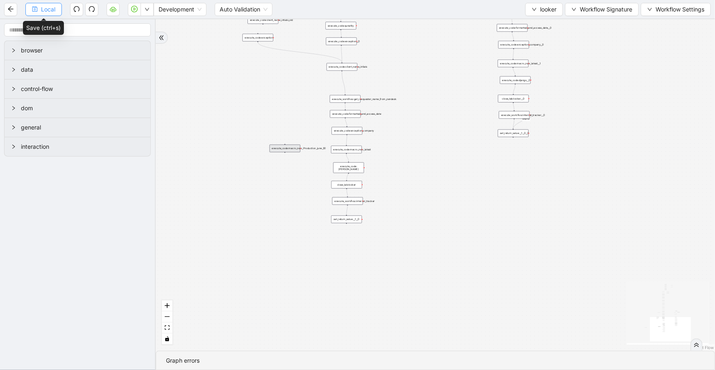
click at [49, 9] on span "Local" at bounding box center [48, 9] width 14 height 9
click at [50, 9] on span "Local" at bounding box center [48, 9] width 14 height 9
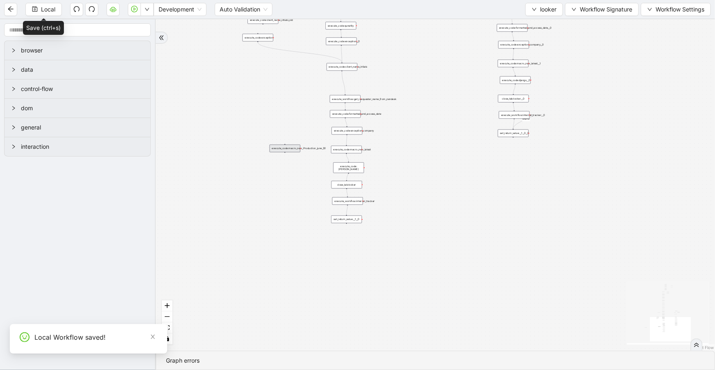
click at [278, 149] on div "execute_code:macro_new_Production_june_30" at bounding box center [285, 149] width 31 height 8
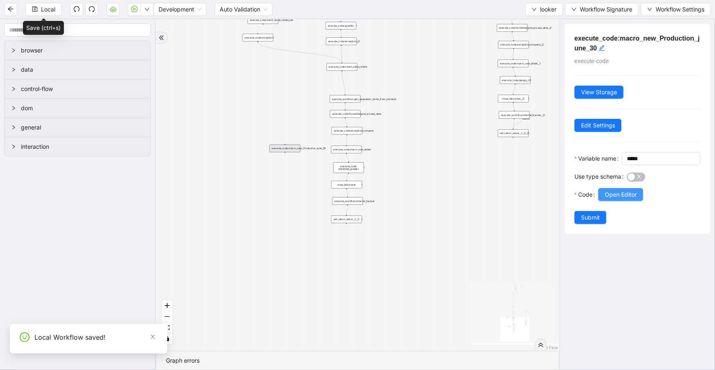
click at [623, 201] on button "Open Editor" at bounding box center [620, 194] width 45 height 13
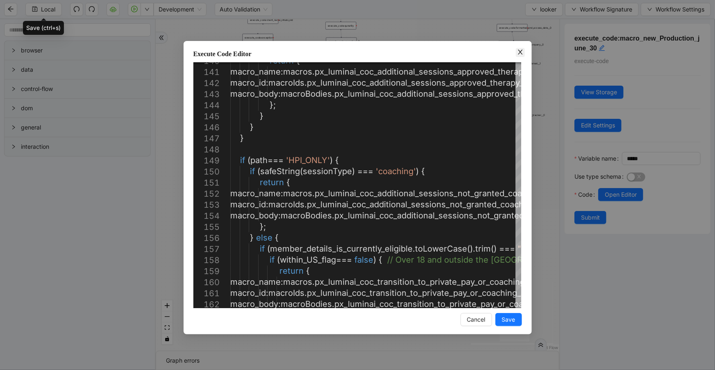
click at [520, 56] on span "Close" at bounding box center [520, 52] width 9 height 9
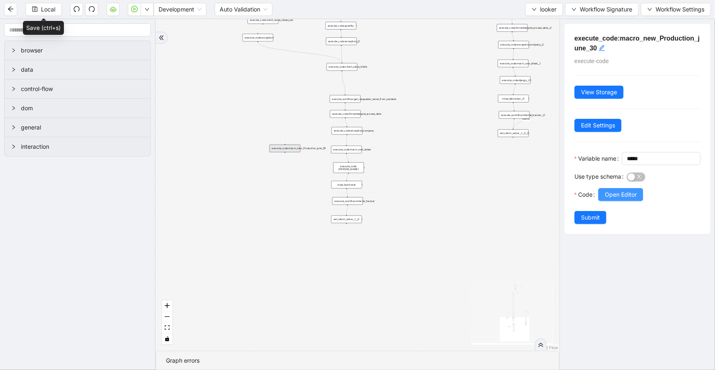
click at [612, 201] on button "Open Editor" at bounding box center [620, 194] width 45 height 13
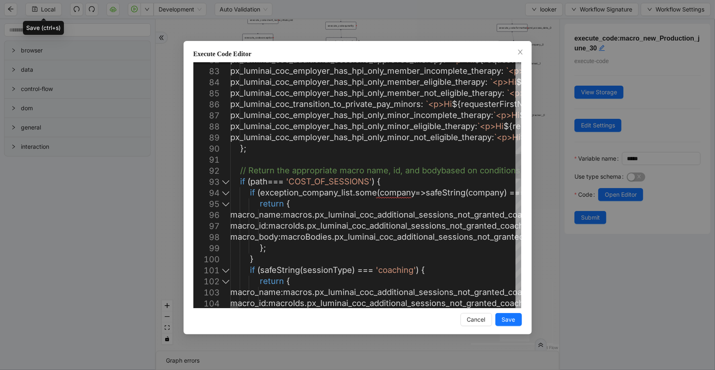
click at [223, 182] on div at bounding box center [225, 181] width 11 height 11
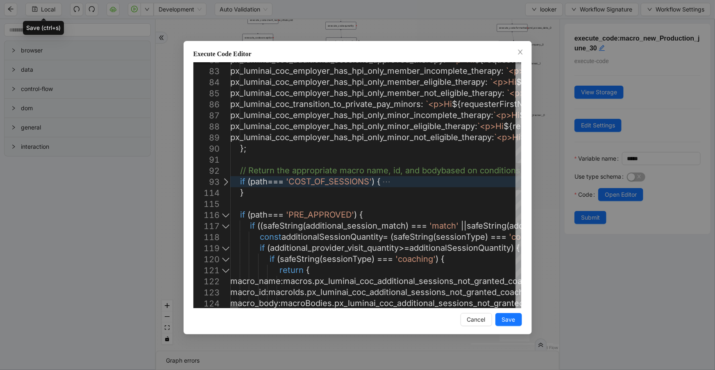
click at [225, 216] on div at bounding box center [225, 214] width 11 height 11
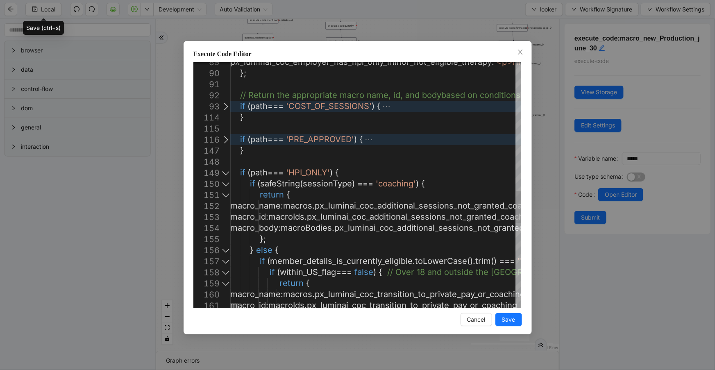
click at [224, 186] on div at bounding box center [225, 183] width 11 height 11
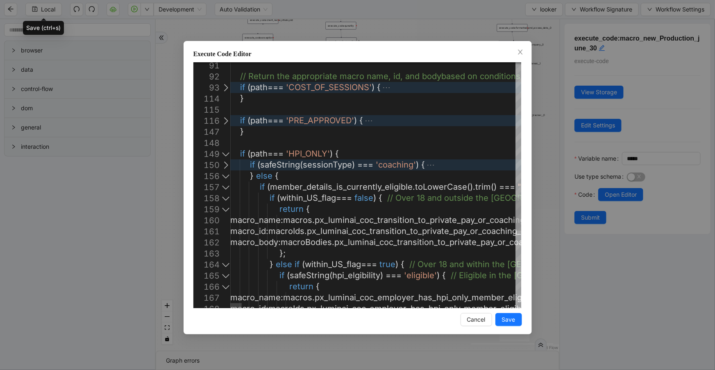
click at [226, 187] on div at bounding box center [225, 187] width 11 height 11
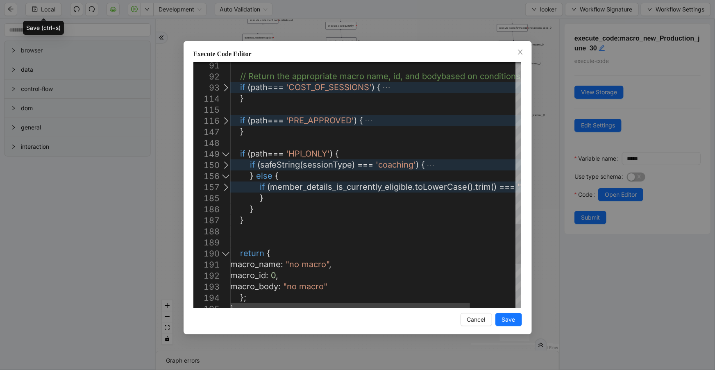
type textarea "**********"
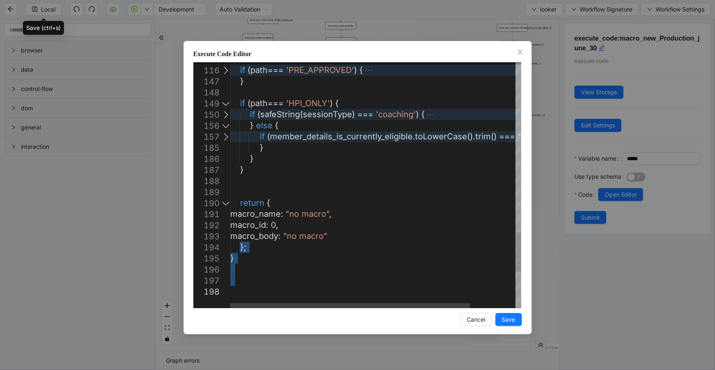
click at [230, 303] on div at bounding box center [350, 305] width 240 height 5
click at [227, 135] on div at bounding box center [225, 136] width 11 height 11
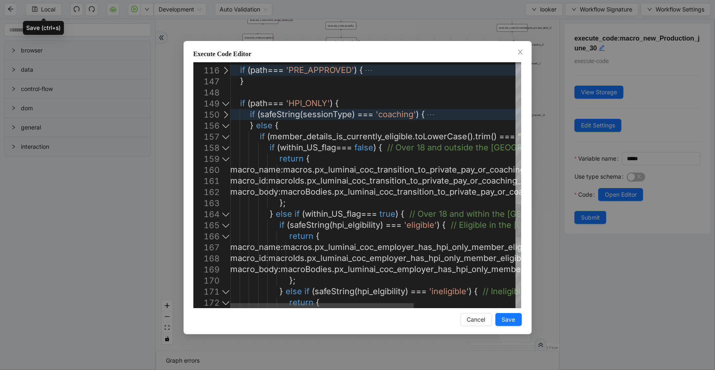
click at [226, 148] on div at bounding box center [225, 147] width 11 height 11
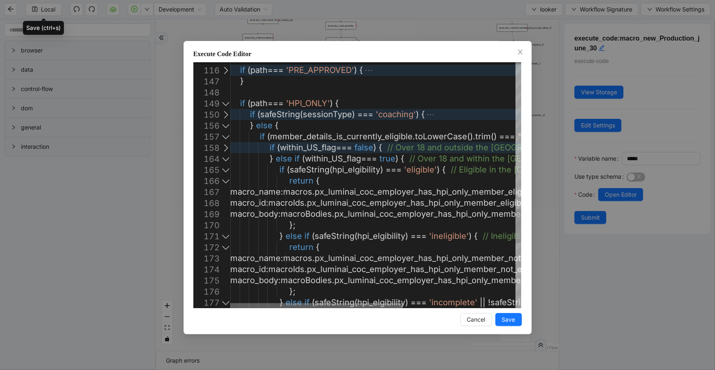
click at [230, 303] on div at bounding box center [316, 305] width 172 height 5
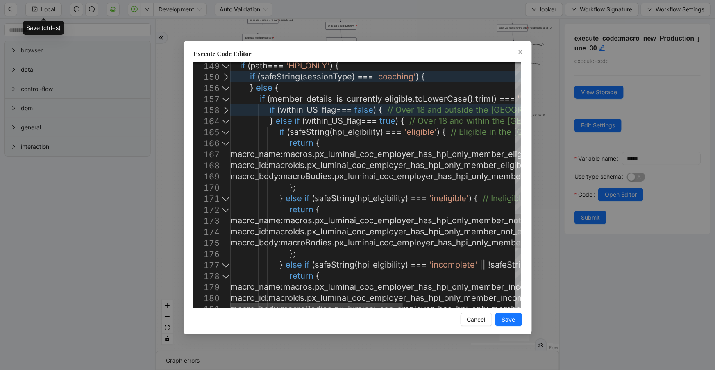
click at [223, 123] on div at bounding box center [225, 121] width 11 height 11
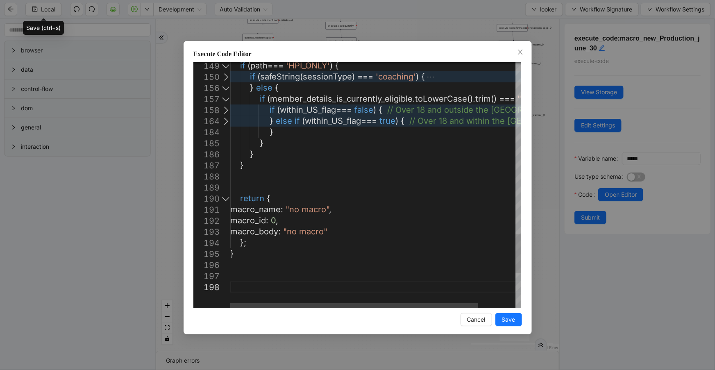
click at [223, 123] on div at bounding box center [225, 121] width 11 height 11
type textarea "**********"
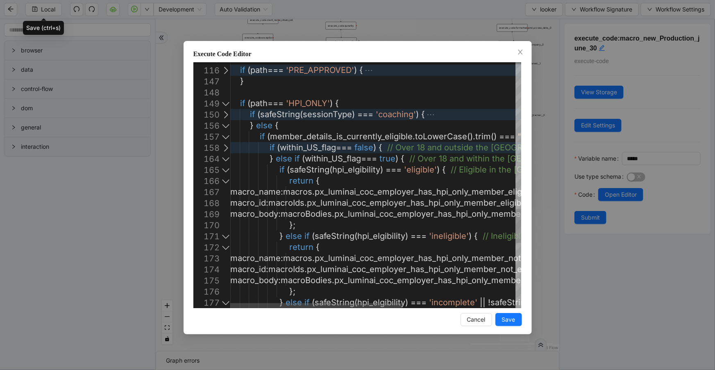
click at [226, 149] on div at bounding box center [225, 147] width 11 height 11
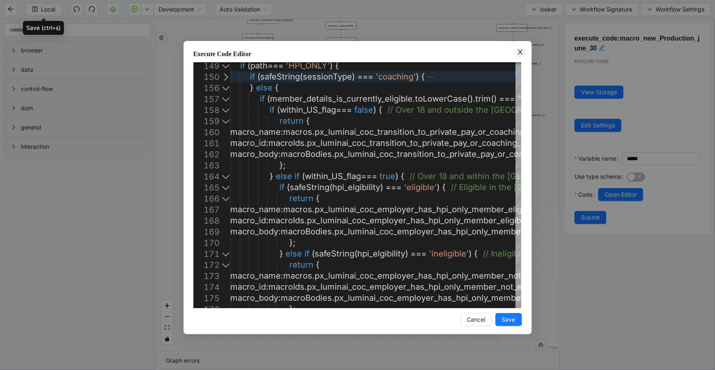
click at [522, 54] on icon "close" at bounding box center [520, 52] width 5 height 5
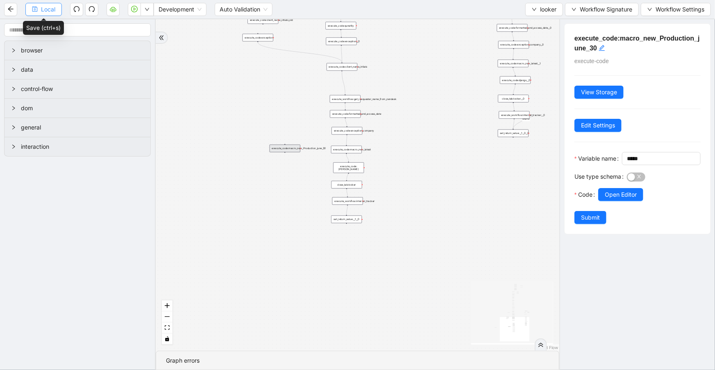
click at [49, 13] on span "Local" at bounding box center [48, 9] width 14 height 9
click at [530, 235] on div "fallback is_same_visits 3e13ccc2_230e_41ff_b0ca_9cb496d9165b fallback onError o…" at bounding box center [358, 184] width 404 height 331
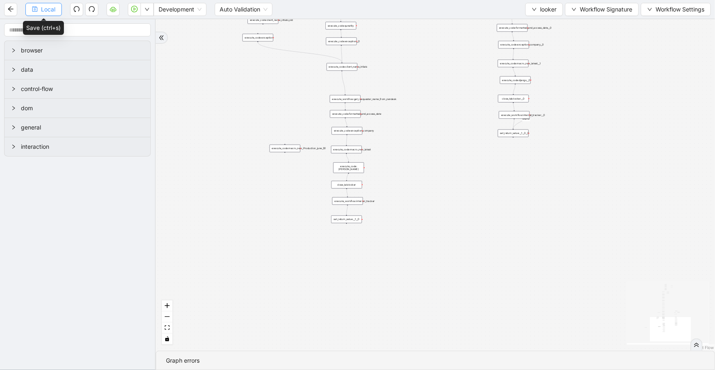
click at [45, 10] on span "Local" at bounding box center [48, 9] width 14 height 9
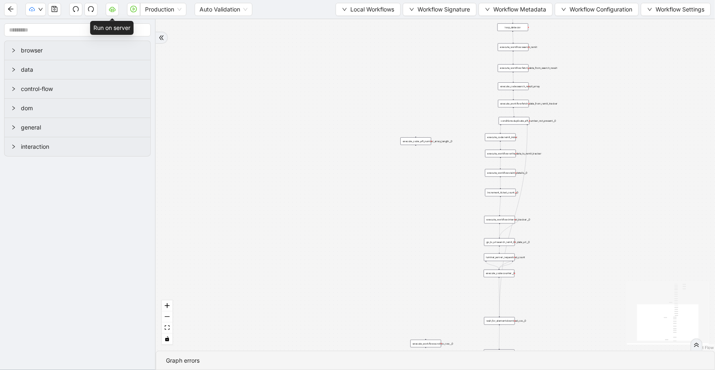
click at [115, 11] on icon "cloud-server" at bounding box center [112, 9] width 7 height 7
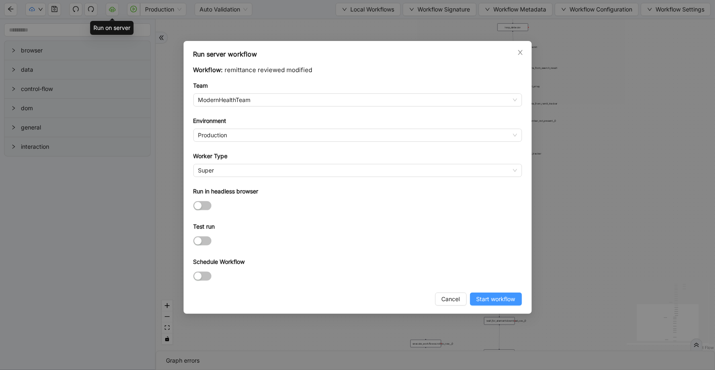
click at [483, 297] on span "Start workflow" at bounding box center [495, 299] width 39 height 9
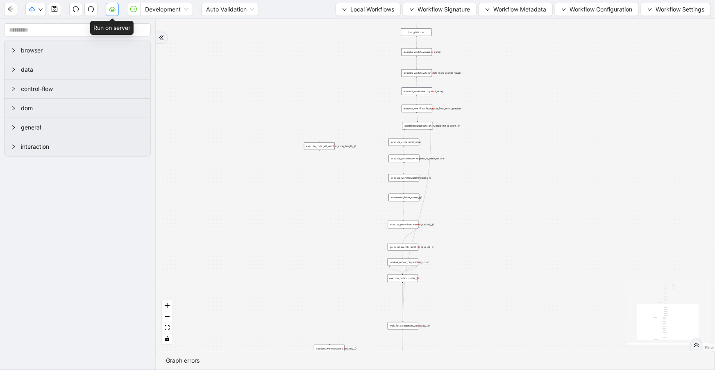
click at [113, 16] on button "button" at bounding box center [112, 9] width 13 height 13
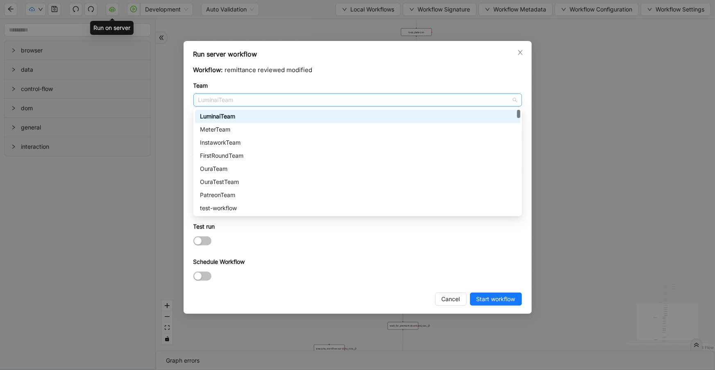
click at [257, 100] on span "LuminaiTeam" at bounding box center [357, 100] width 319 height 12
type input "***"
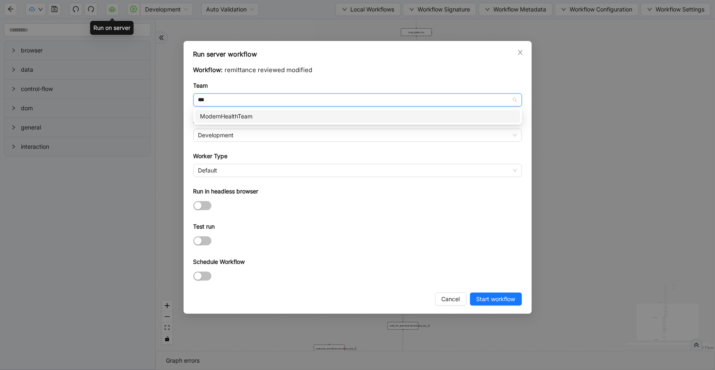
click at [268, 110] on div "ModernHealthTeam" at bounding box center [357, 116] width 325 height 13
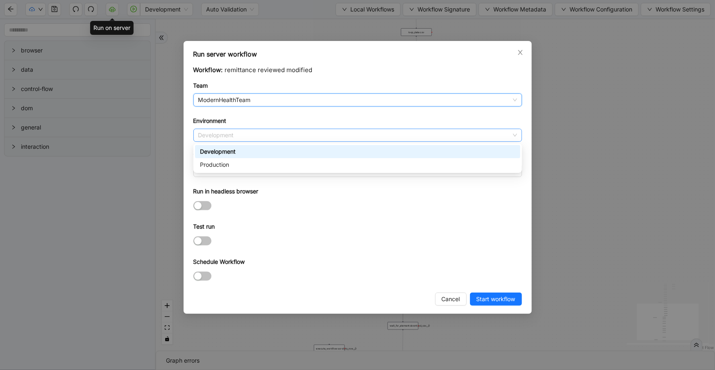
click at [268, 136] on span "Development" at bounding box center [357, 135] width 319 height 12
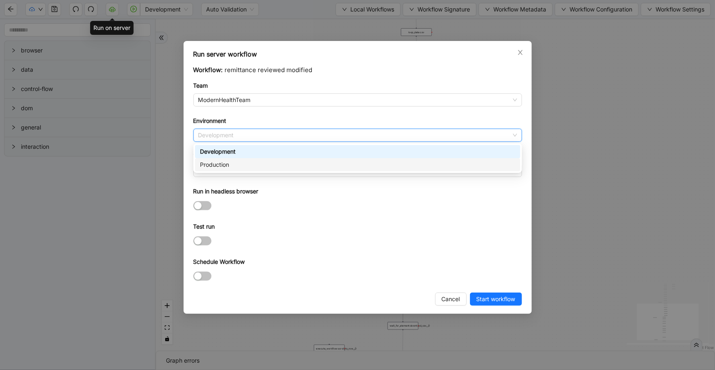
click at [263, 166] on div "Production" at bounding box center [357, 164] width 315 height 9
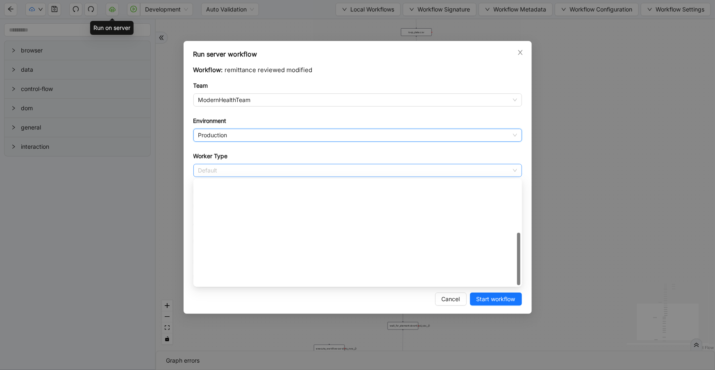
click at [263, 176] on span "Default" at bounding box center [357, 170] width 319 height 12
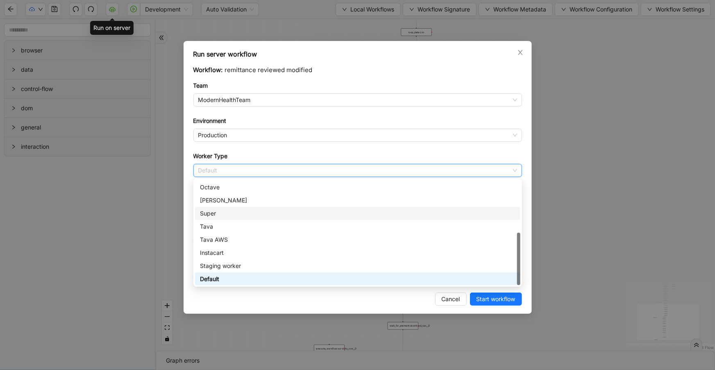
click at [250, 216] on div "Super" at bounding box center [357, 213] width 315 height 9
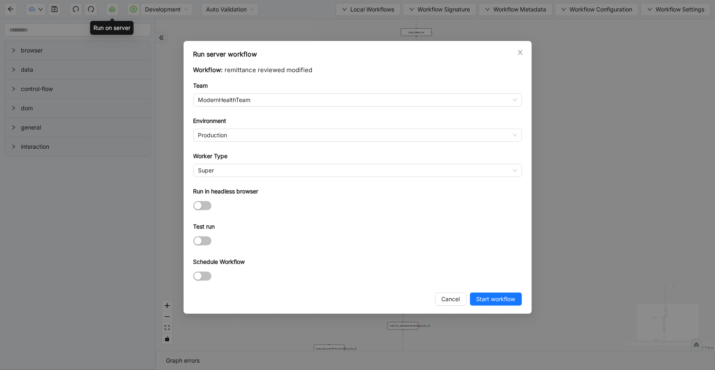
click at [271, 241] on div at bounding box center [357, 240] width 329 height 9
click at [491, 303] on span "Start workflow" at bounding box center [495, 299] width 39 height 9
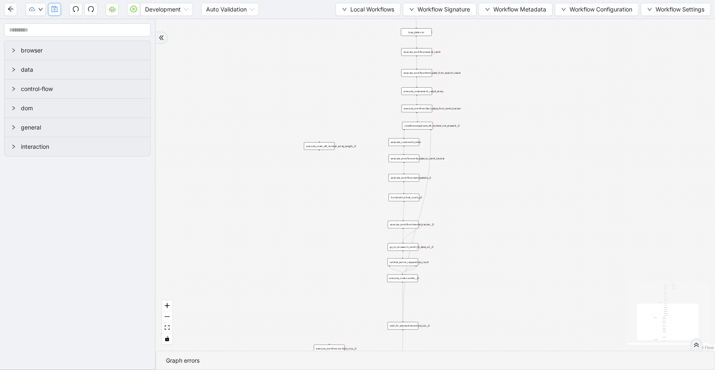
click at [53, 11] on icon "save" at bounding box center [54, 9] width 7 height 7
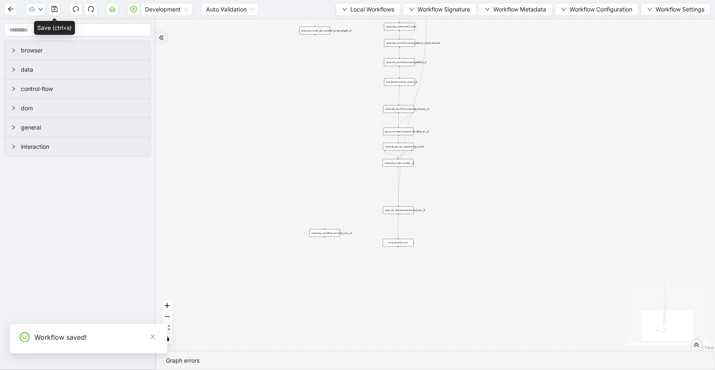
drag, startPoint x: 269, startPoint y: 226, endPoint x: 269, endPoint y: 97, distance: 129.1
click at [269, 97] on div "trigger execute_workflow:apply_dates_and_search_remits__0 get_environment_url:s…" at bounding box center [435, 184] width 559 height 331
drag, startPoint x: 338, startPoint y: 81, endPoint x: 322, endPoint y: 225, distance: 145.1
click at [322, 225] on div "trigger execute_workflow:apply_dates_and_search_remits__0 get_environment_url:s…" at bounding box center [435, 184] width 559 height 331
